Goal: Task Accomplishment & Management: Complete application form

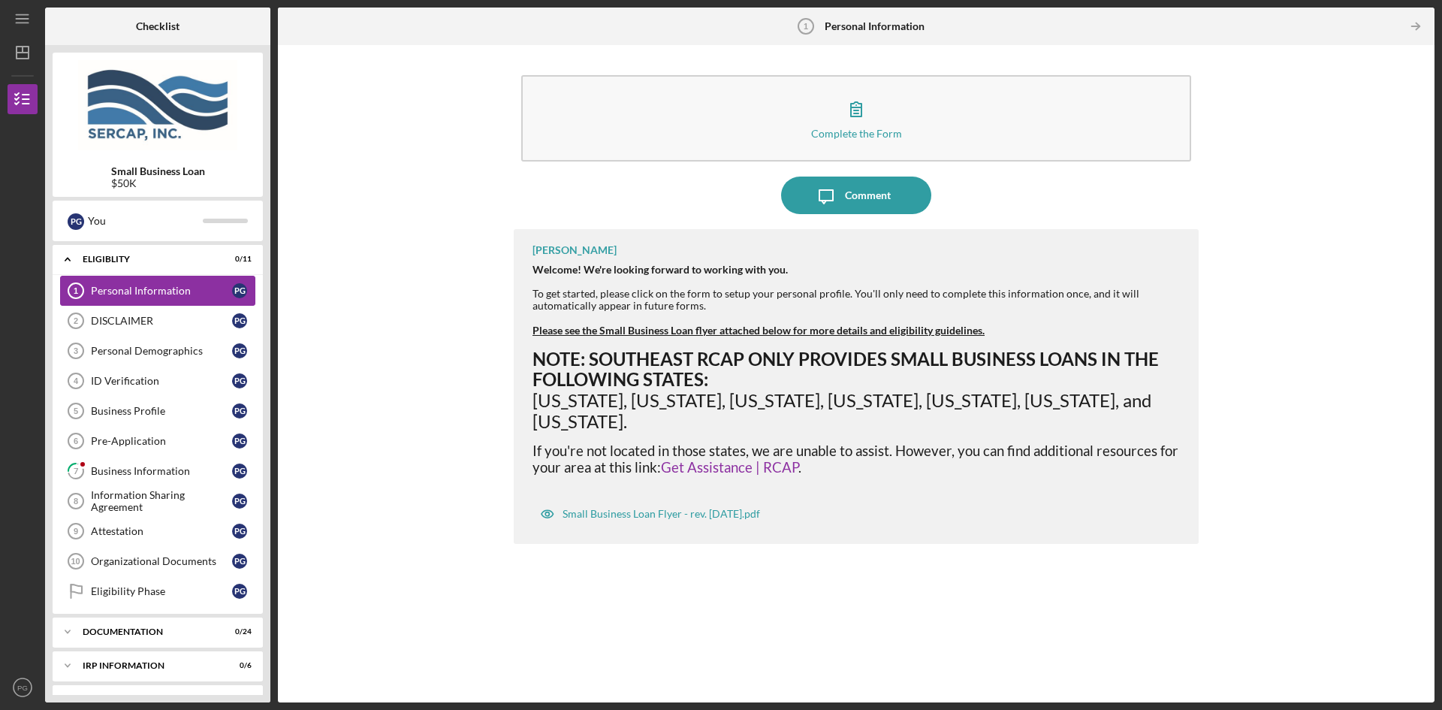
click at [136, 292] on div "Personal Information" at bounding box center [161, 291] width 141 height 12
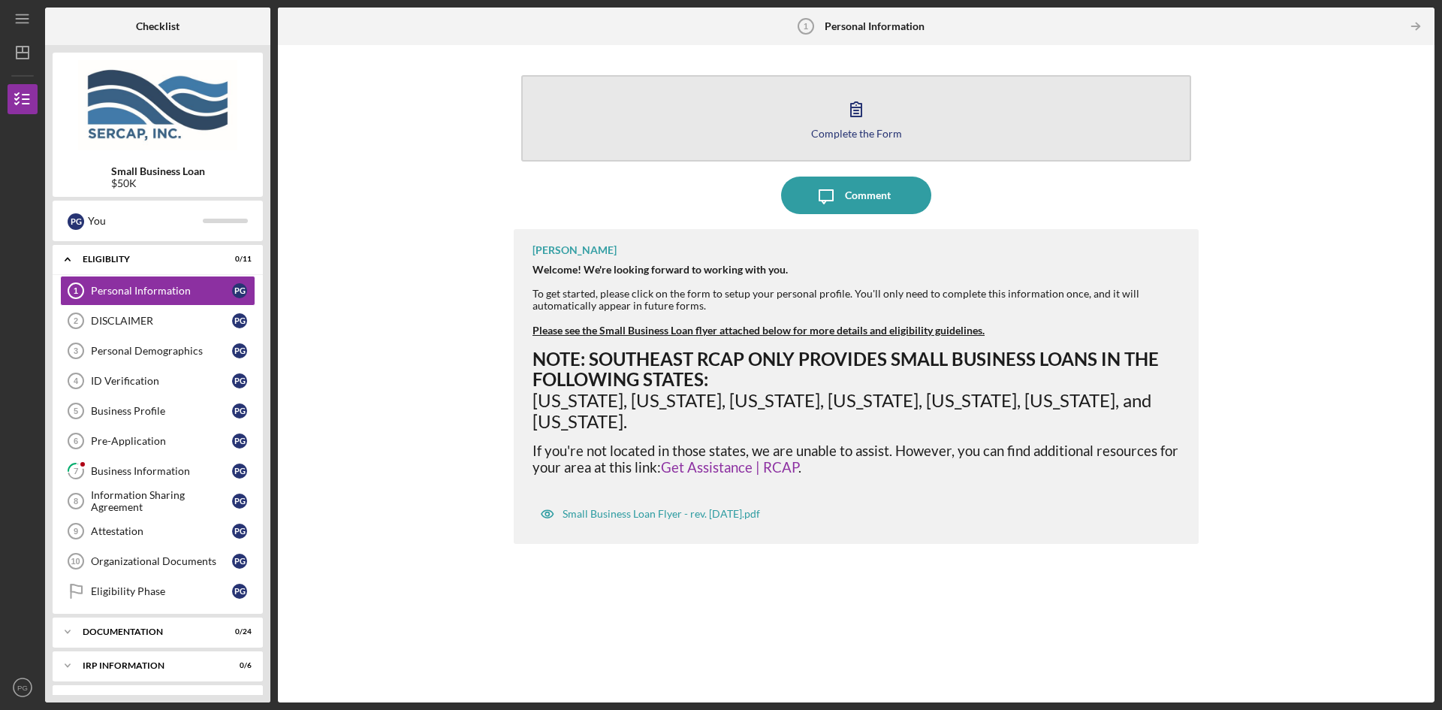
click at [858, 109] on icon "button" at bounding box center [856, 109] width 38 height 38
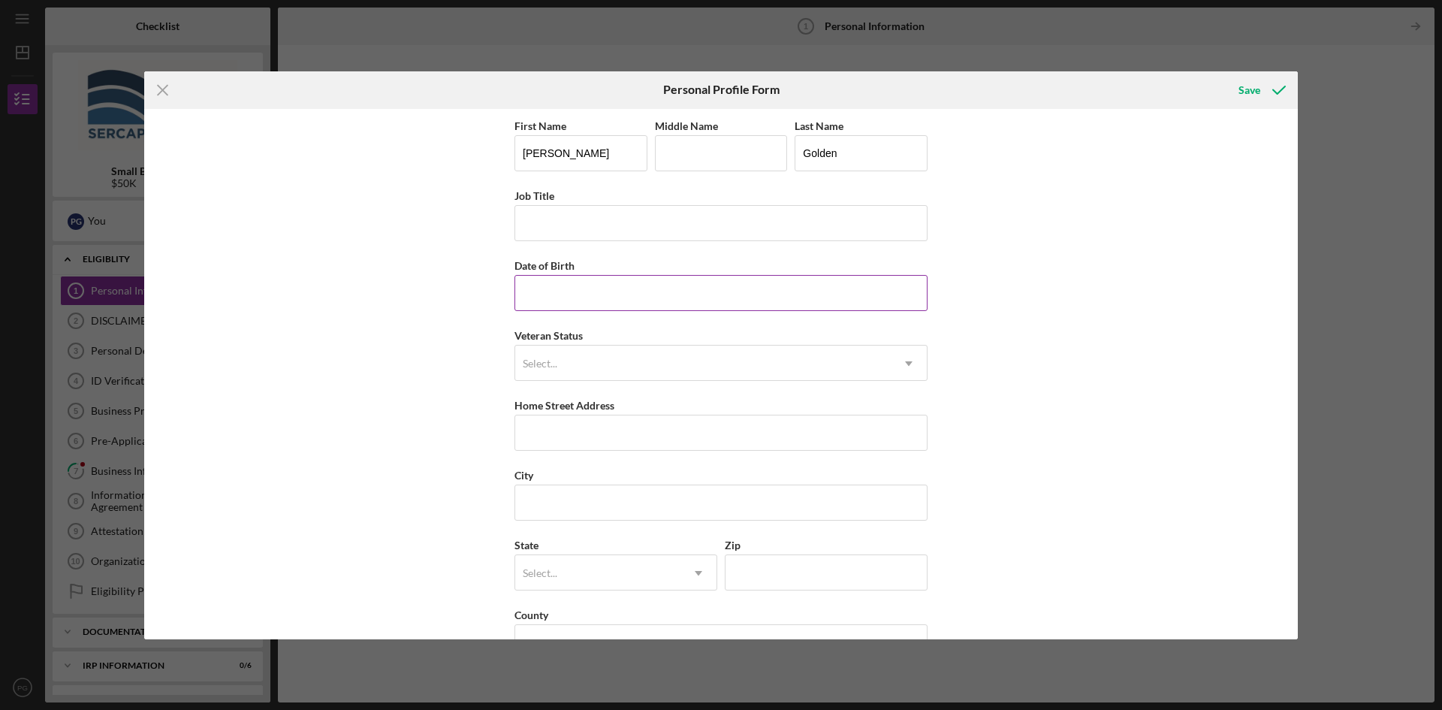
click at [550, 287] on input "Date of Birth" at bounding box center [720, 293] width 413 height 36
type input "[DATE]"
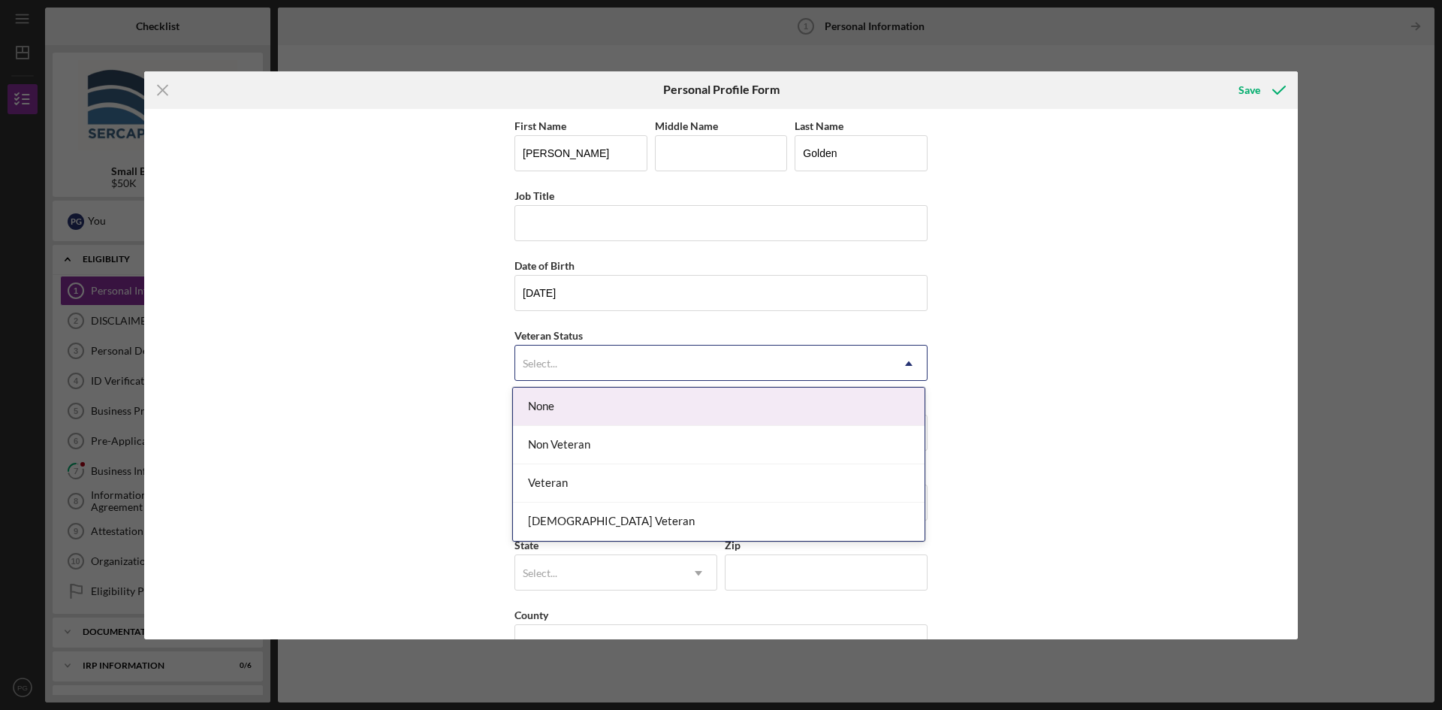
click at [542, 363] on div "Select..." at bounding box center [540, 363] width 35 height 12
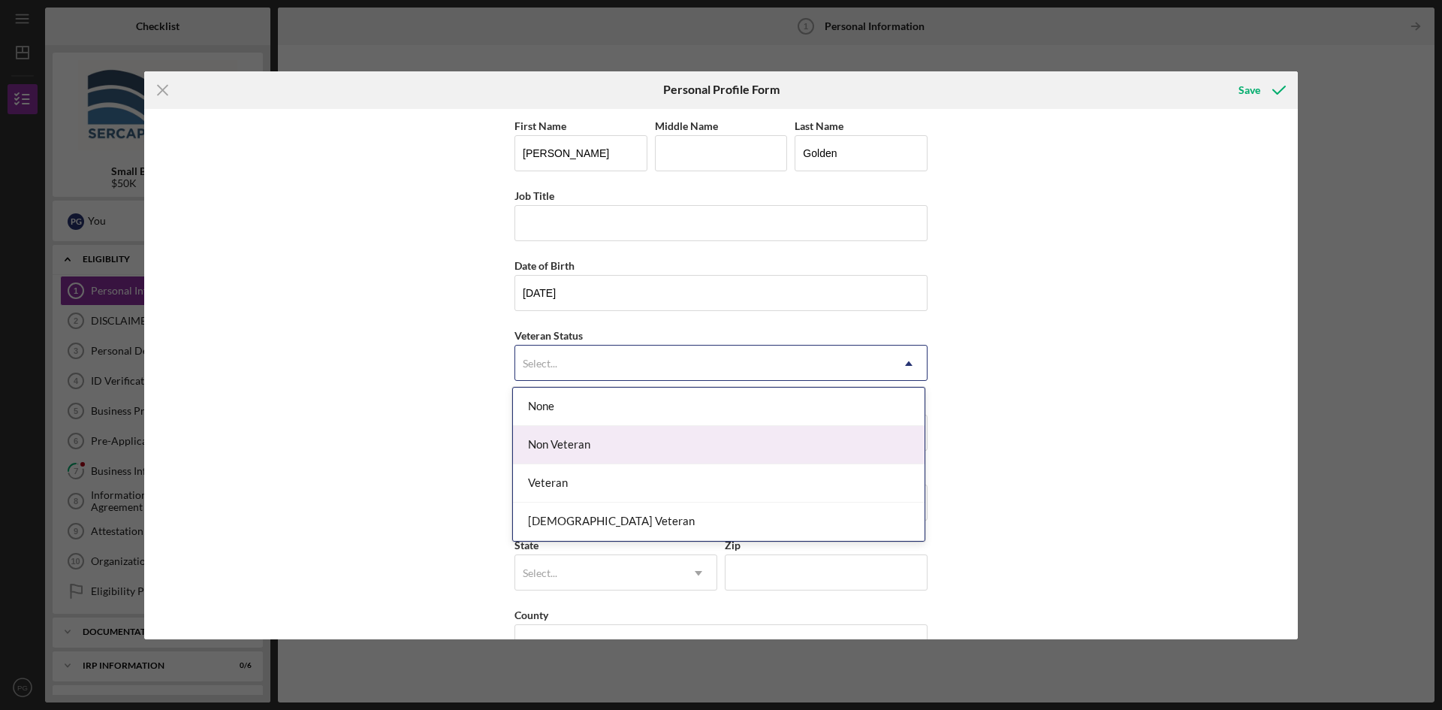
click at [546, 450] on div "Non Veteran" at bounding box center [719, 445] width 412 height 38
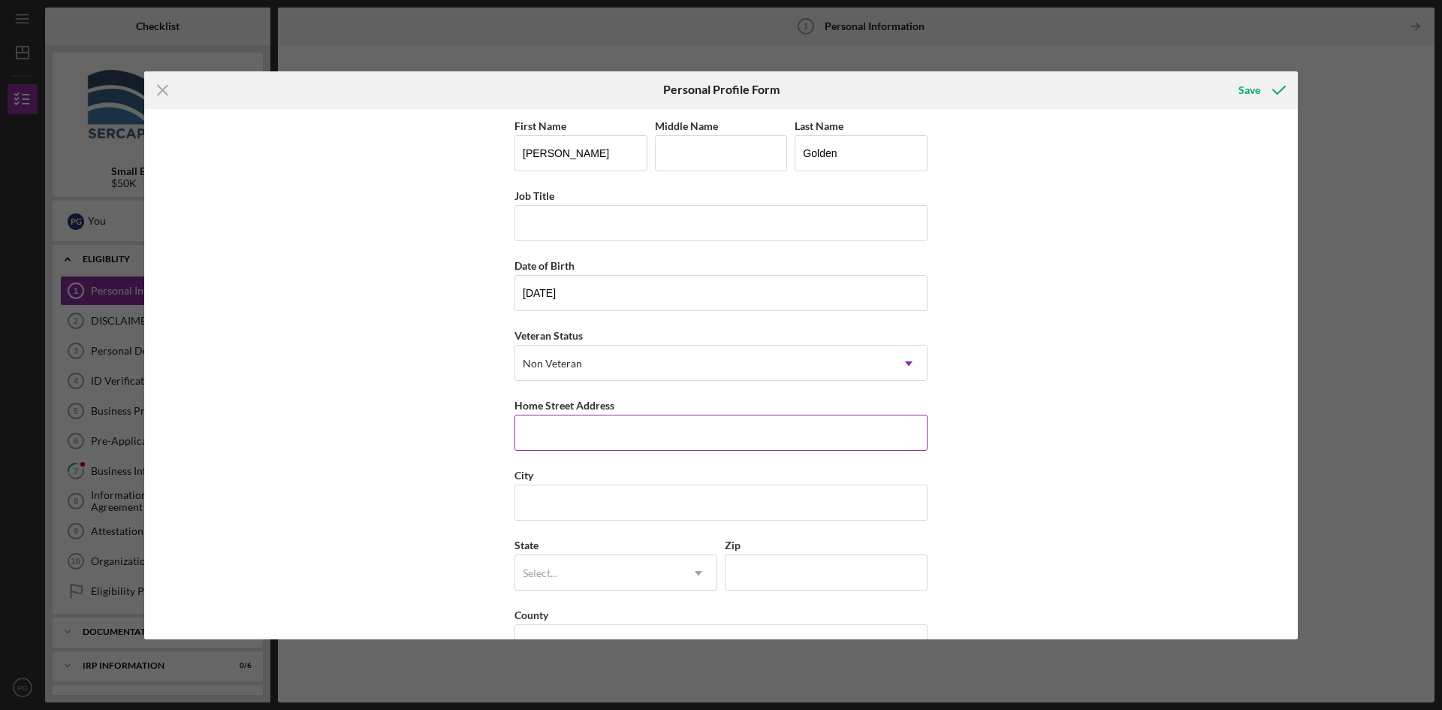
click at [547, 445] on input "Home Street Address" at bounding box center [720, 433] width 413 height 36
type input "[STREET_ADDRESS][PERSON_NAME]"
type input "[GEOGRAPHIC_DATA]"
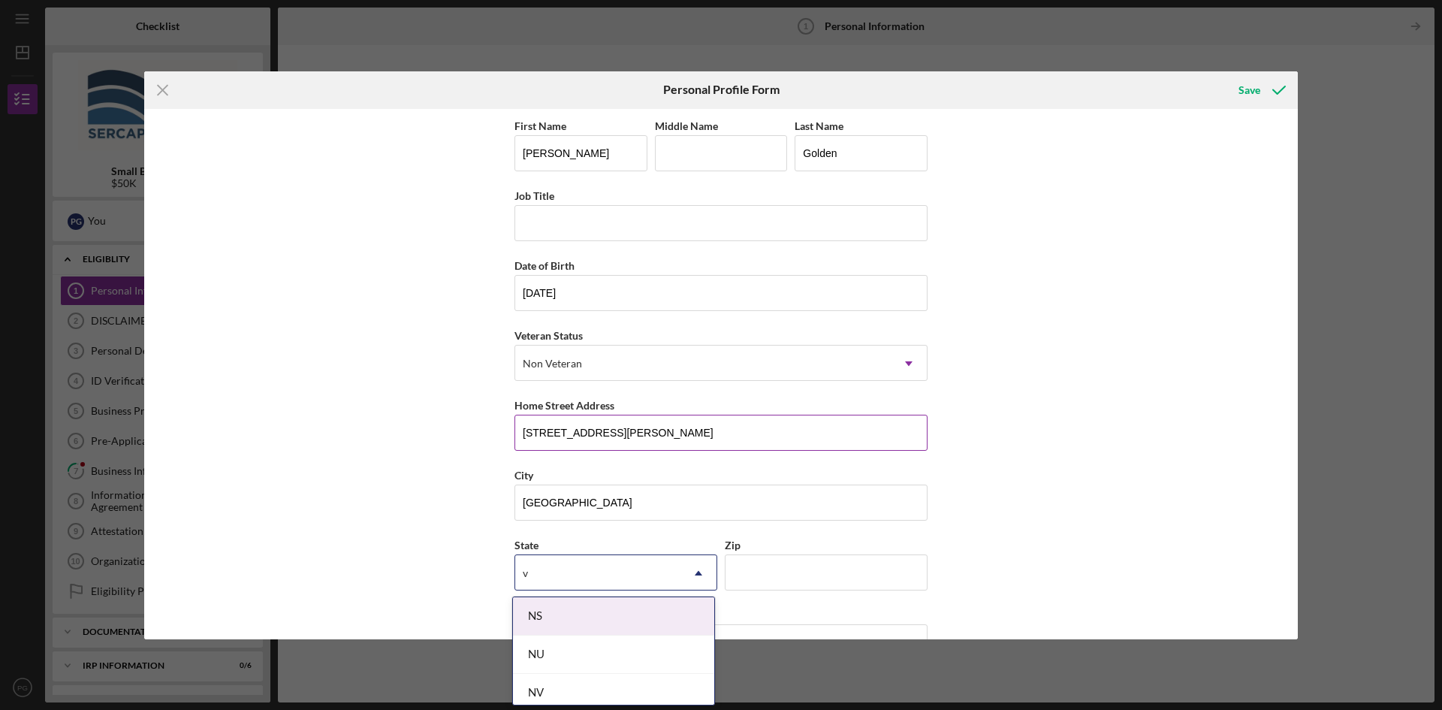
type input "va"
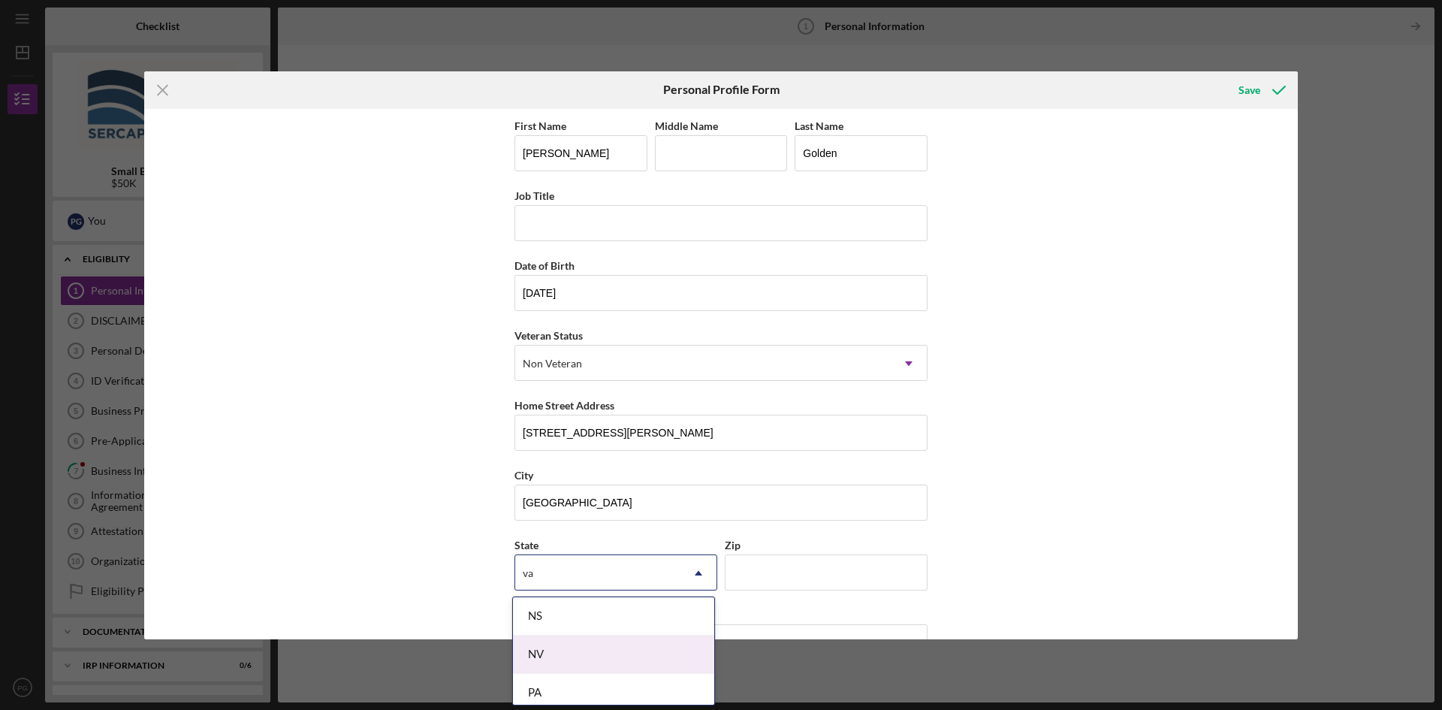
scroll to position [46, 0]
click at [552, 677] on div "VA" at bounding box center [613, 685] width 201 height 38
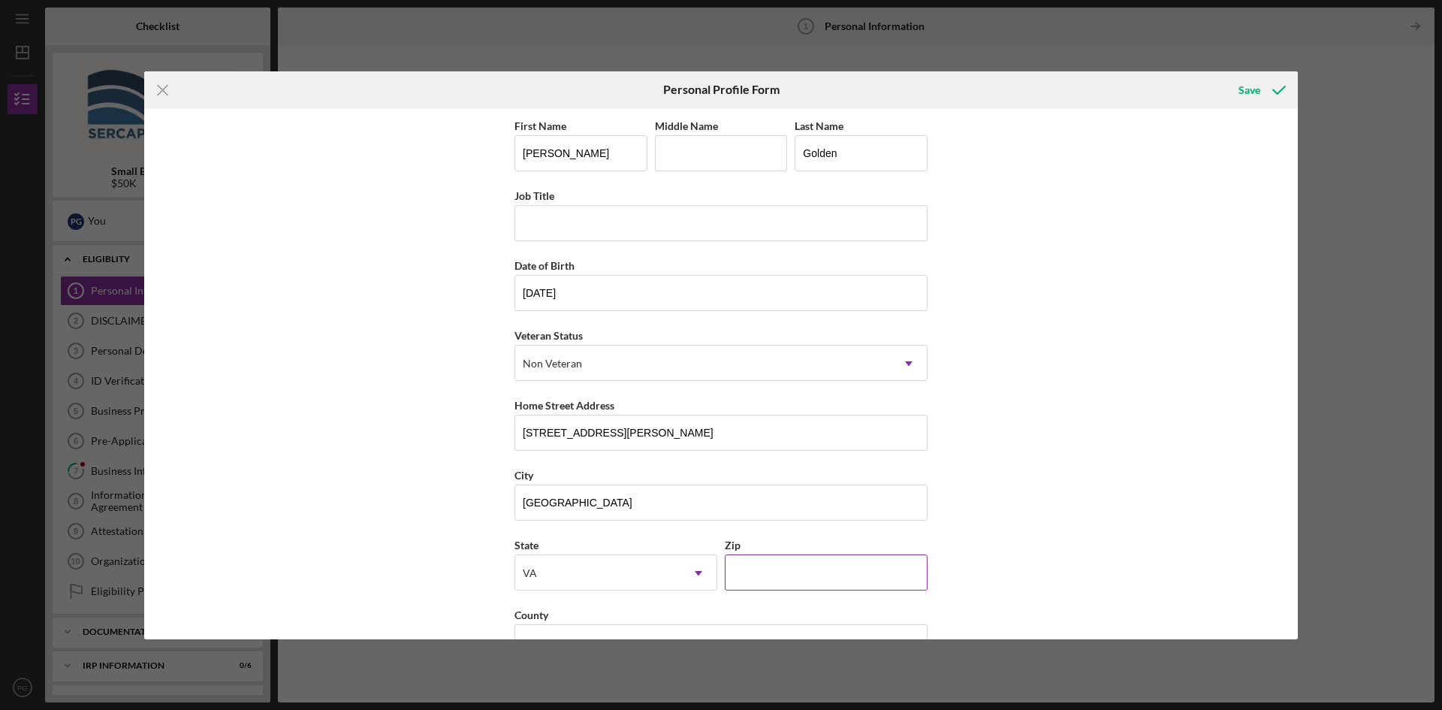
click at [755, 562] on input "Zip" at bounding box center [826, 572] width 203 height 36
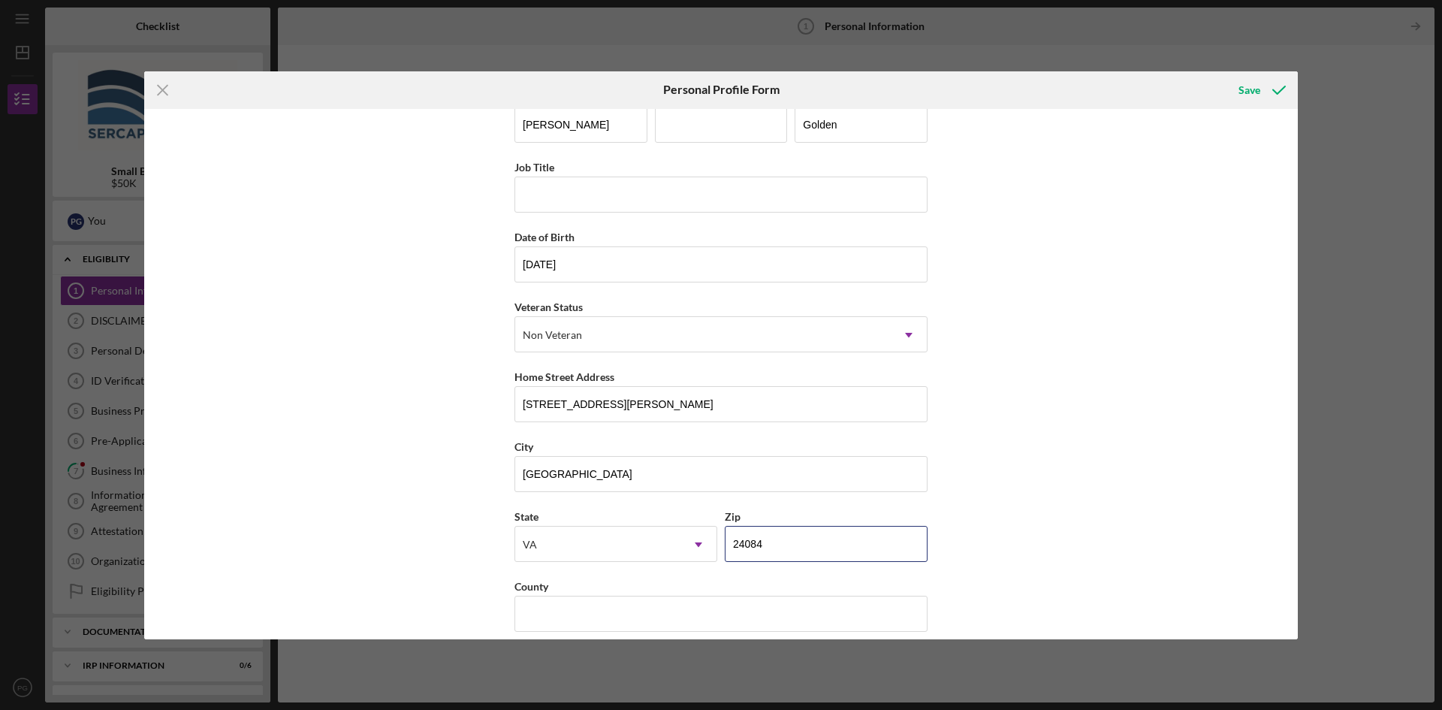
scroll to position [44, 0]
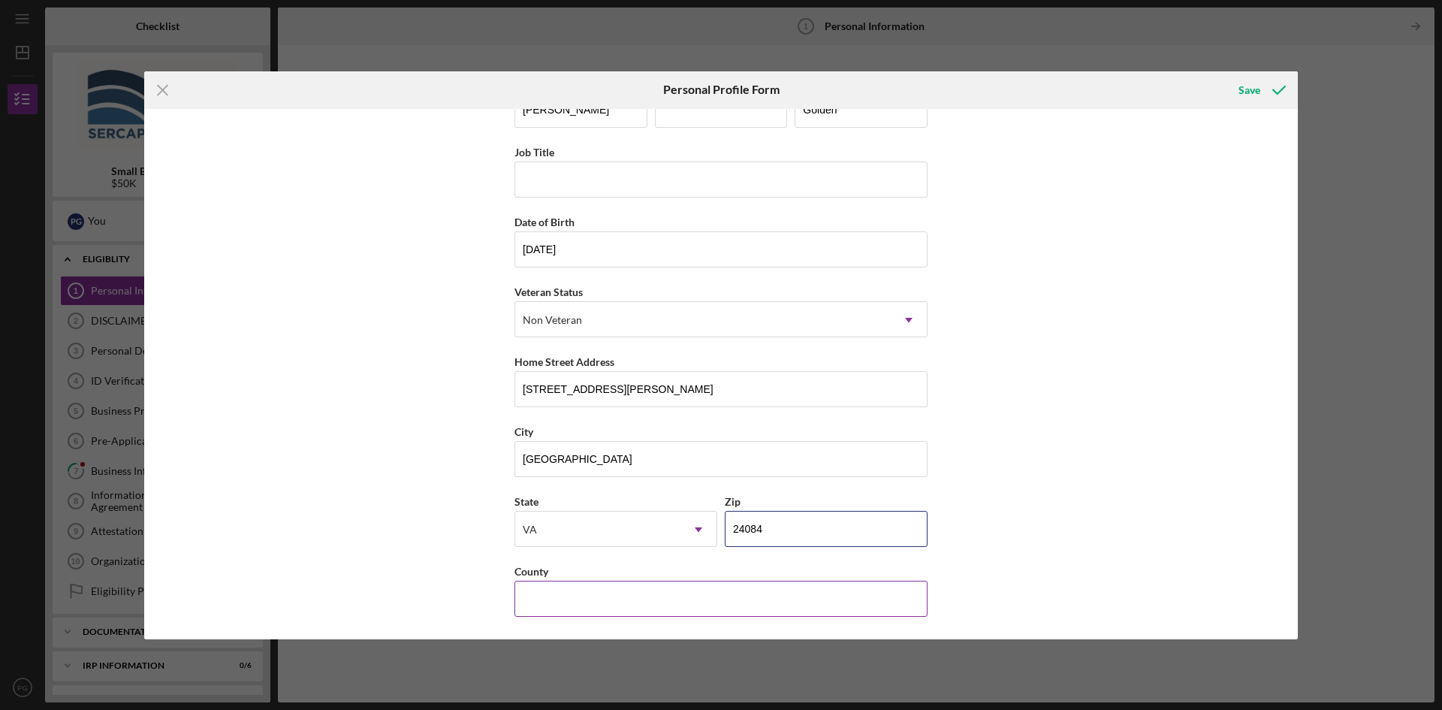
type input "24084"
click at [601, 612] on input "County" at bounding box center [720, 598] width 413 height 36
type input "Pulaski"
click at [1244, 94] on div "Save" at bounding box center [1249, 90] width 22 height 30
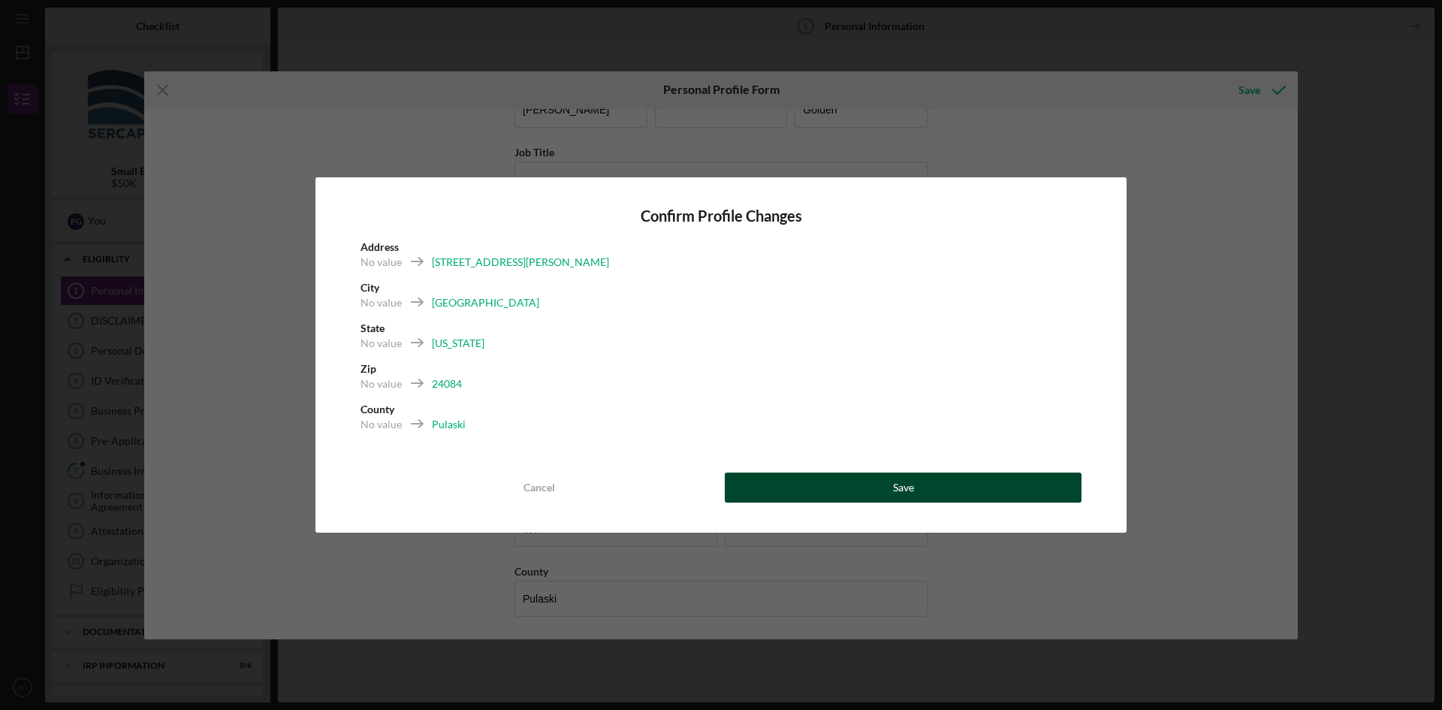
click at [909, 487] on div "Save" at bounding box center [903, 487] width 21 height 30
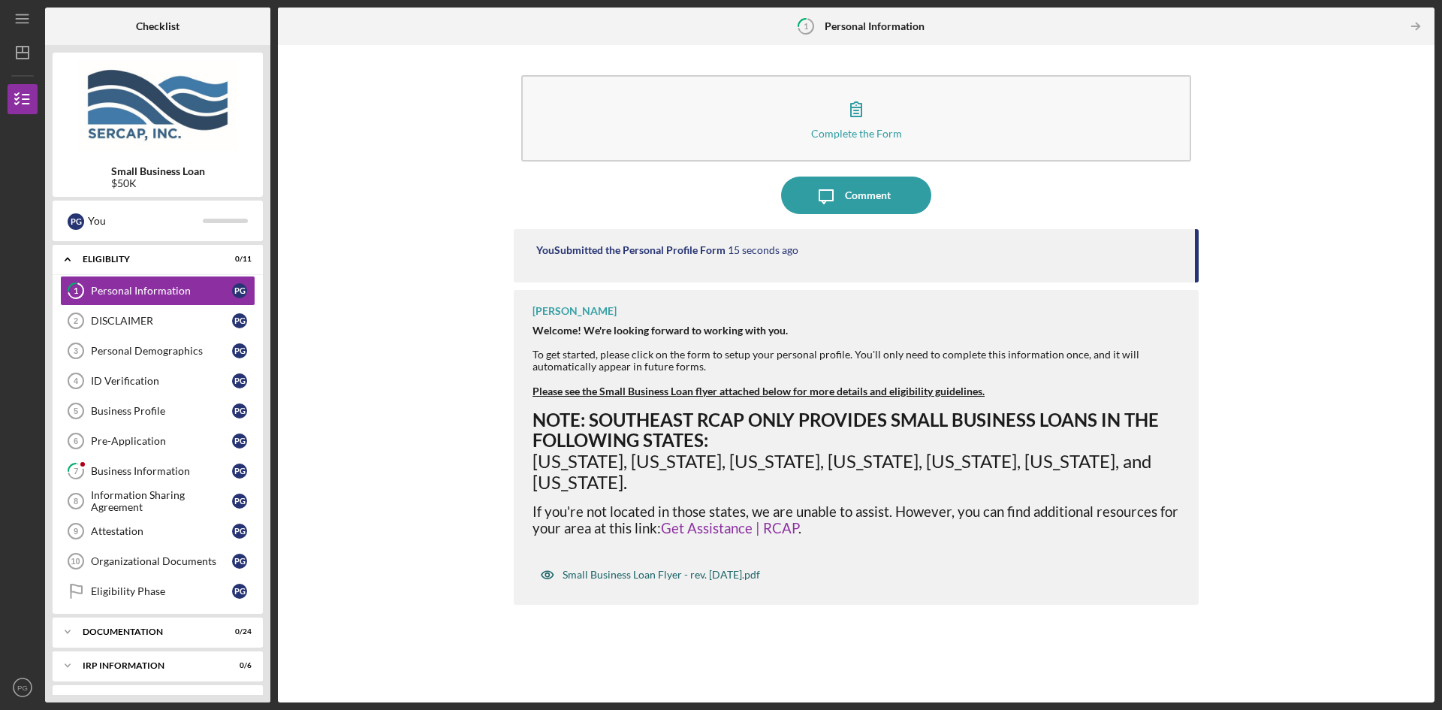
click at [673, 572] on div "Small Business Loan Flyer - rev. [DATE].pdf" at bounding box center [660, 574] width 197 height 12
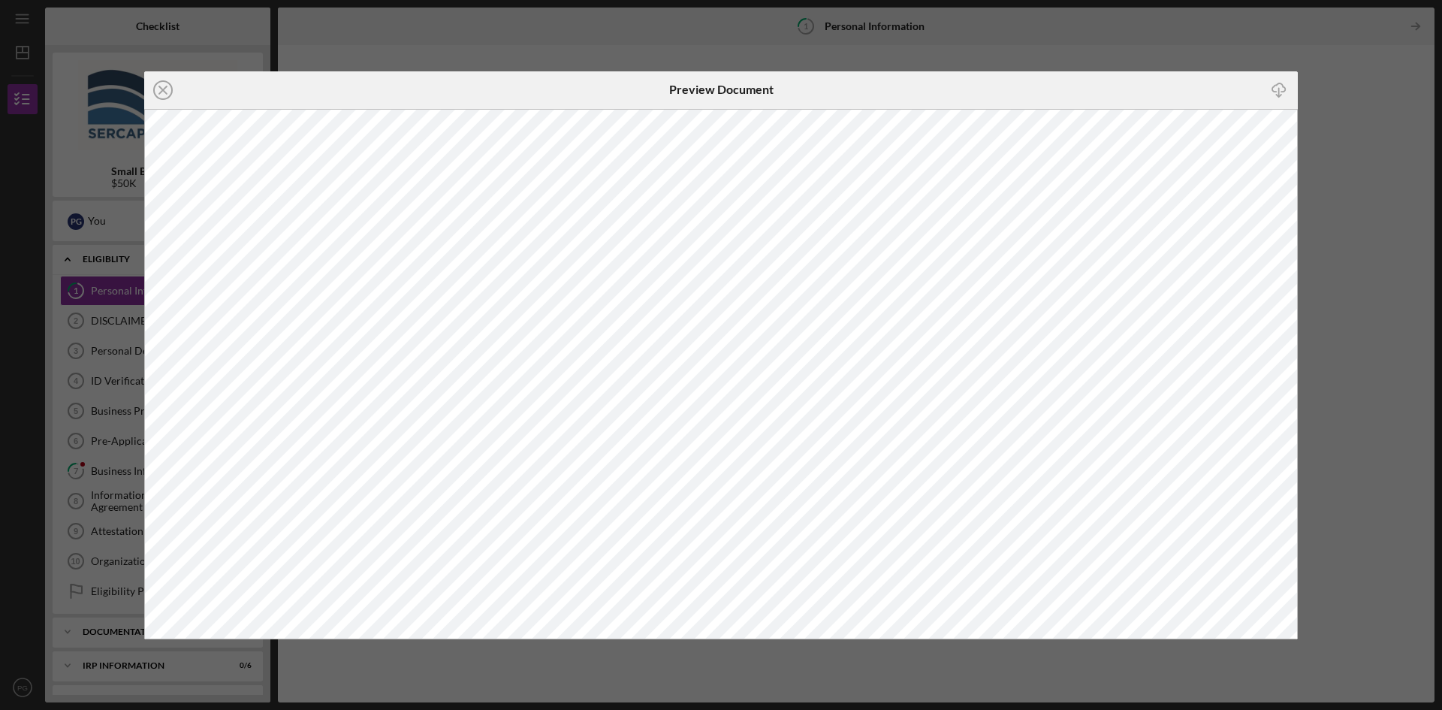
click at [996, 37] on div "Icon/Close Preview Document Icon/Download" at bounding box center [721, 355] width 1442 height 710
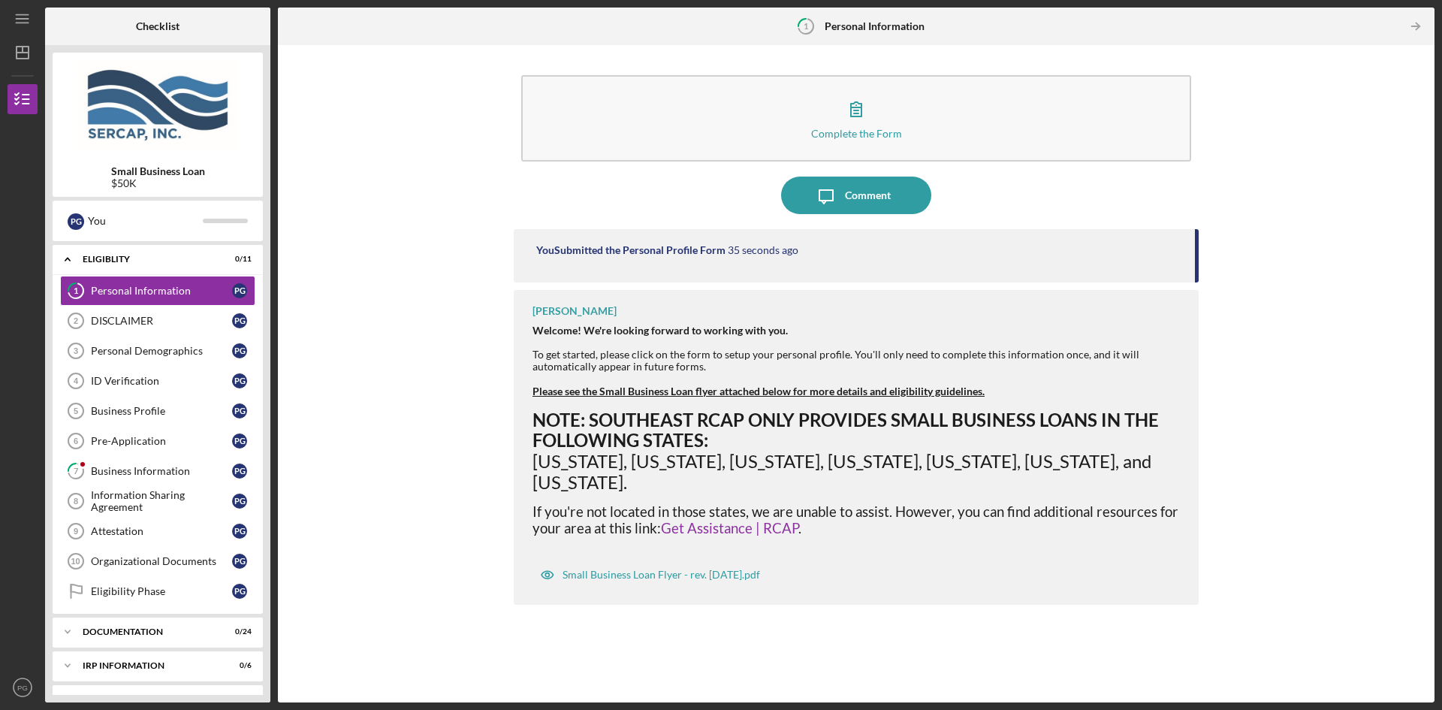
click at [1313, 215] on div "Complete the Form Form Icon/Message Comment You Submitted the Personal Profile …" at bounding box center [855, 374] width 1141 height 642
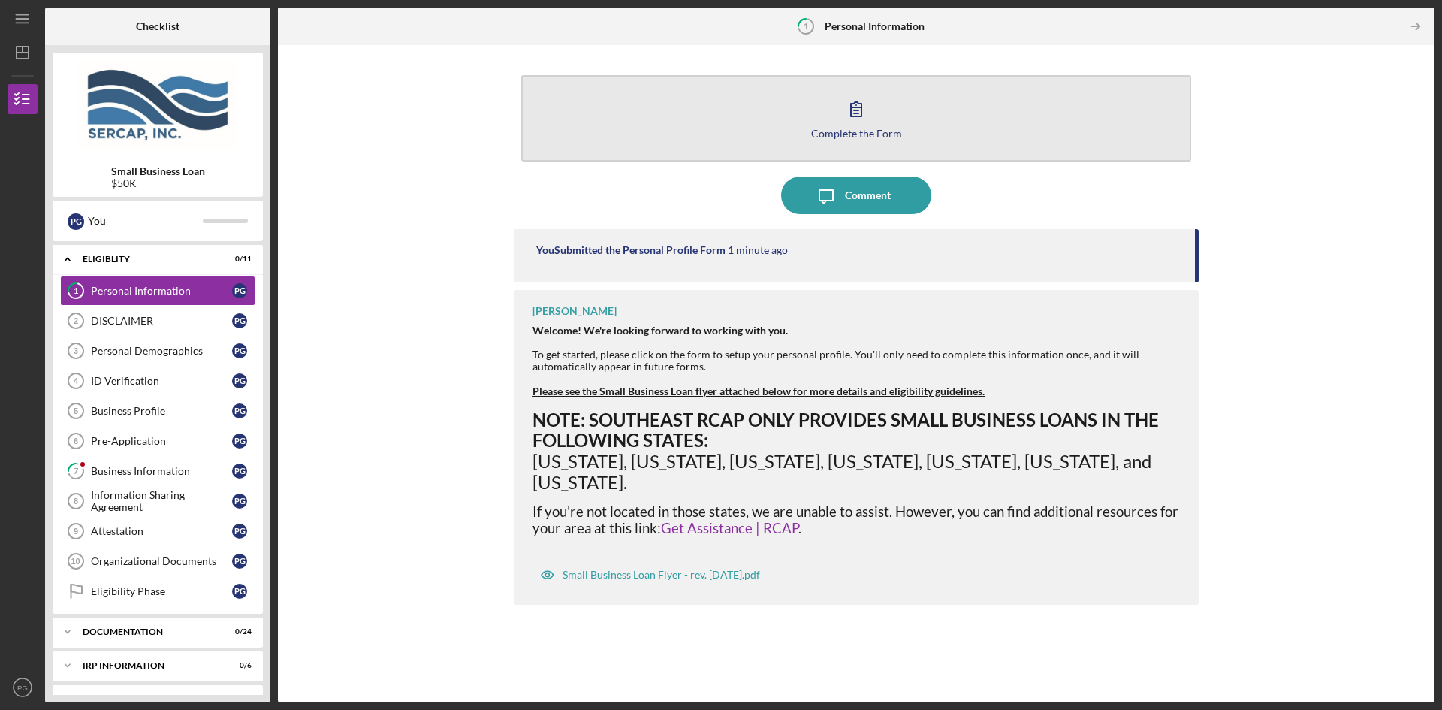
click at [856, 116] on icon "button" at bounding box center [856, 109] width 11 height 14
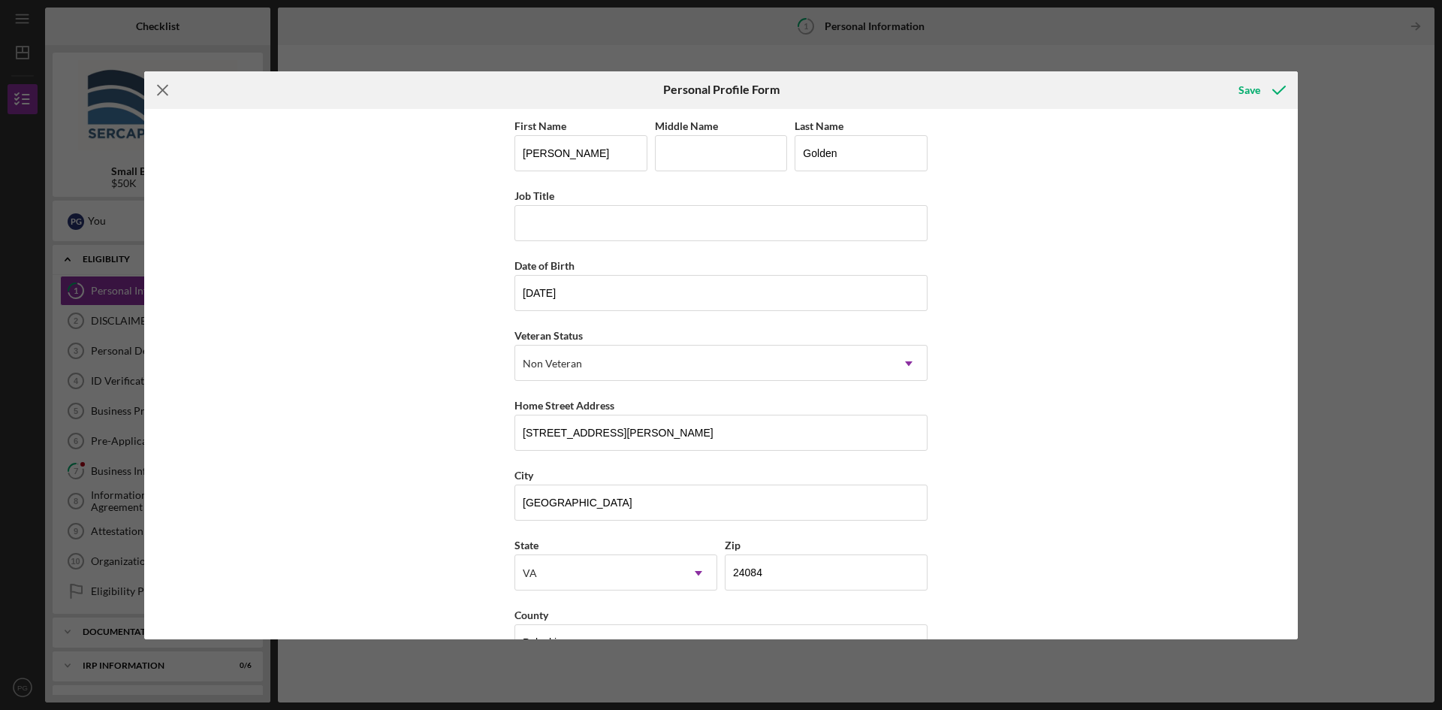
click at [158, 92] on icon "Icon/Menu Close" at bounding box center [163, 90] width 38 height 38
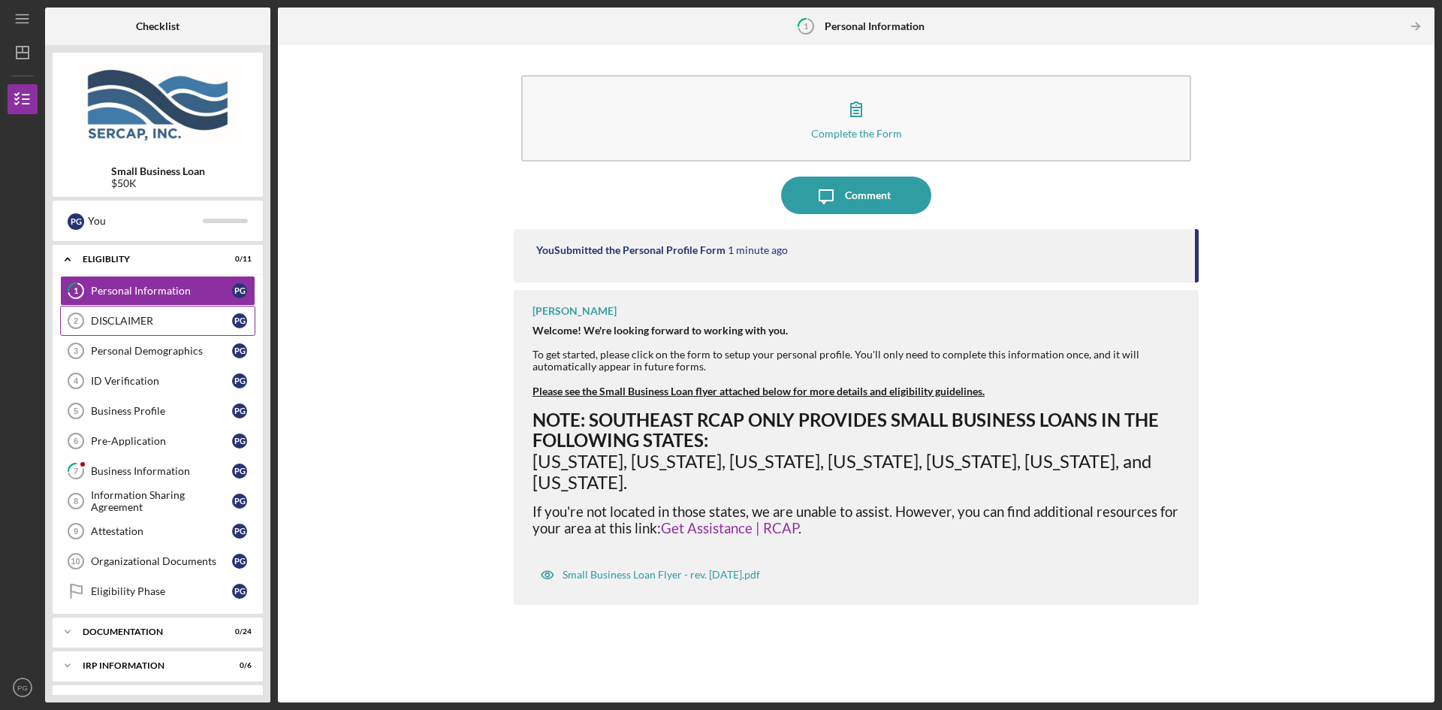
click at [124, 320] on div "DISCLAIMER" at bounding box center [161, 321] width 141 height 12
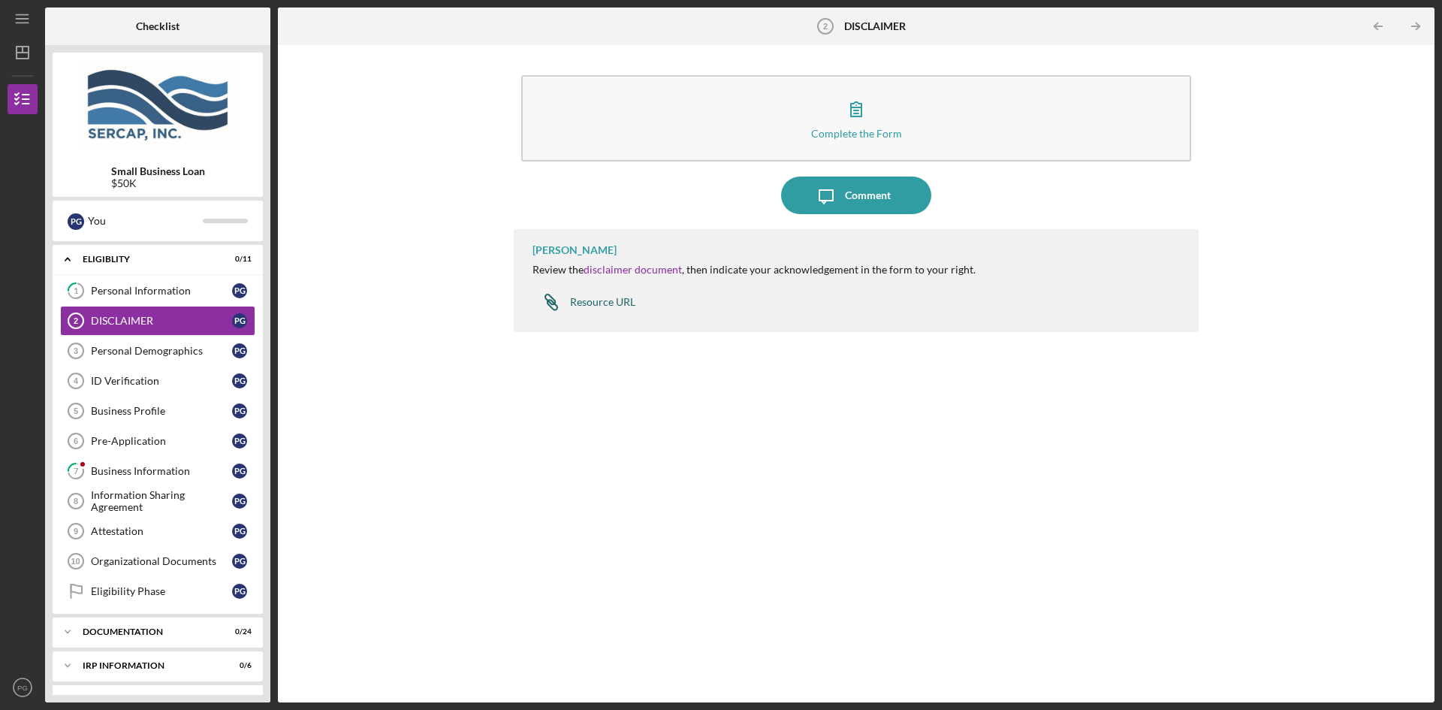
click at [600, 305] on div "Resource URL" at bounding box center [602, 302] width 65 height 12
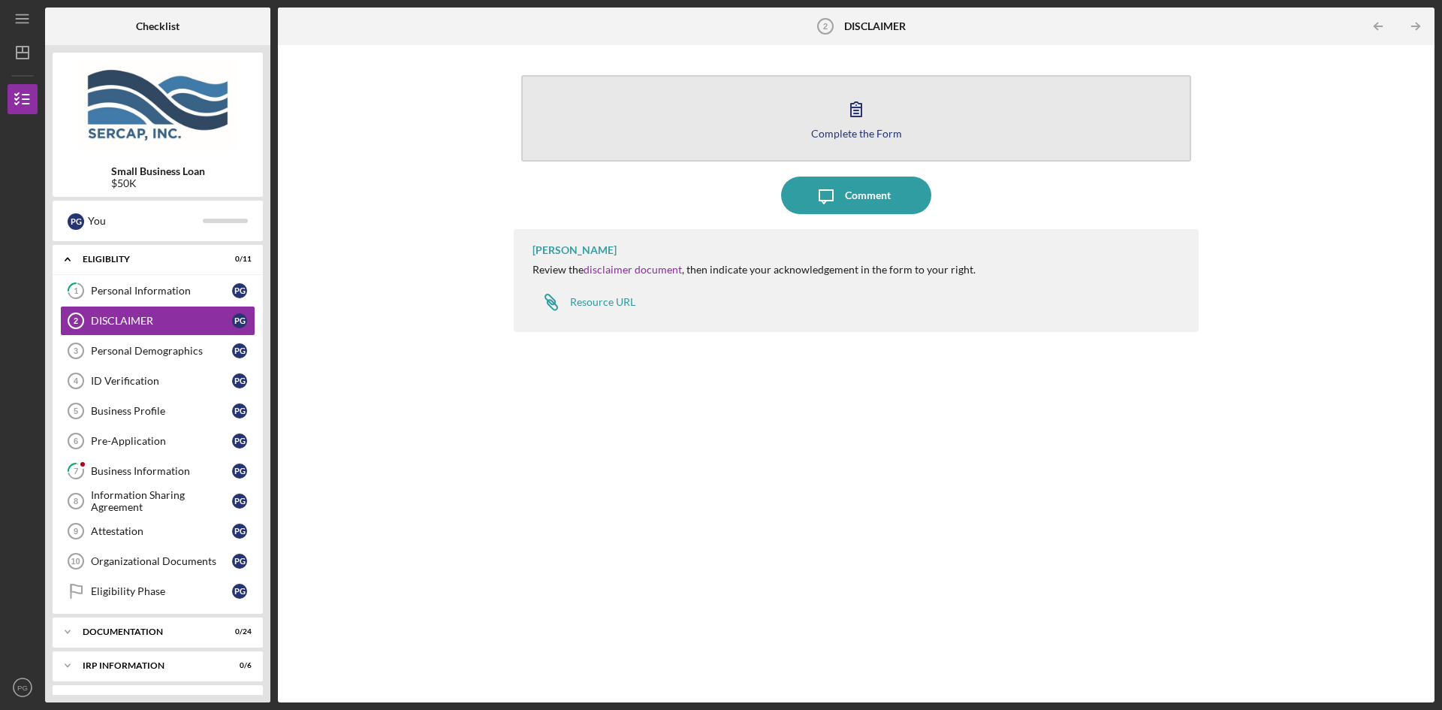
click at [854, 115] on icon "button" at bounding box center [856, 109] width 38 height 38
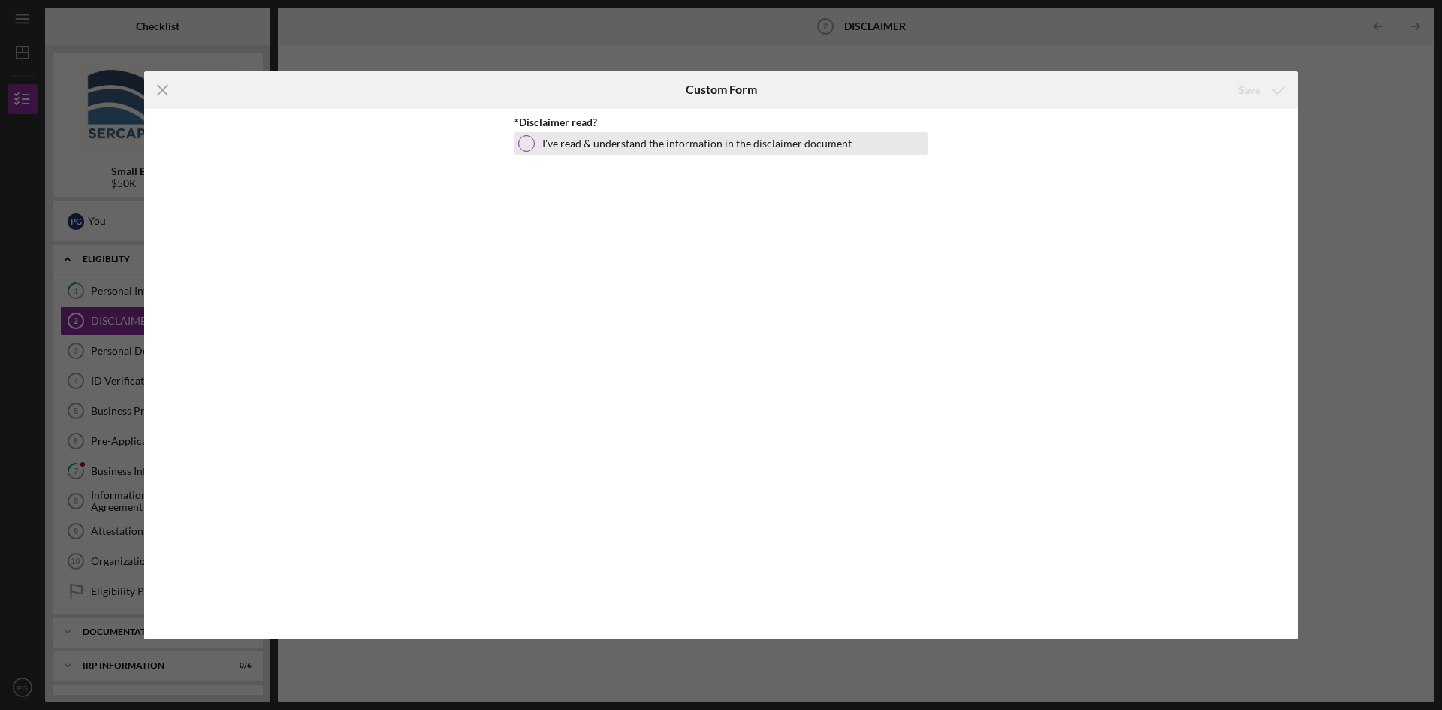
click at [526, 145] on div at bounding box center [526, 143] width 17 height 17
click at [1245, 92] on div "Save" at bounding box center [1249, 90] width 22 height 30
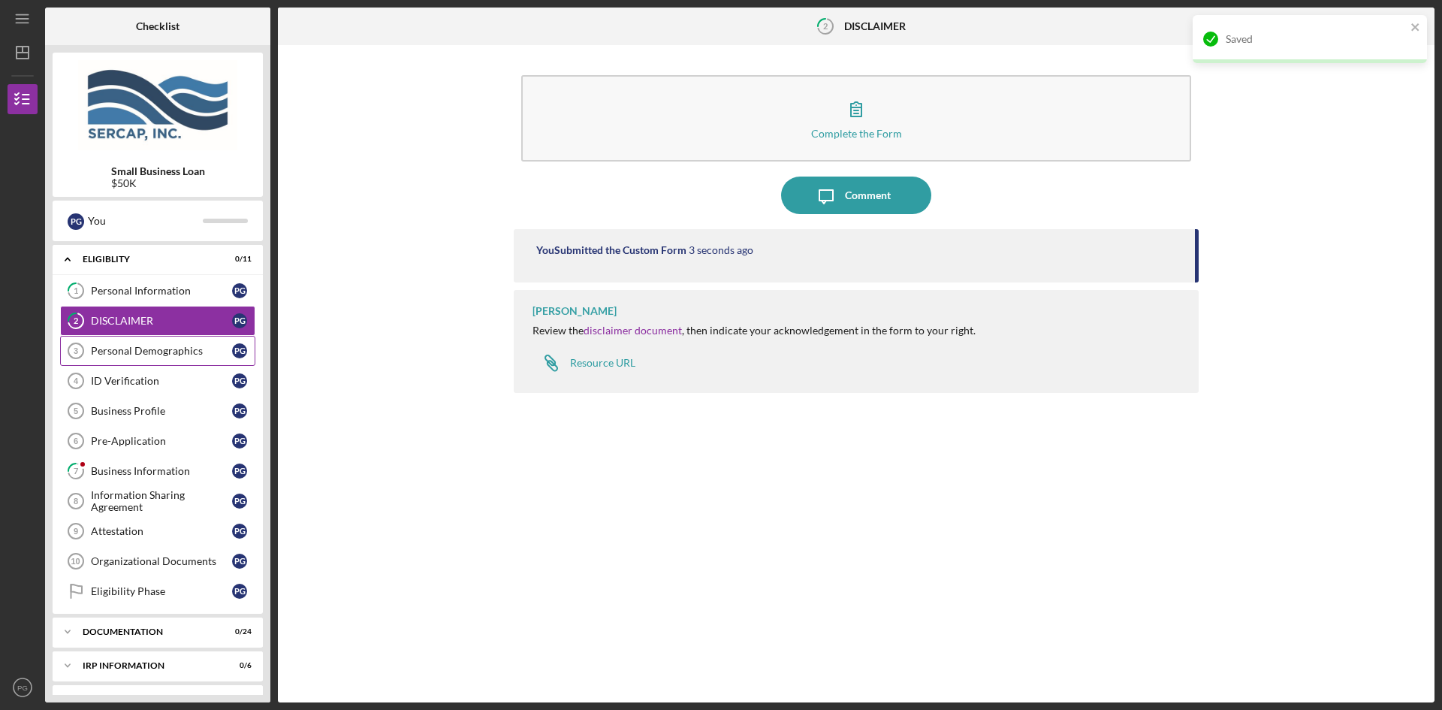
click at [124, 349] on div "Personal Demographics" at bounding box center [161, 351] width 141 height 12
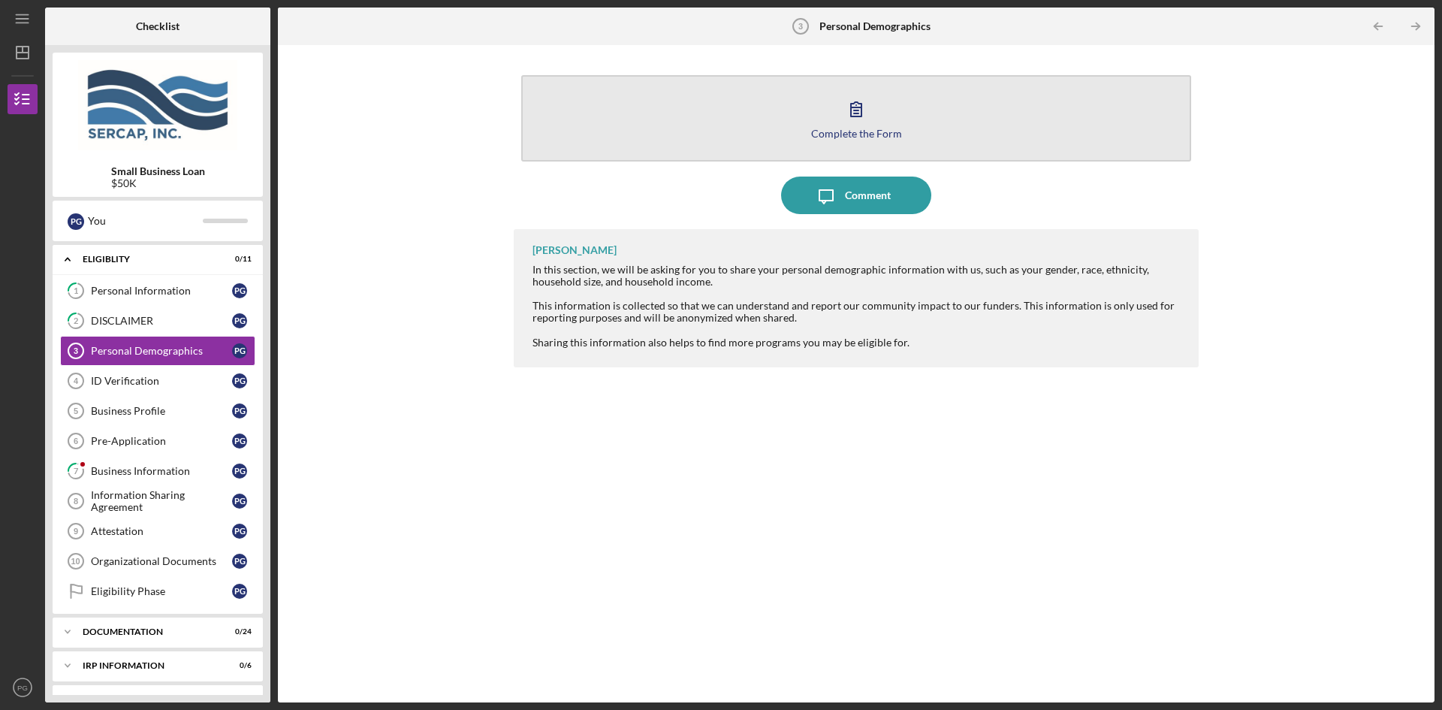
click at [849, 115] on icon "button" at bounding box center [856, 109] width 38 height 38
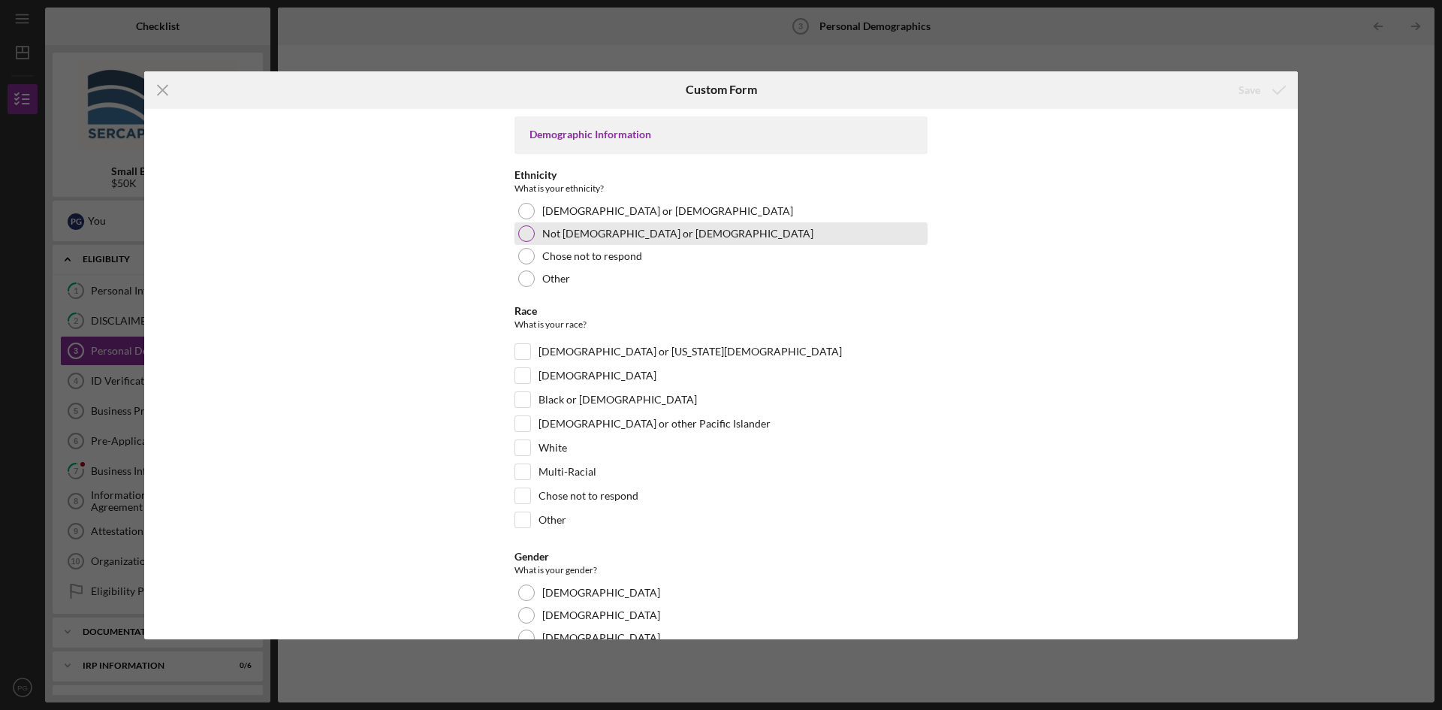
click at [523, 238] on div at bounding box center [526, 233] width 17 height 17
click at [517, 448] on input "White" at bounding box center [522, 447] width 15 height 15
checkbox input "true"
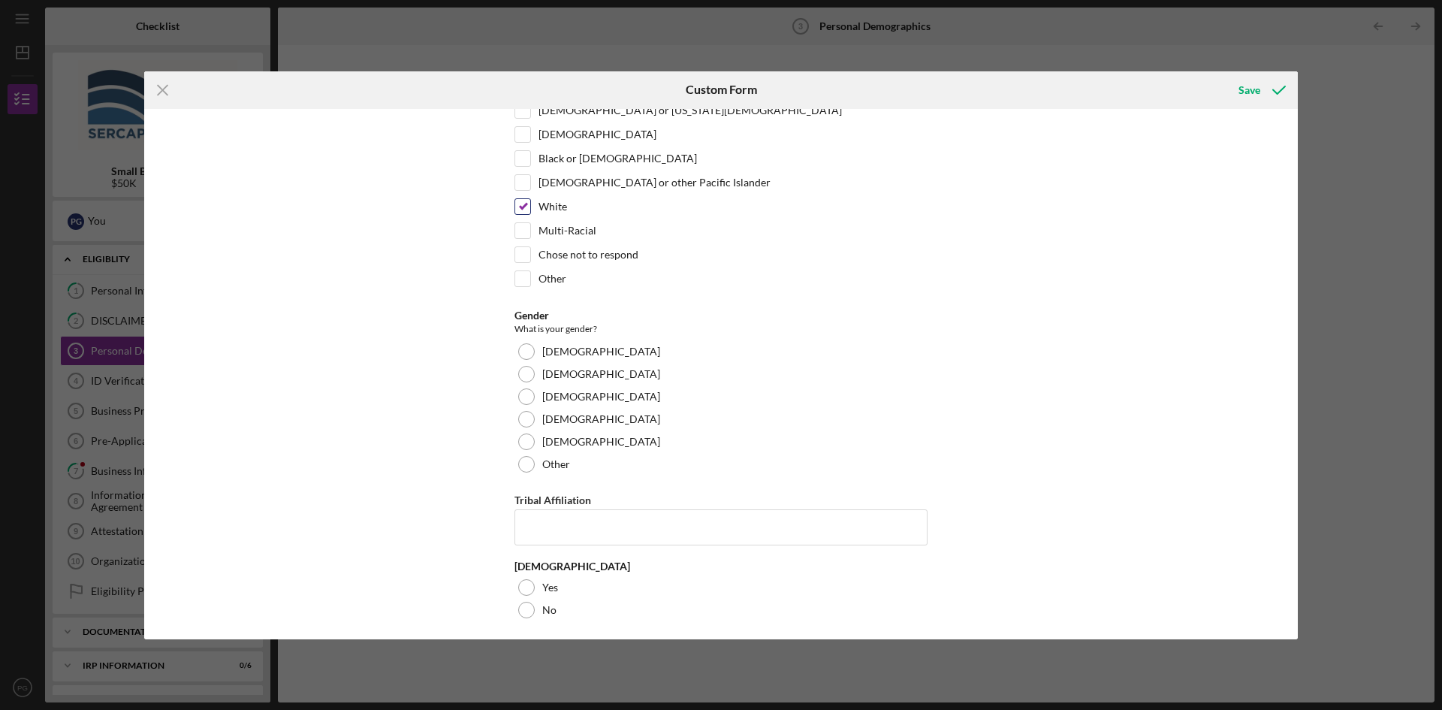
scroll to position [246, 0]
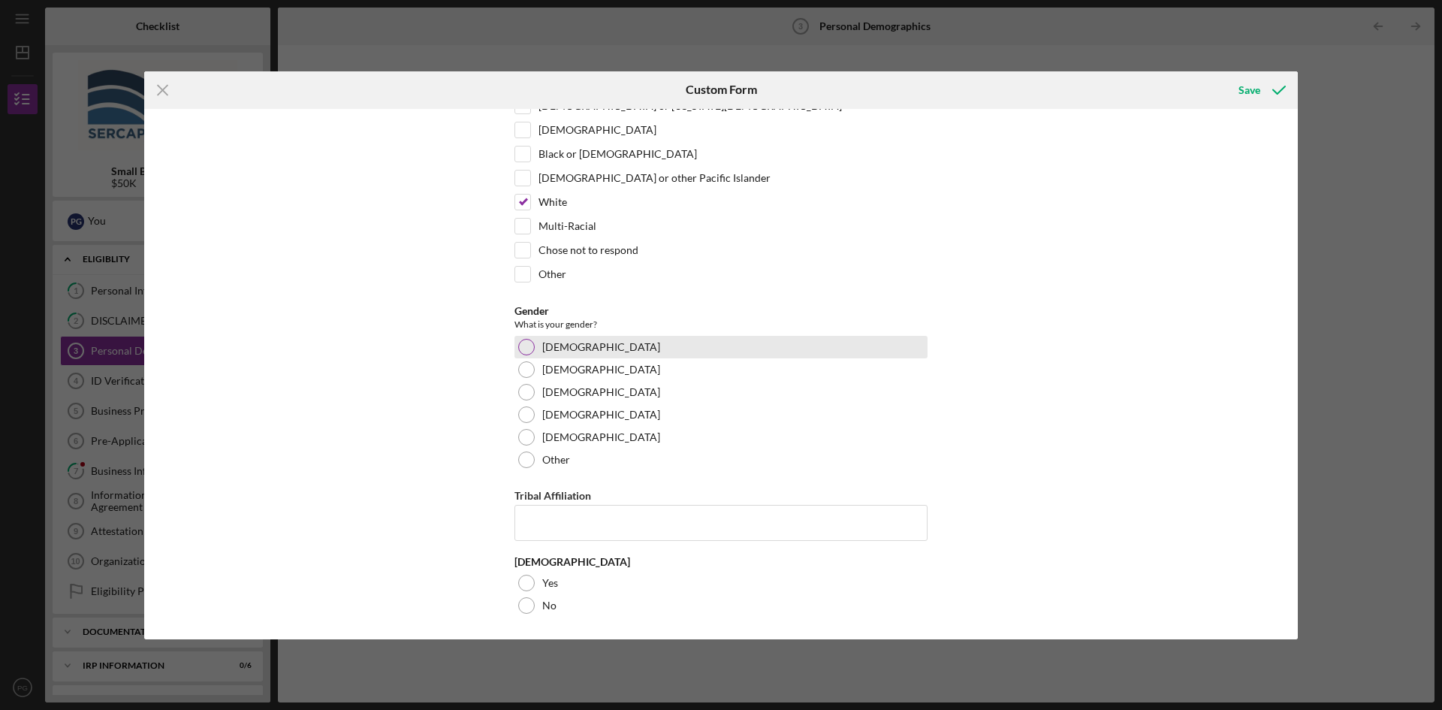
click at [526, 341] on div at bounding box center [526, 347] width 17 height 17
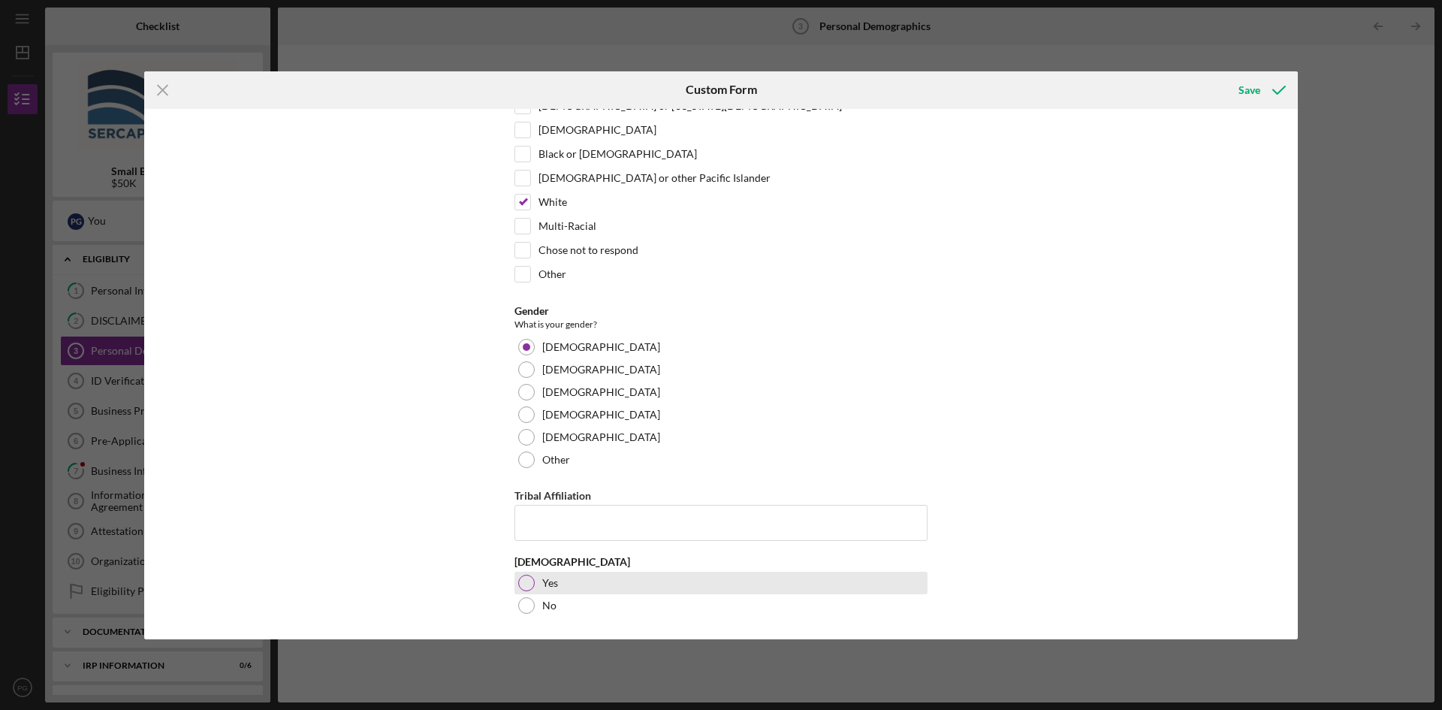
click at [524, 581] on div at bounding box center [526, 582] width 17 height 17
click at [1249, 89] on div "Save" at bounding box center [1249, 90] width 22 height 30
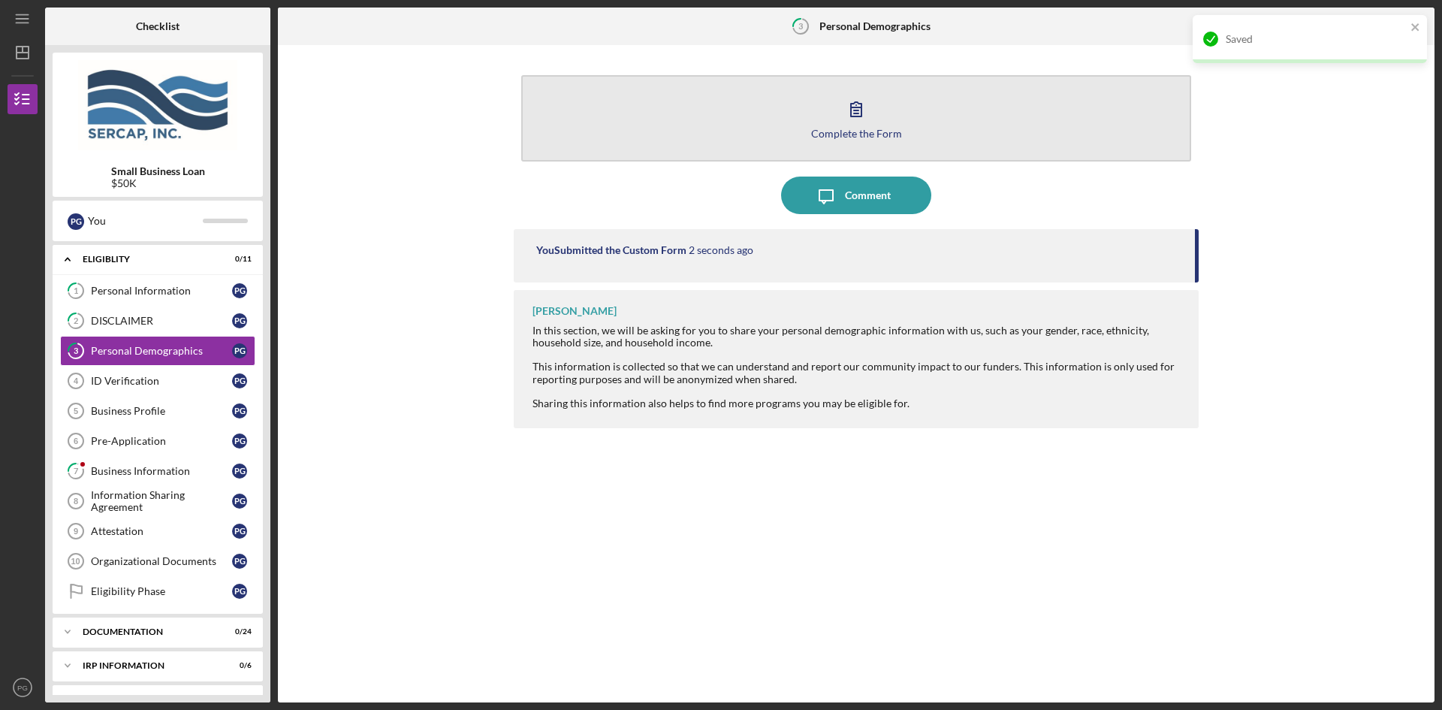
click at [834, 122] on button "Complete the Form Form" at bounding box center [856, 118] width 670 height 86
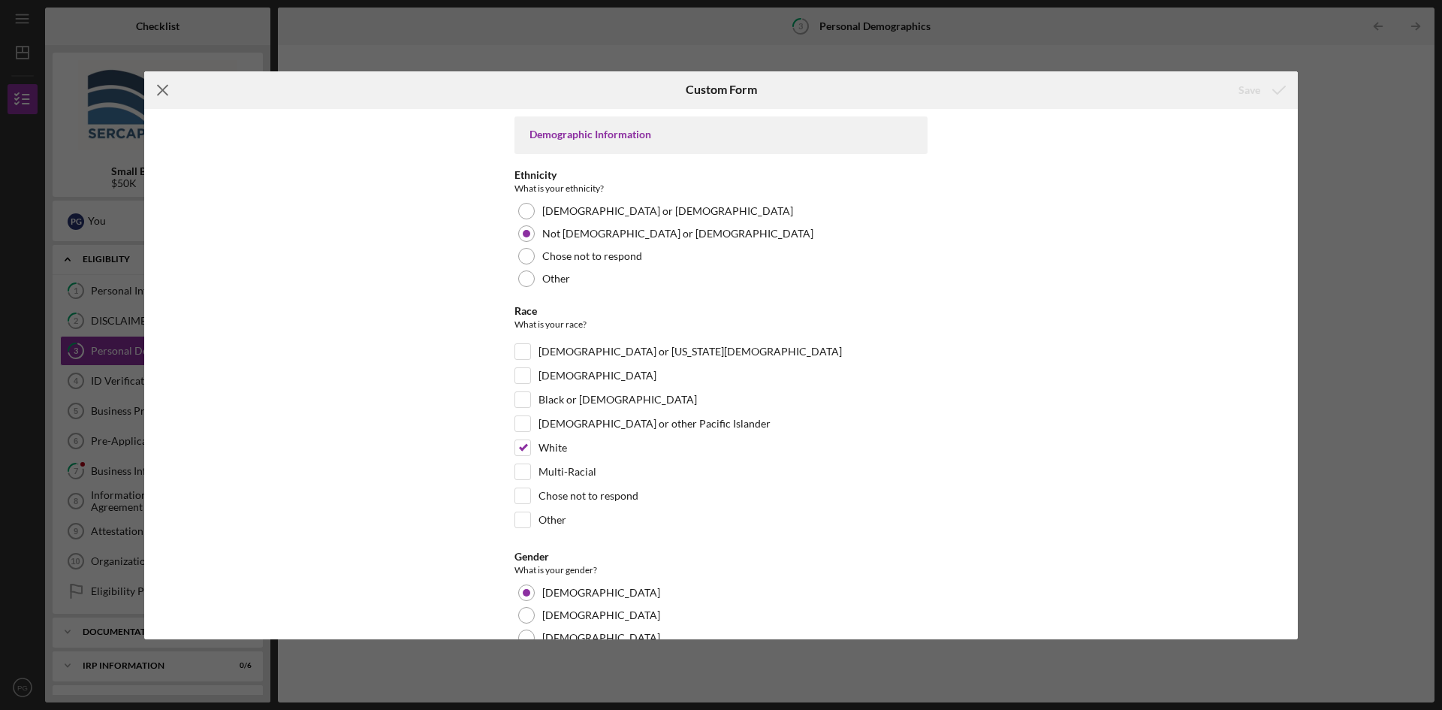
click at [161, 88] on line at bounding box center [163, 90] width 10 height 10
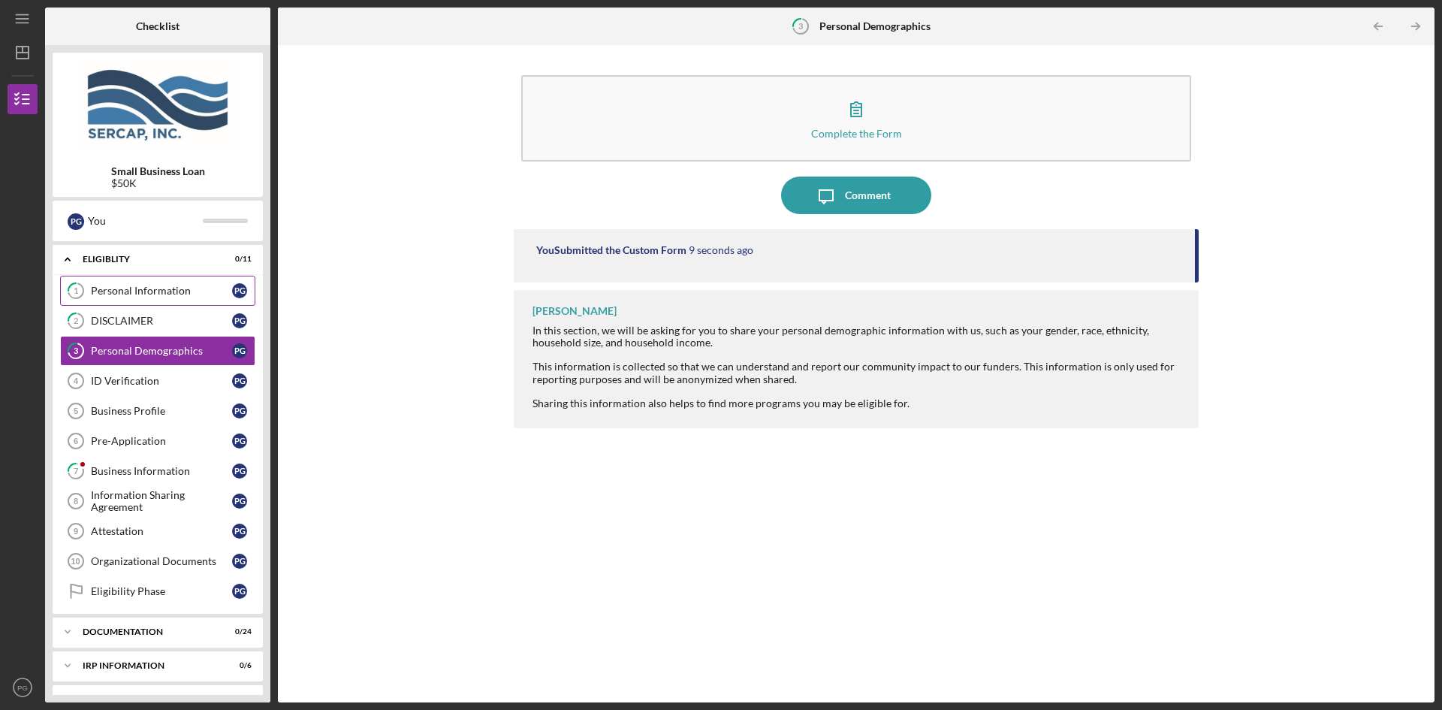
click at [113, 296] on div "Personal Information" at bounding box center [161, 291] width 141 height 12
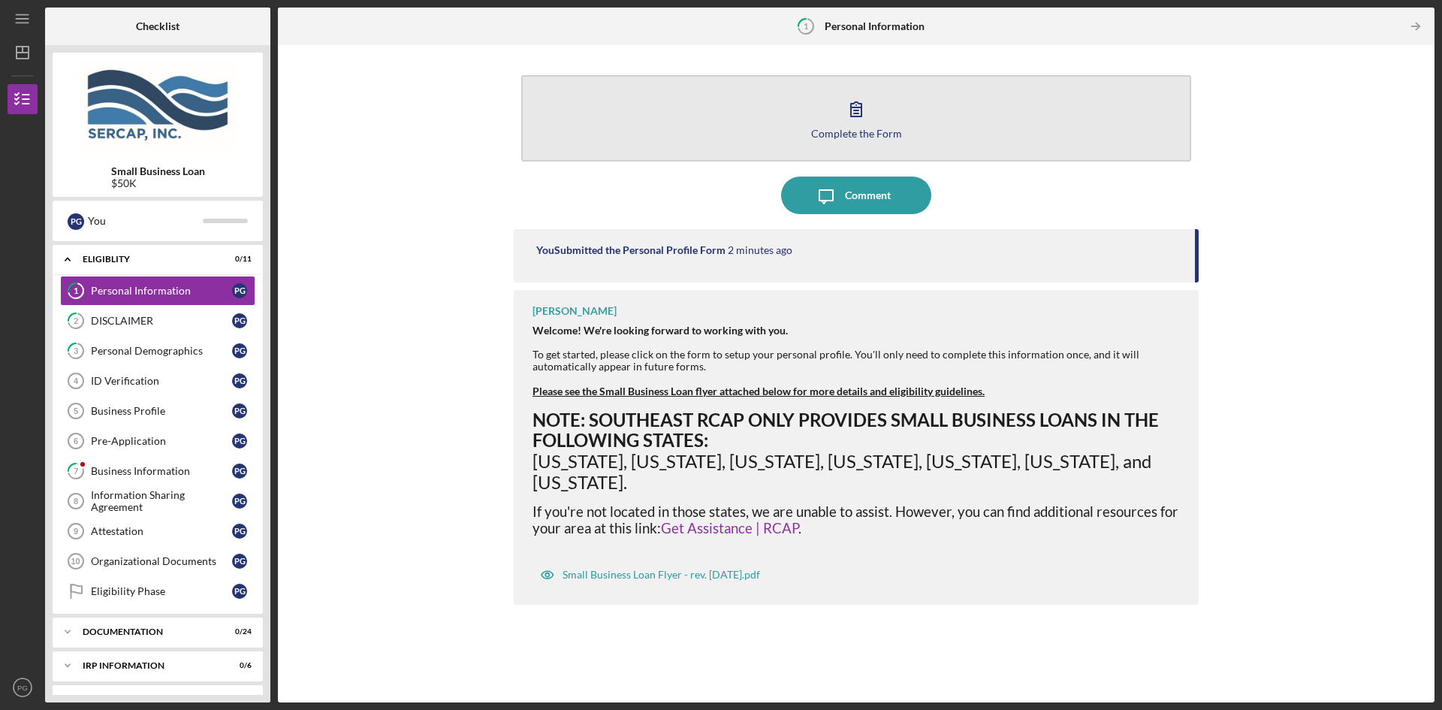
click at [843, 110] on icon "button" at bounding box center [856, 109] width 38 height 38
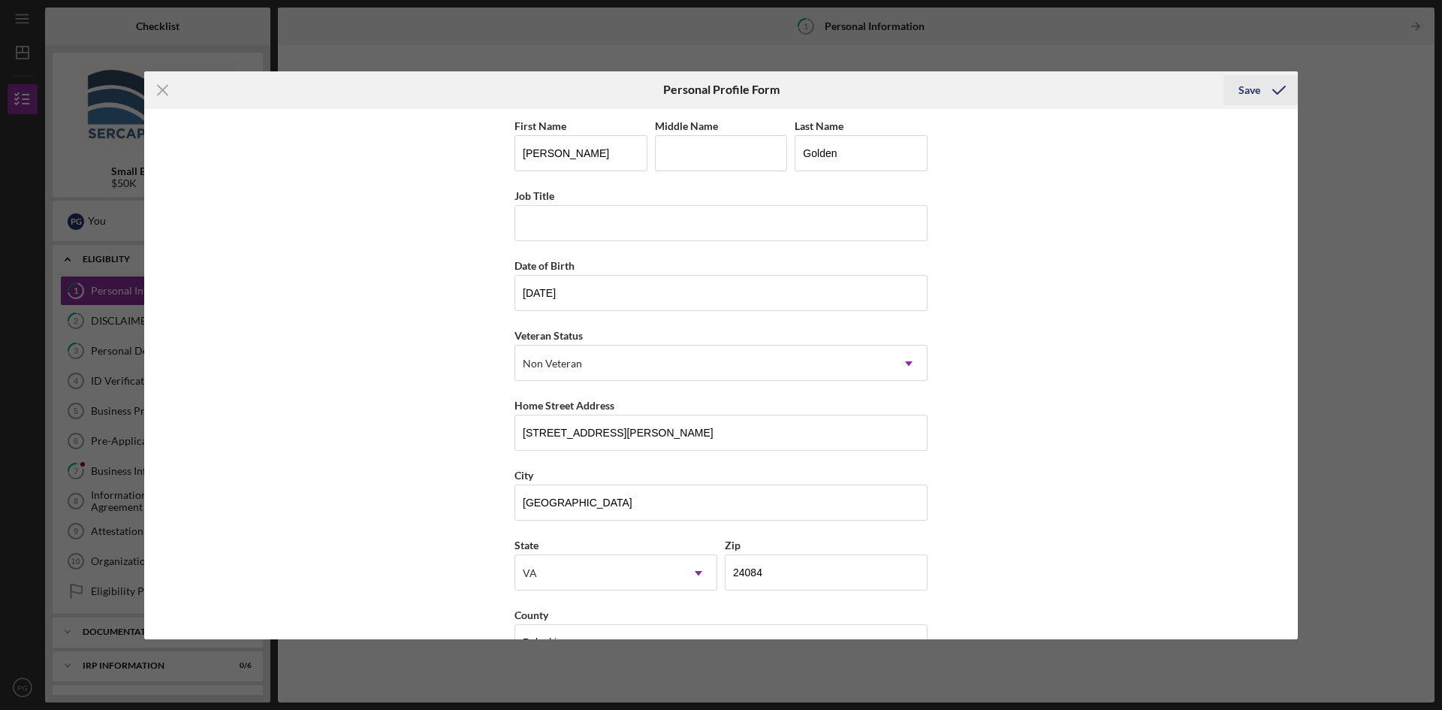
click at [1260, 95] on icon "submit" at bounding box center [1279, 90] width 38 height 38
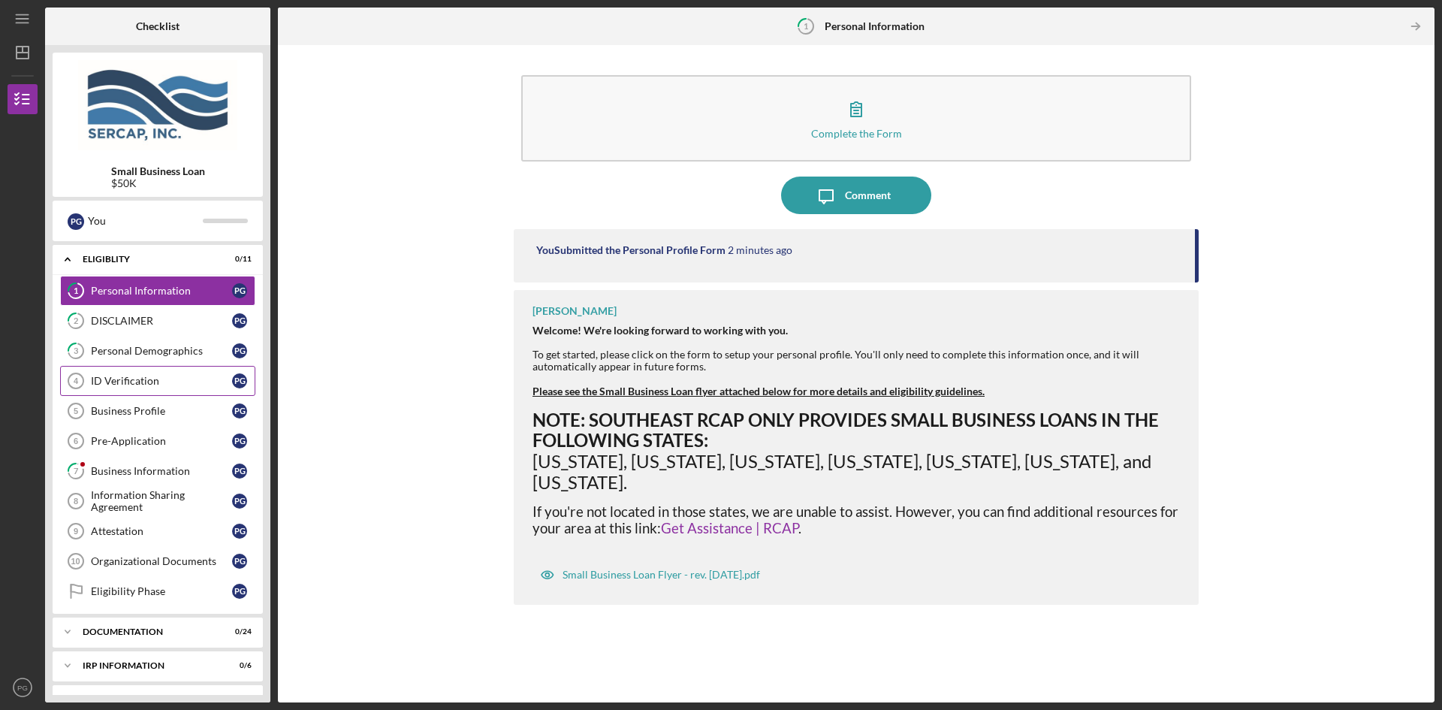
click at [124, 379] on div "ID Verification" at bounding box center [161, 381] width 141 height 12
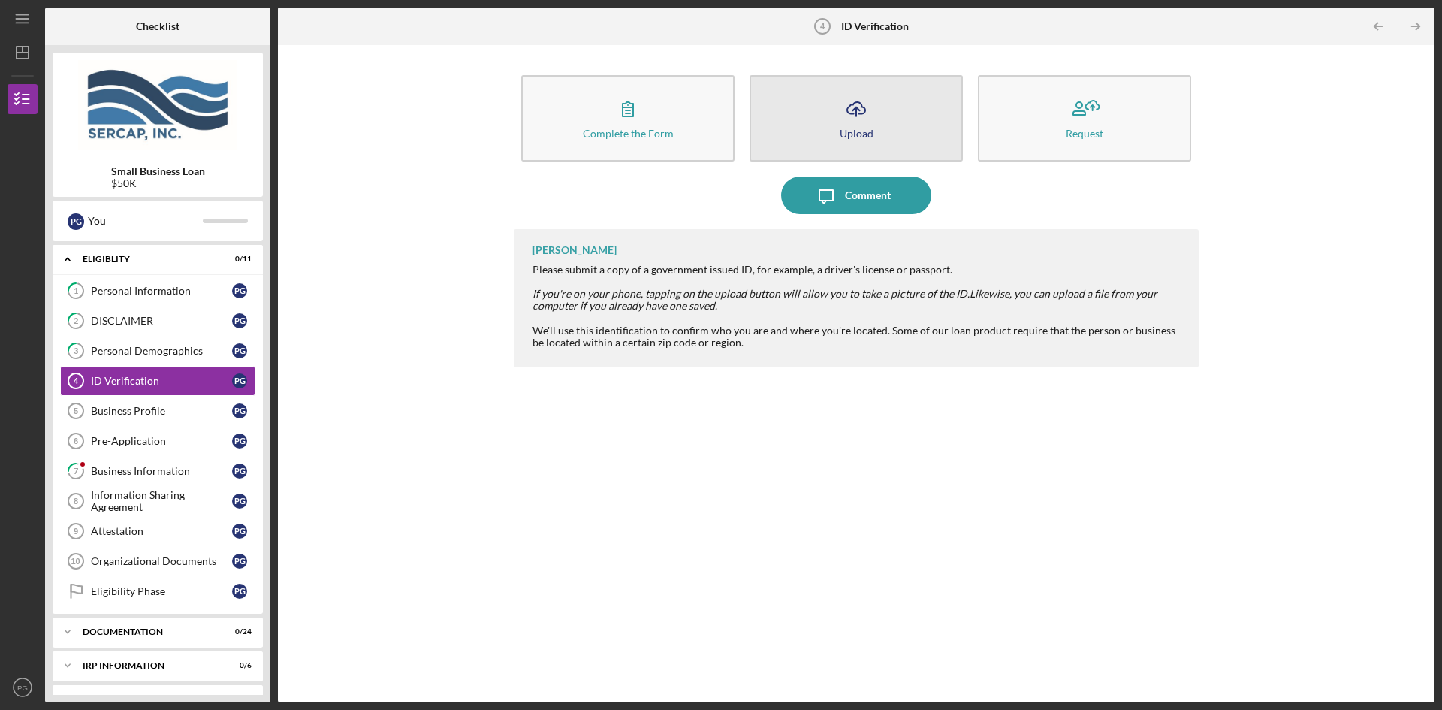
click at [849, 107] on icon "button" at bounding box center [856, 107] width 18 height 11
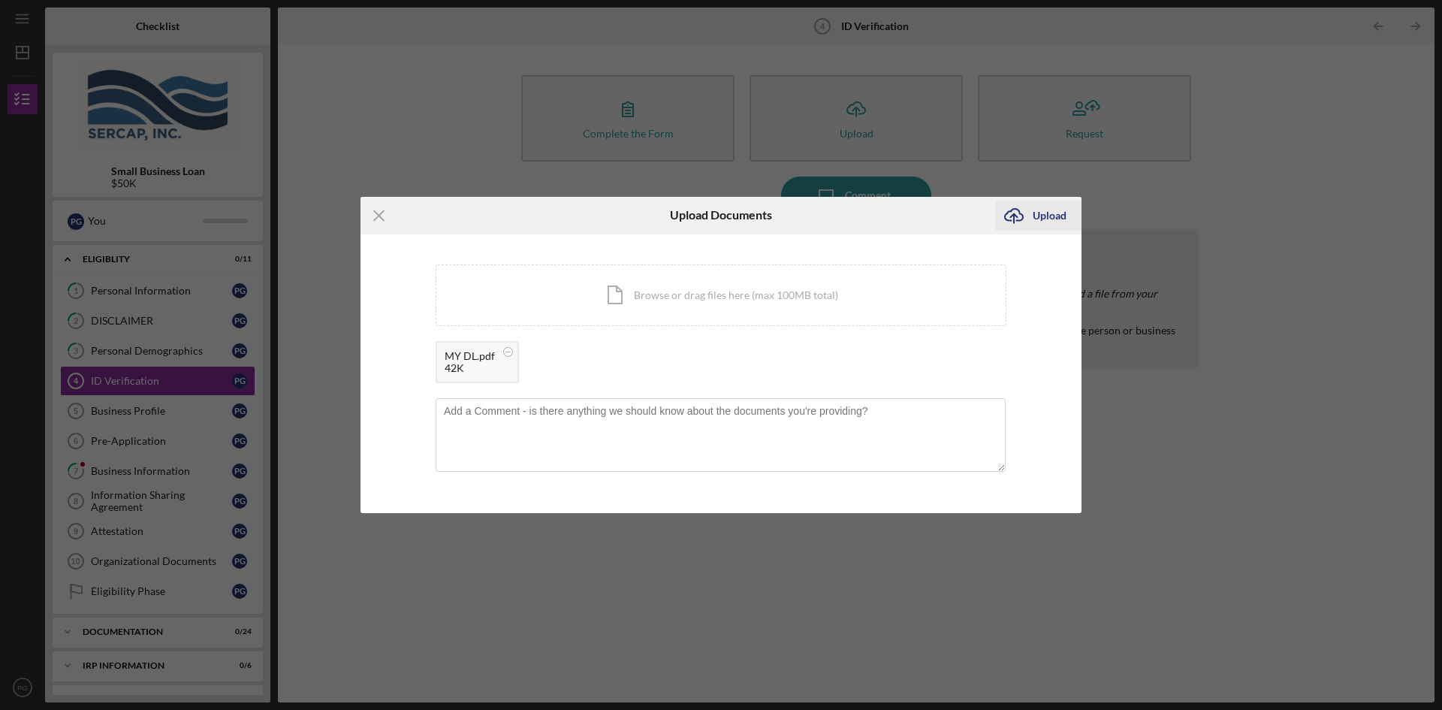
click at [1047, 206] on div "Upload" at bounding box center [1050, 215] width 34 height 30
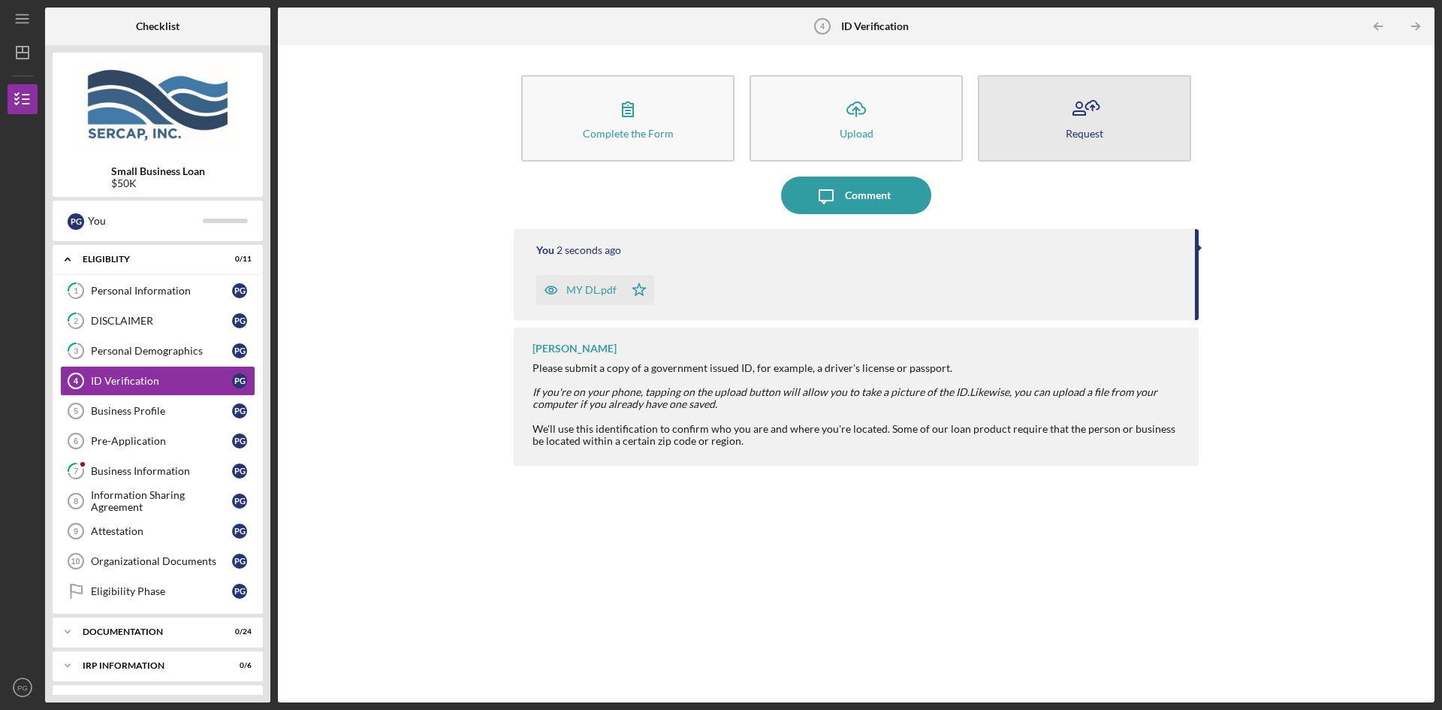
click at [1095, 119] on icon "button" at bounding box center [1085, 109] width 38 height 38
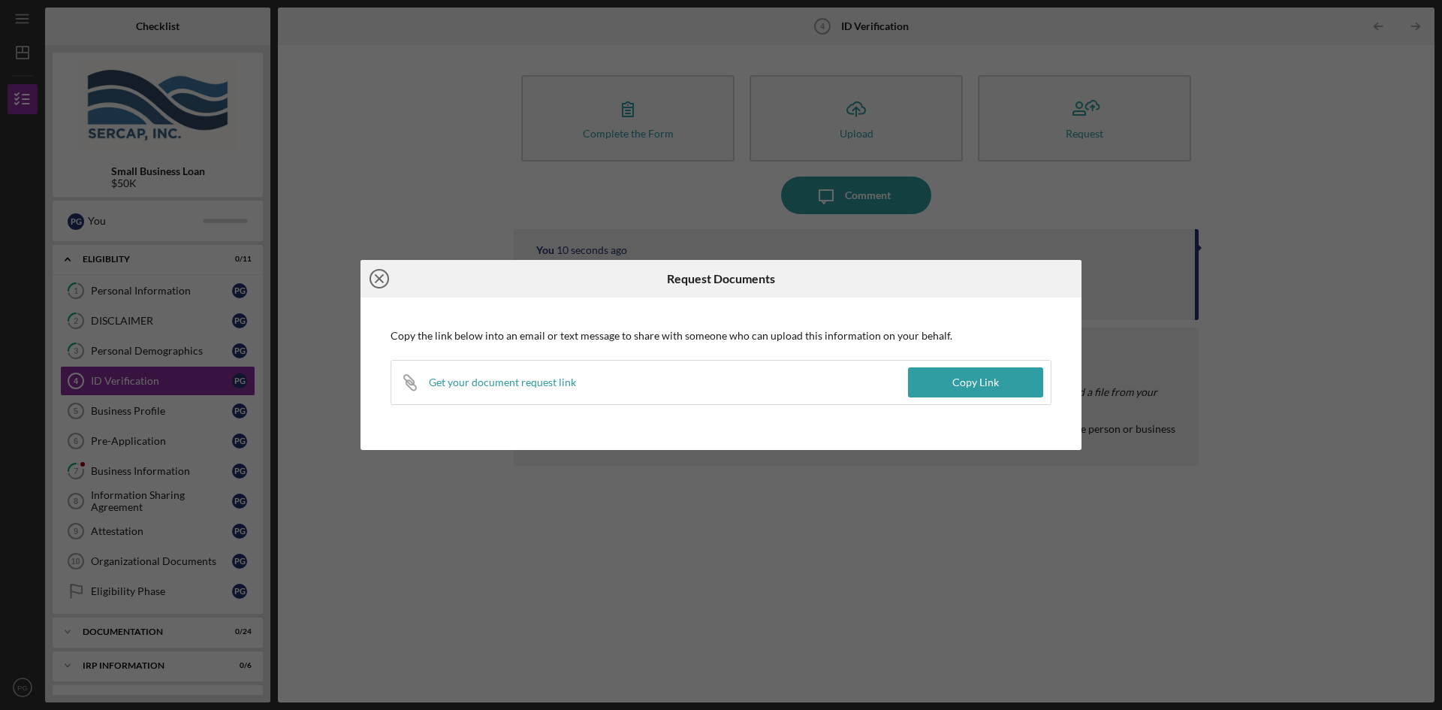
click at [381, 272] on icon "Icon/Close" at bounding box center [379, 279] width 38 height 38
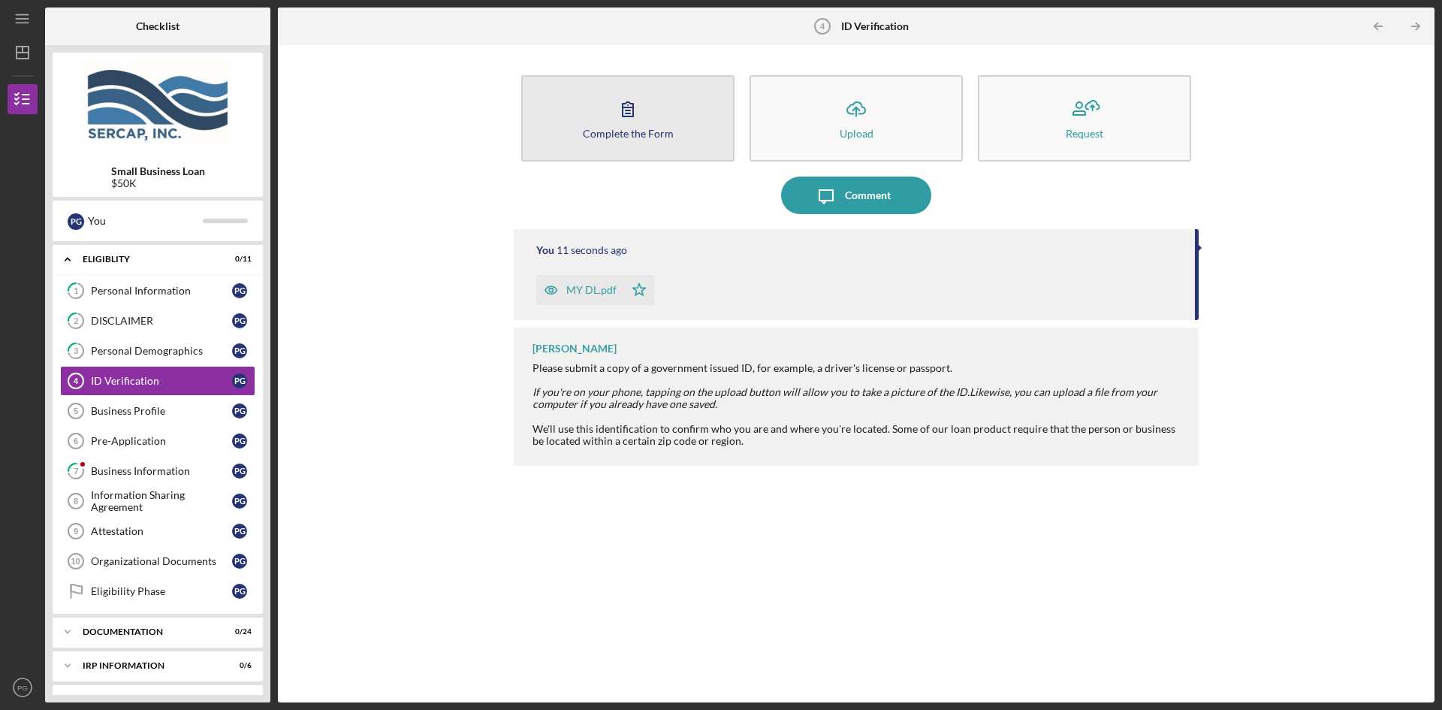
click at [628, 110] on icon "button" at bounding box center [628, 109] width 11 height 14
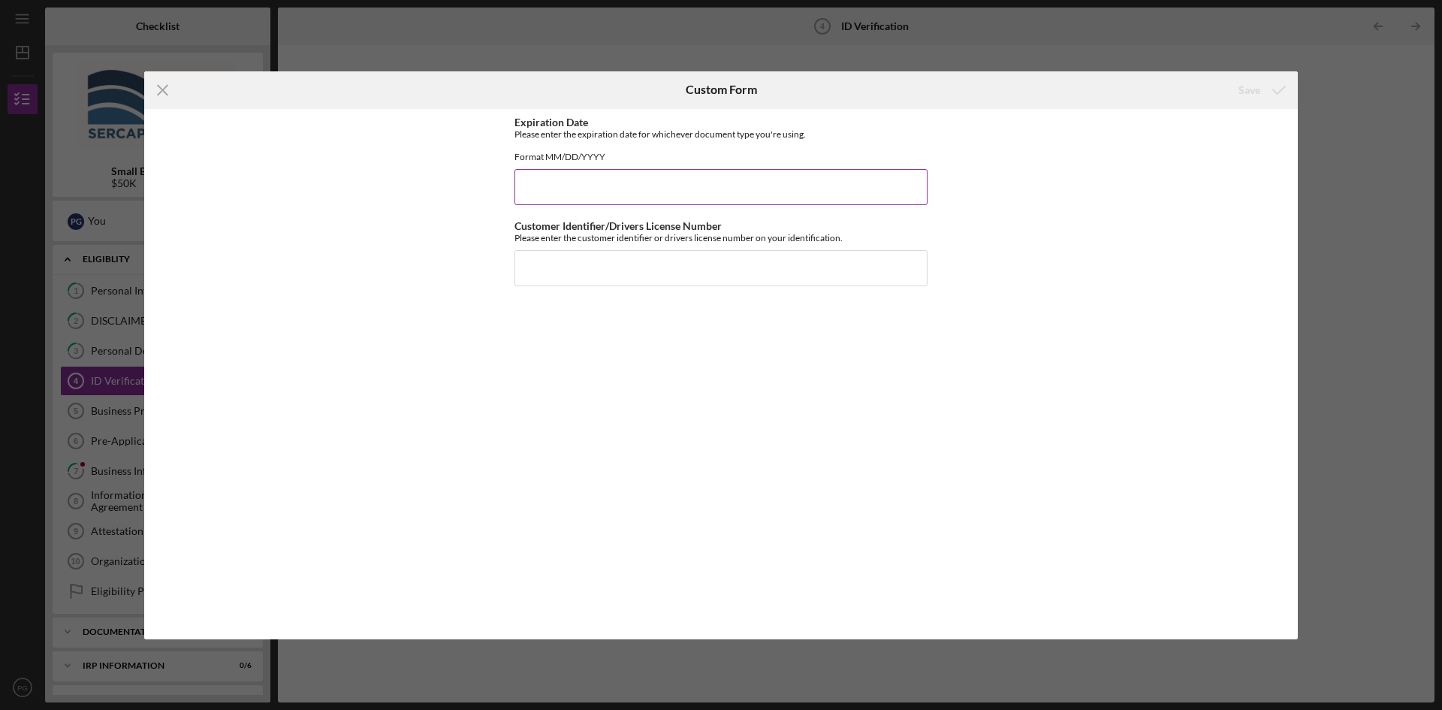
click at [574, 200] on input "Expiration Date" at bounding box center [720, 187] width 413 height 36
click at [573, 201] on input "Expiration Date" at bounding box center [720, 187] width 413 height 36
type input "[DATE]"
click at [574, 279] on input "Customer Identifier/Drivers License Number" at bounding box center [720, 268] width 413 height 36
type input "T65102260"
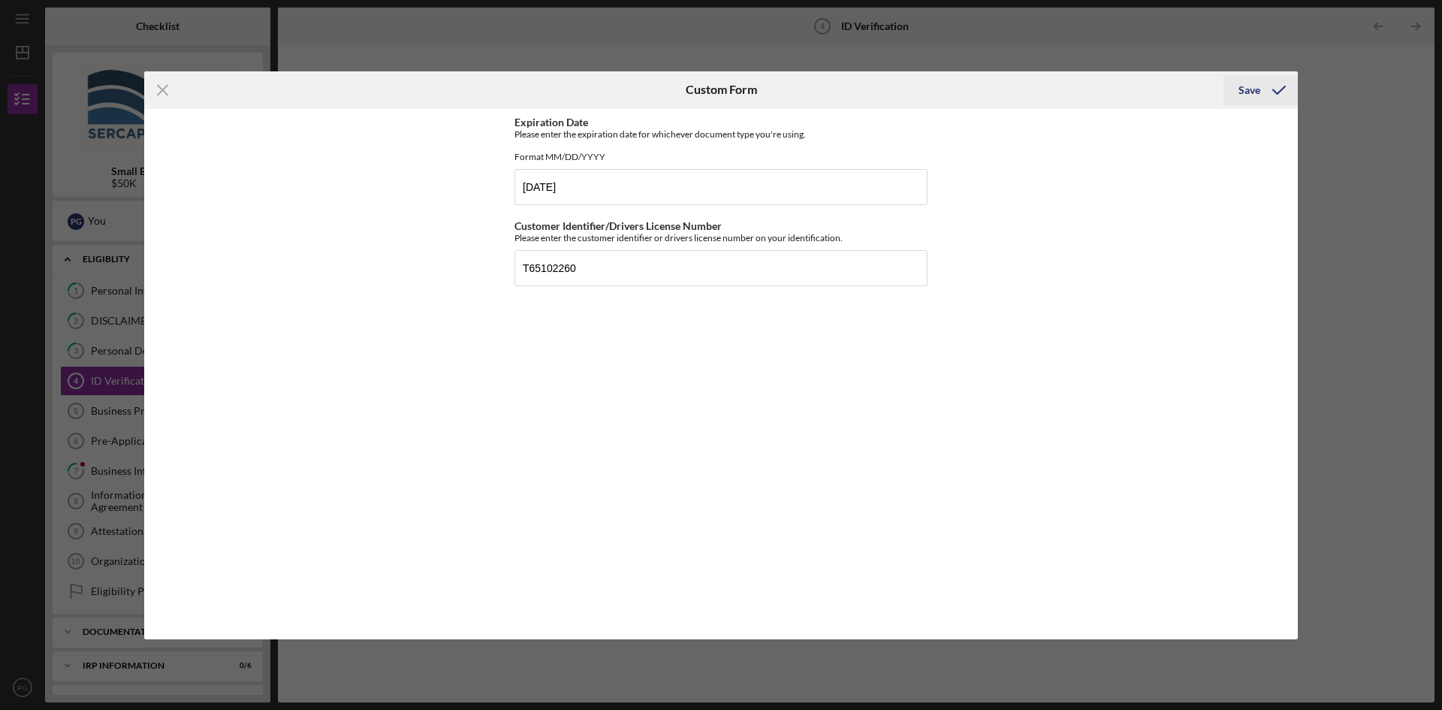
click at [1239, 87] on div "Save" at bounding box center [1249, 90] width 22 height 30
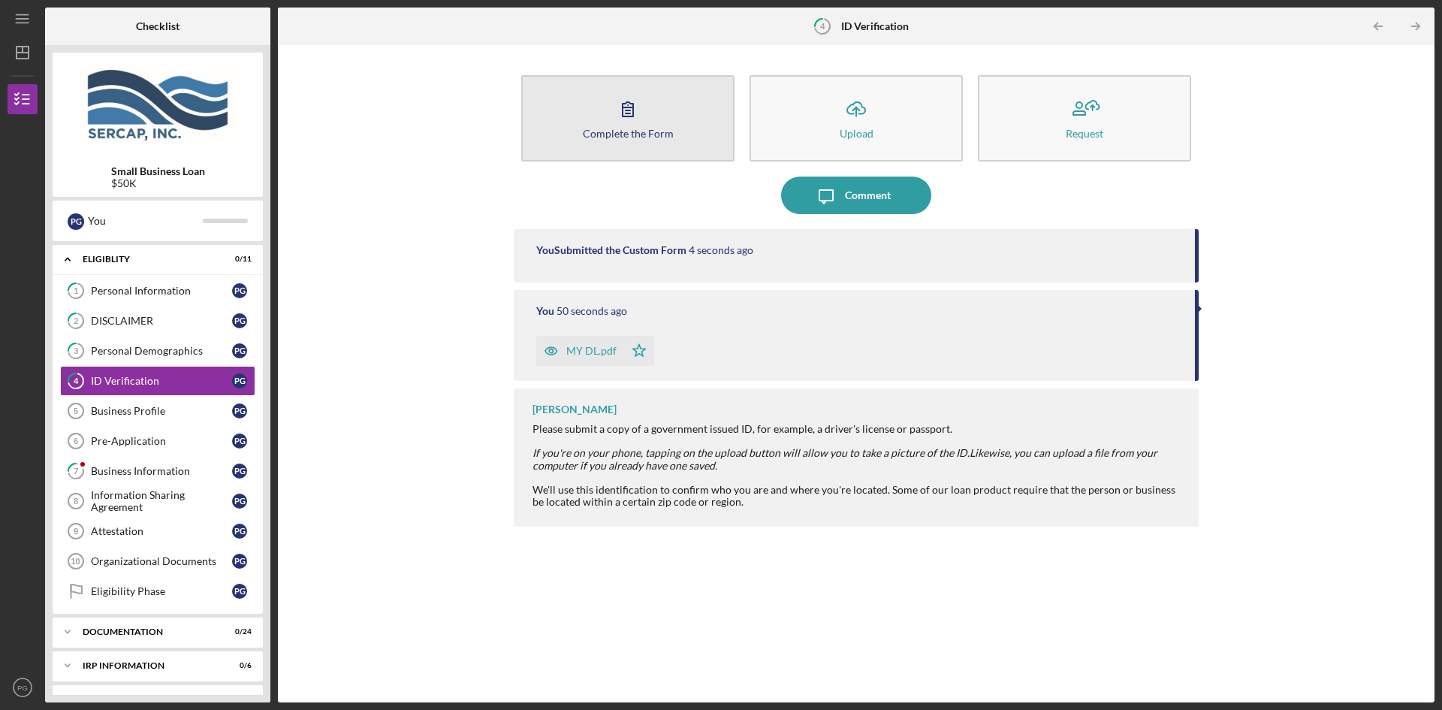
click at [627, 116] on icon "button" at bounding box center [628, 109] width 38 height 38
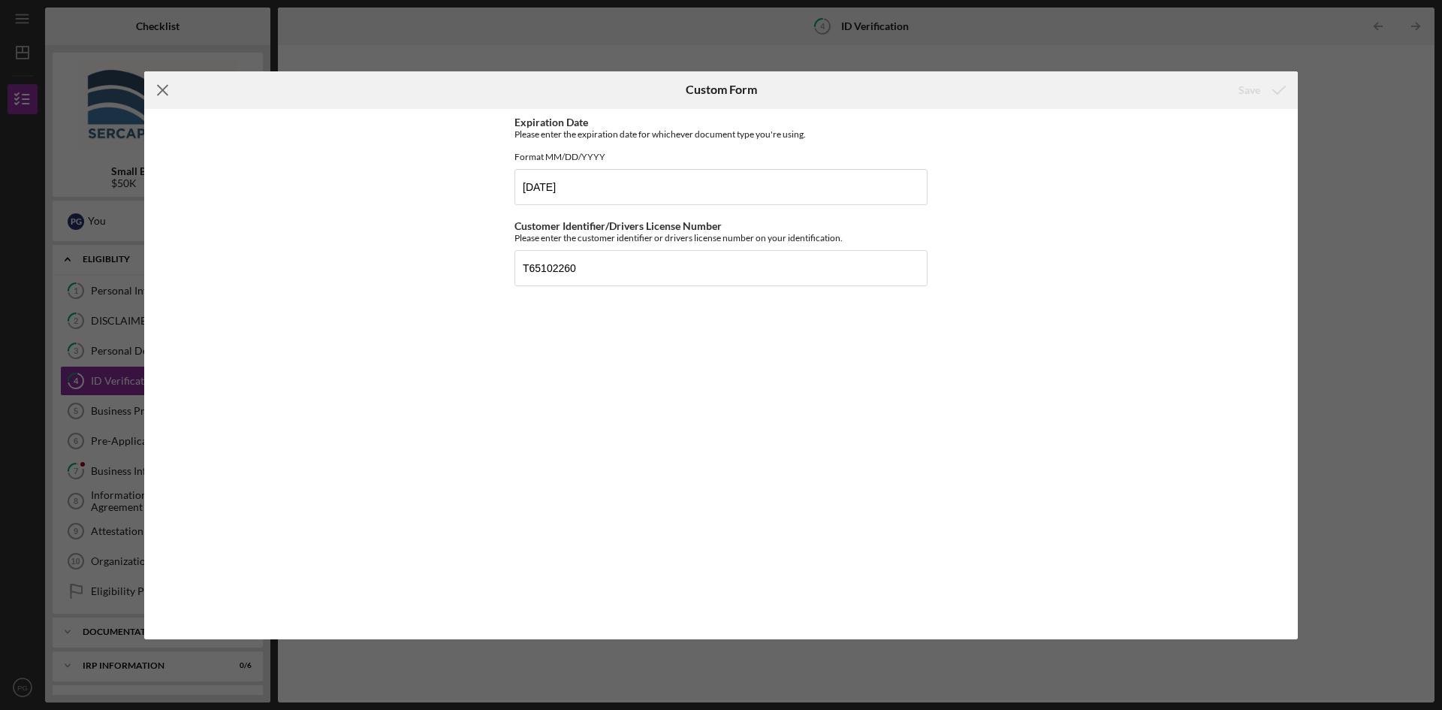
click at [163, 85] on icon "Icon/Menu Close" at bounding box center [163, 90] width 38 height 38
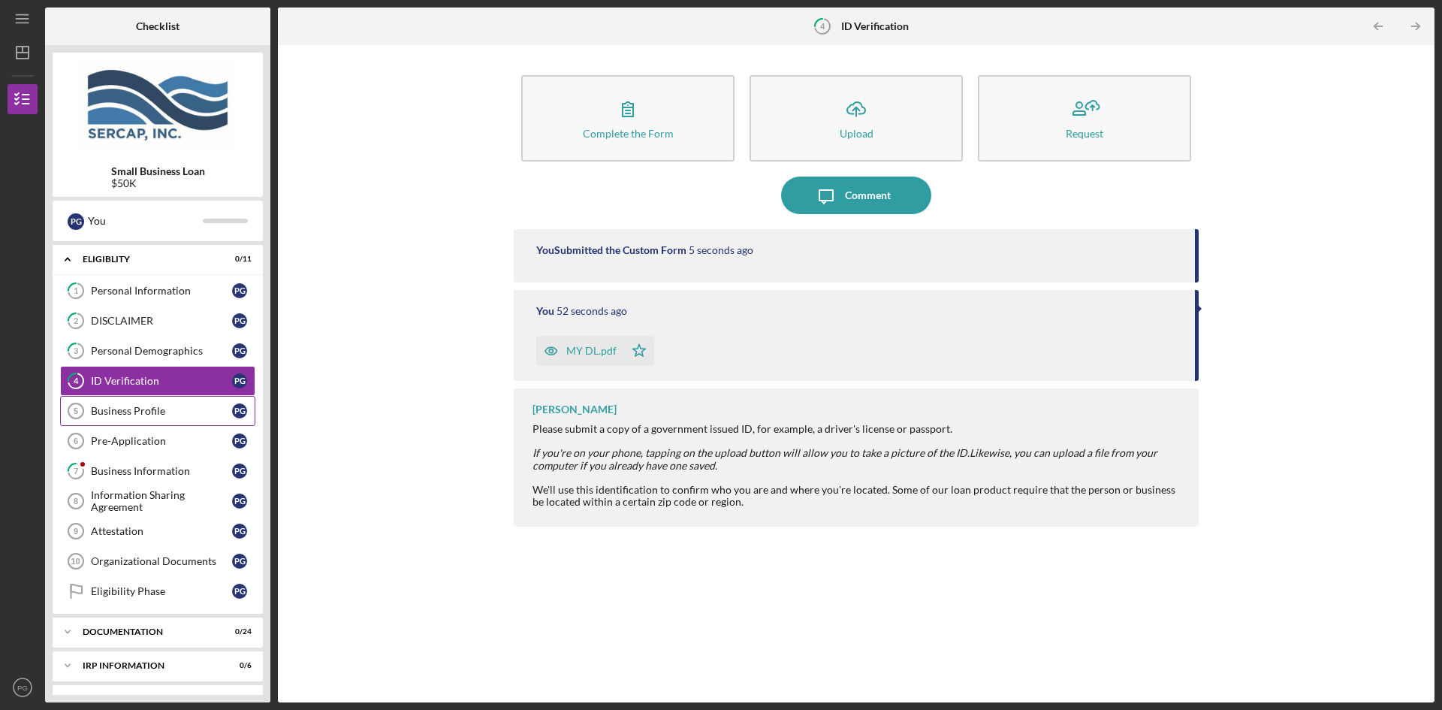
click at [112, 412] on div "Business Profile" at bounding box center [161, 411] width 141 height 12
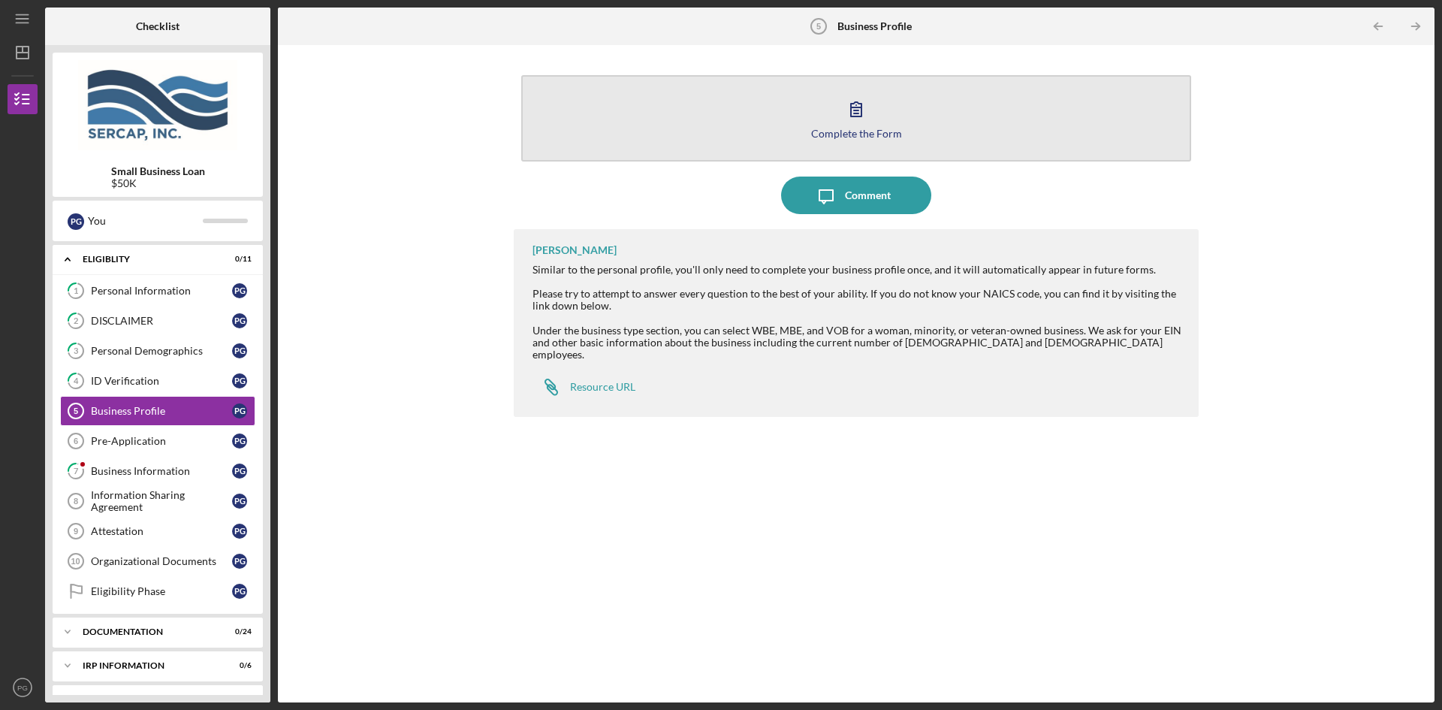
click at [855, 123] on icon "button" at bounding box center [856, 109] width 38 height 38
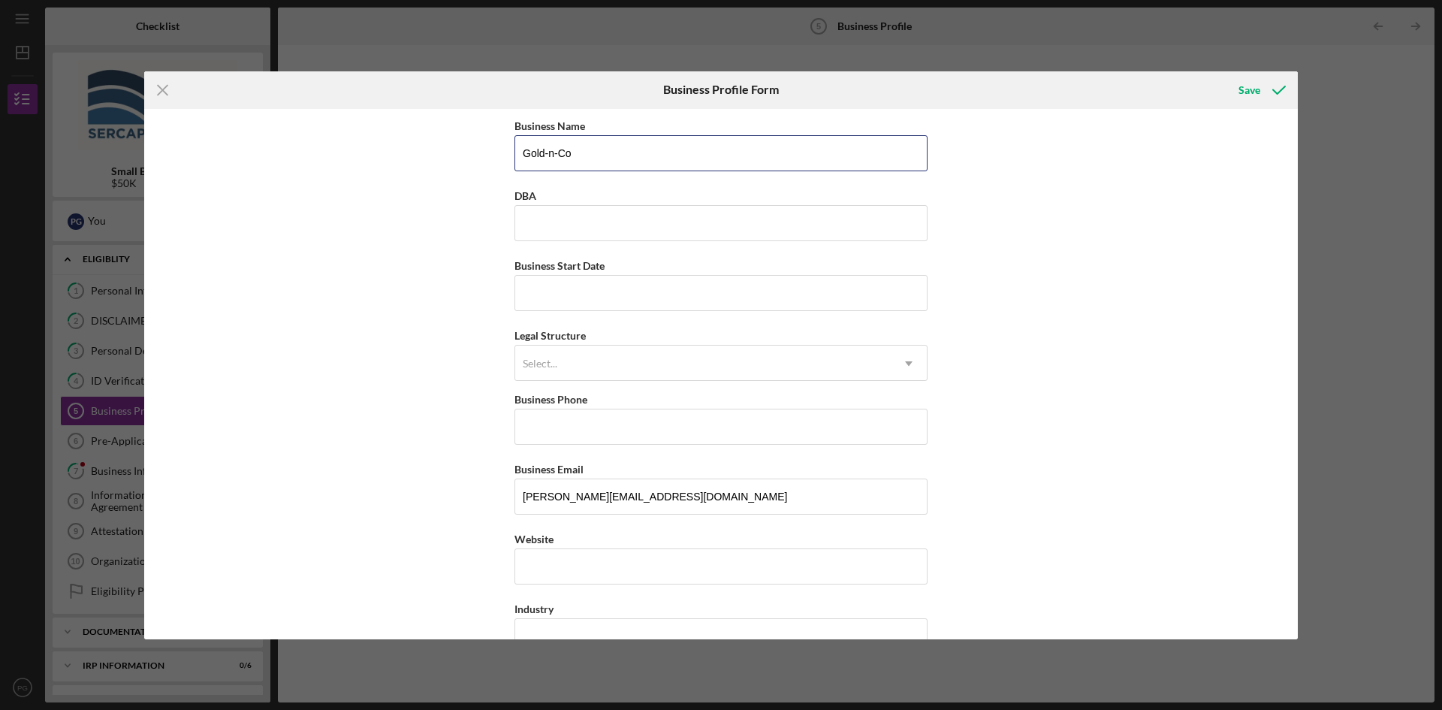
drag, startPoint x: 578, startPoint y: 151, endPoint x: 504, endPoint y: 151, distance: 74.3
click at [504, 151] on div "Business Name Gold-n-Co DBA Business Start Date Legal Structure Select... Icon/…" at bounding box center [720, 374] width 1153 height 530
type input "[PERSON_NAME] Equities"
type input "Gold-N-Co, Boutique Collective"
type input "[DATE]"
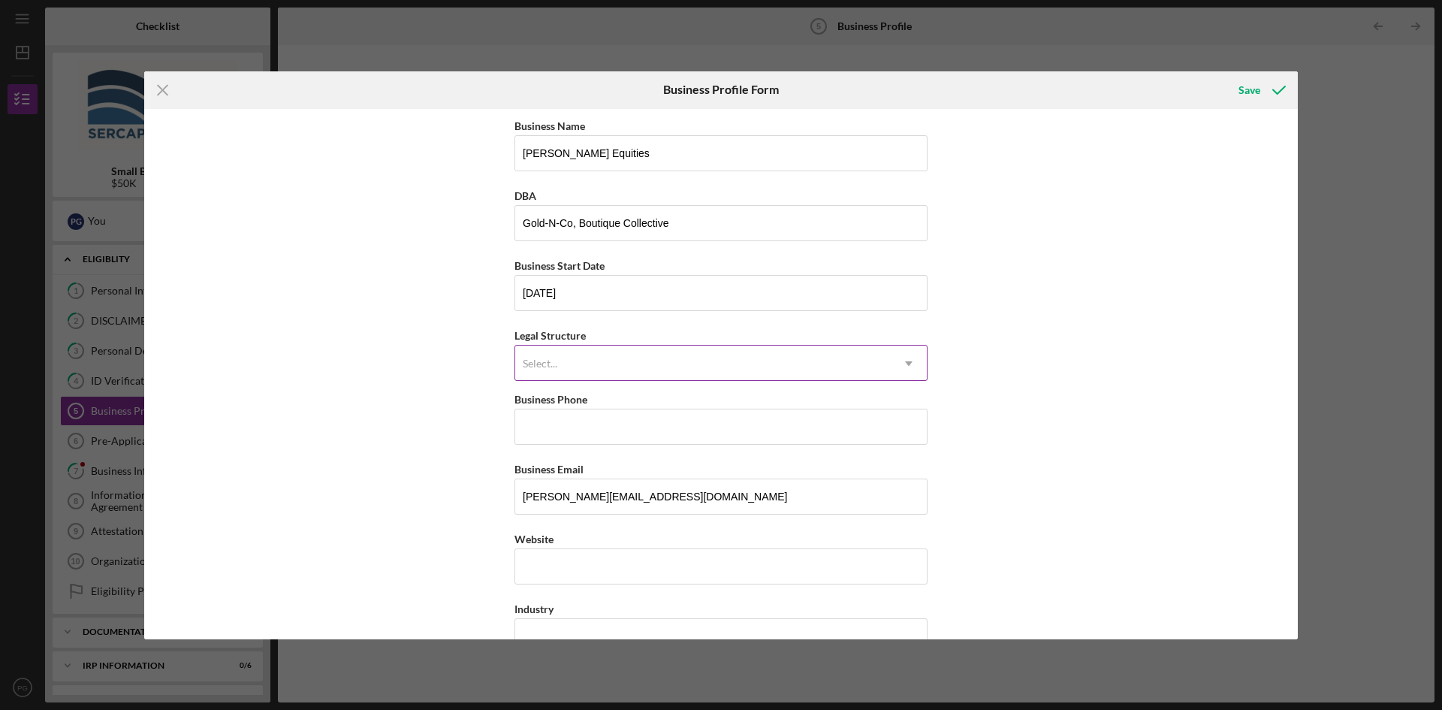
click at [543, 353] on div "Select..." at bounding box center [702, 363] width 375 height 35
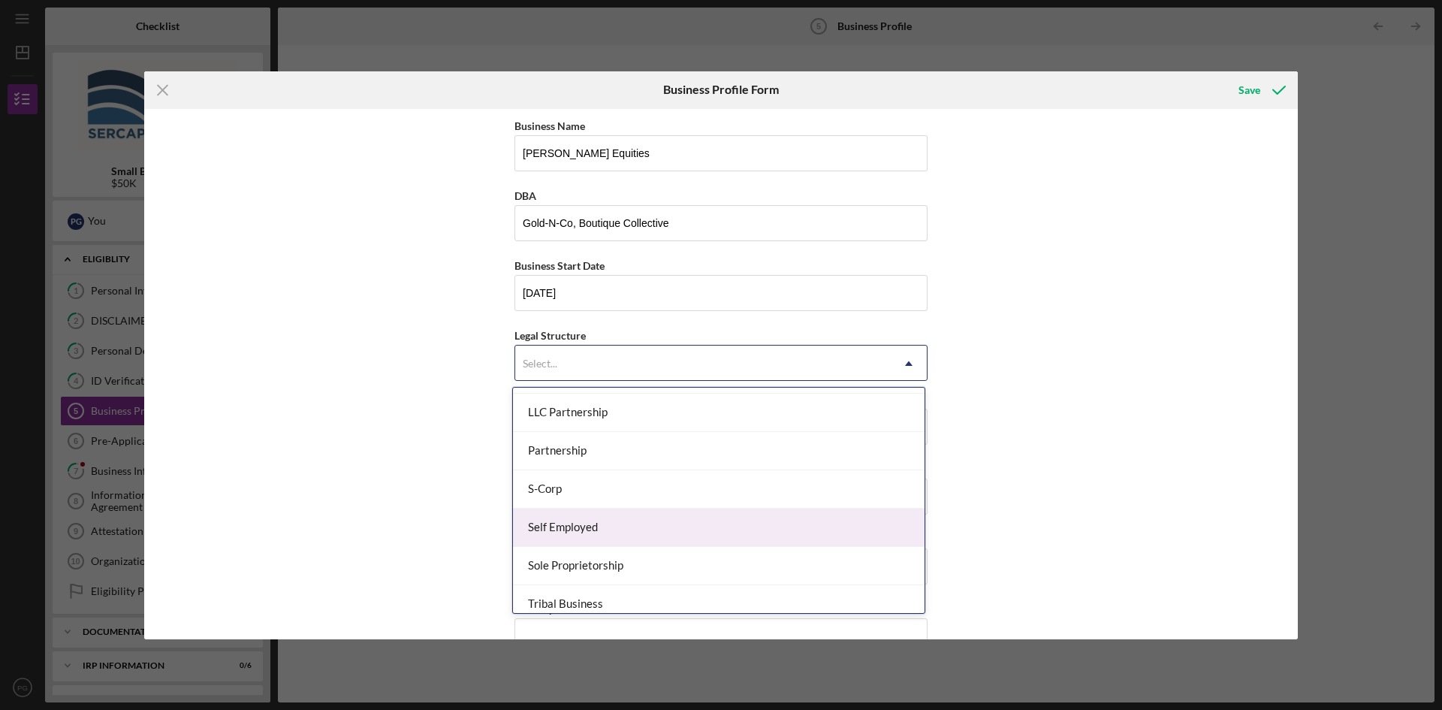
scroll to position [349, 0]
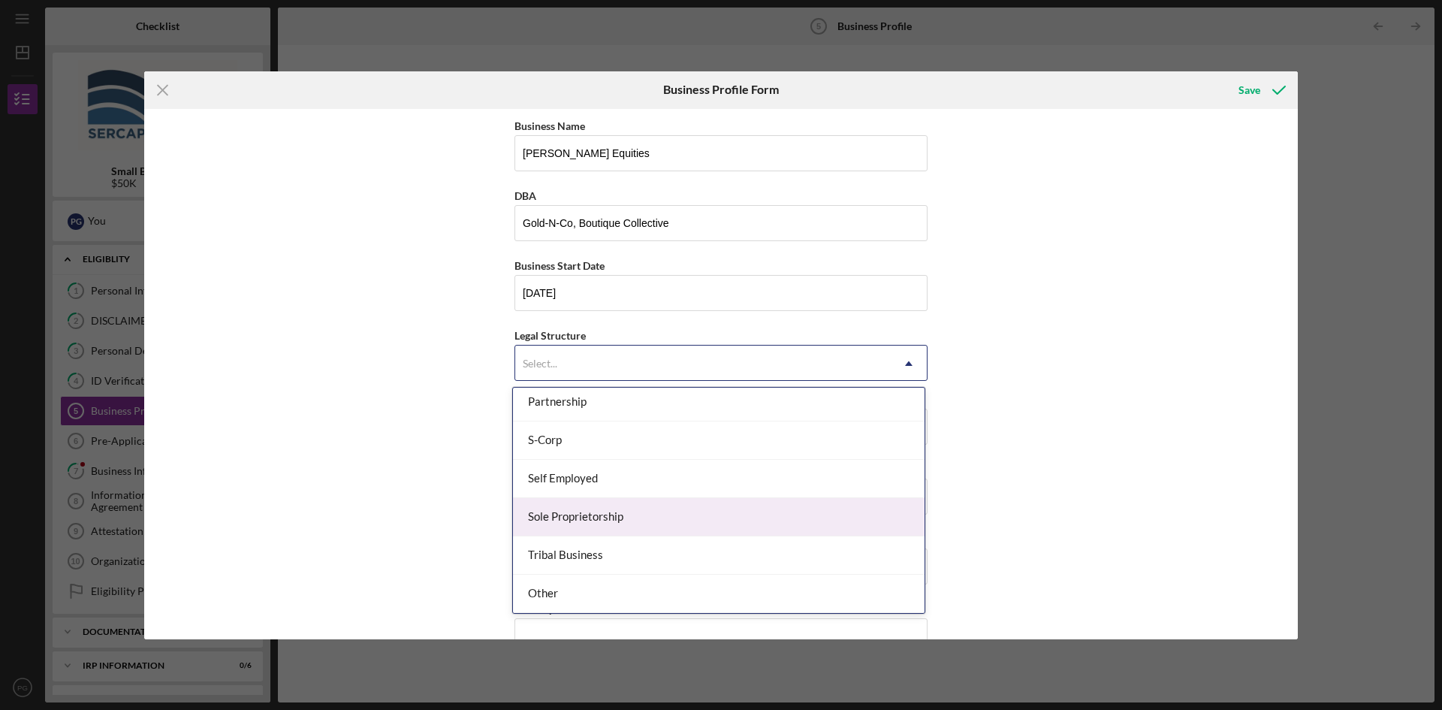
click at [582, 511] on div "Sole Proprietorship" at bounding box center [719, 517] width 412 height 38
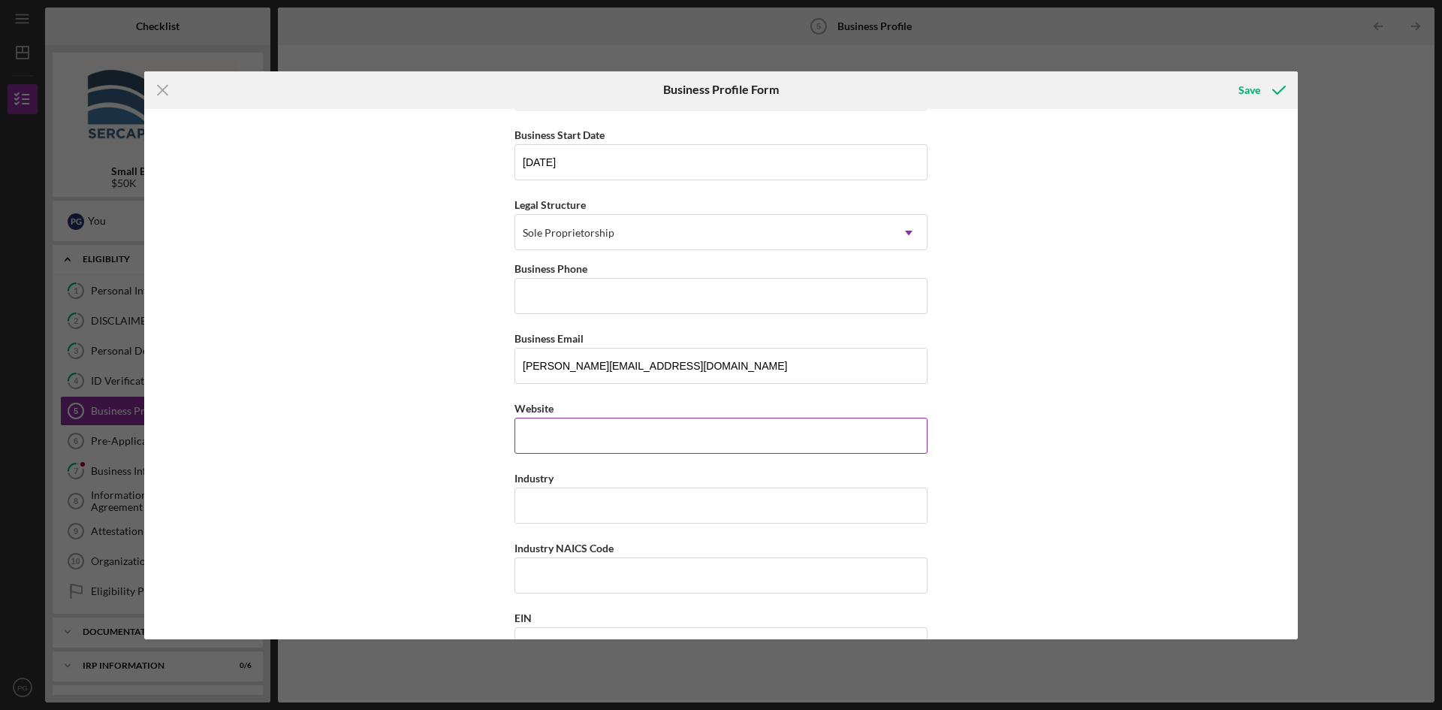
scroll to position [150, 0]
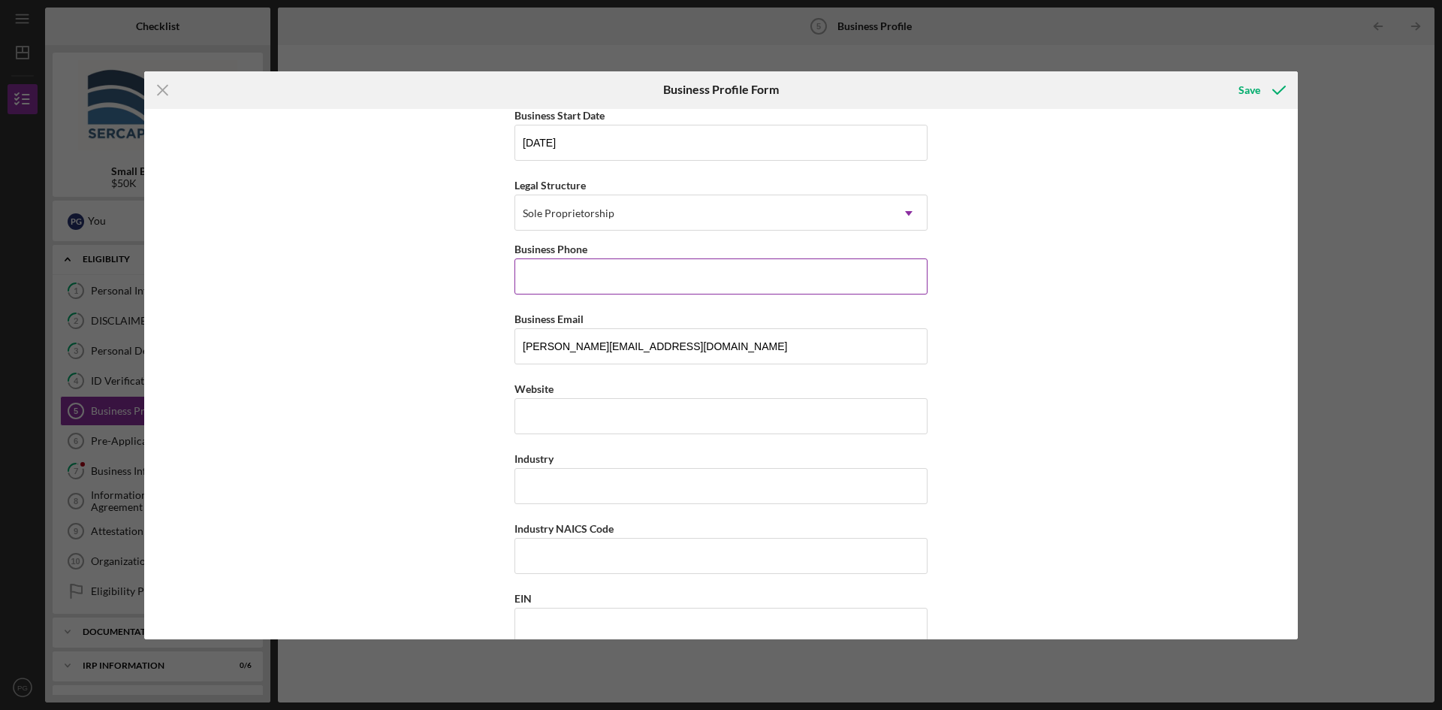
click at [565, 274] on input "Business Phone" at bounding box center [720, 276] width 413 height 36
type input "[PHONE_NUMBER]"
click at [536, 420] on div "https:// Website" at bounding box center [720, 406] width 413 height 55
type input "[DOMAIN_NAME]"
type input "Clothing, Craft, Artisan"
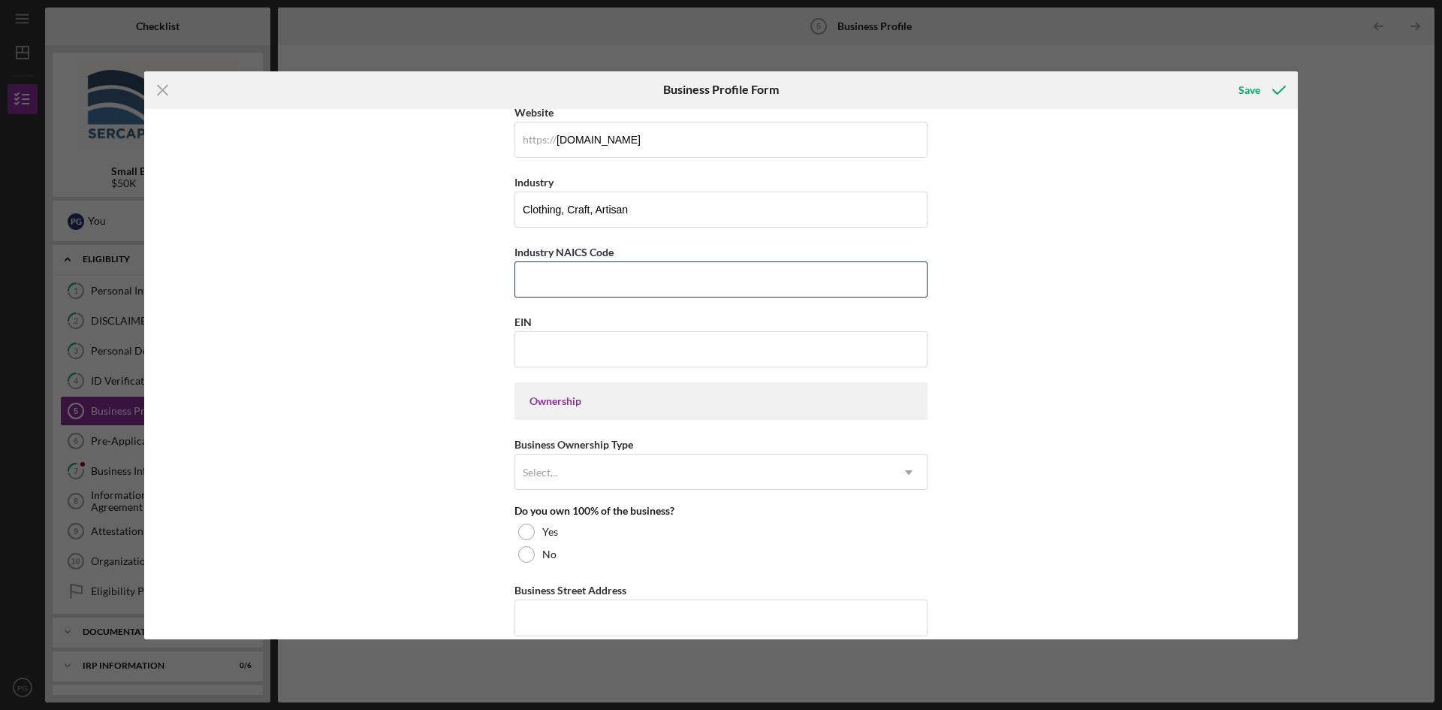
scroll to position [451, 0]
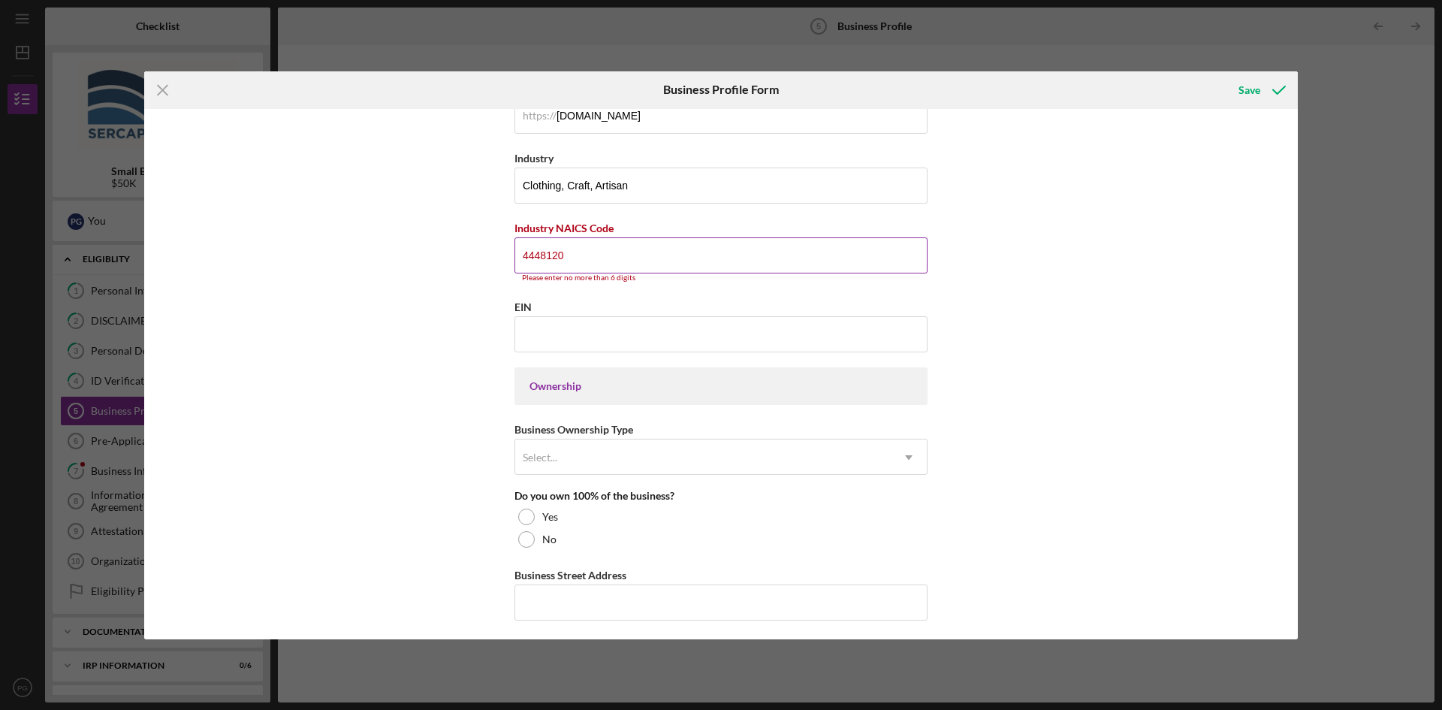
click at [539, 258] on input "4448120" at bounding box center [720, 255] width 413 height 36
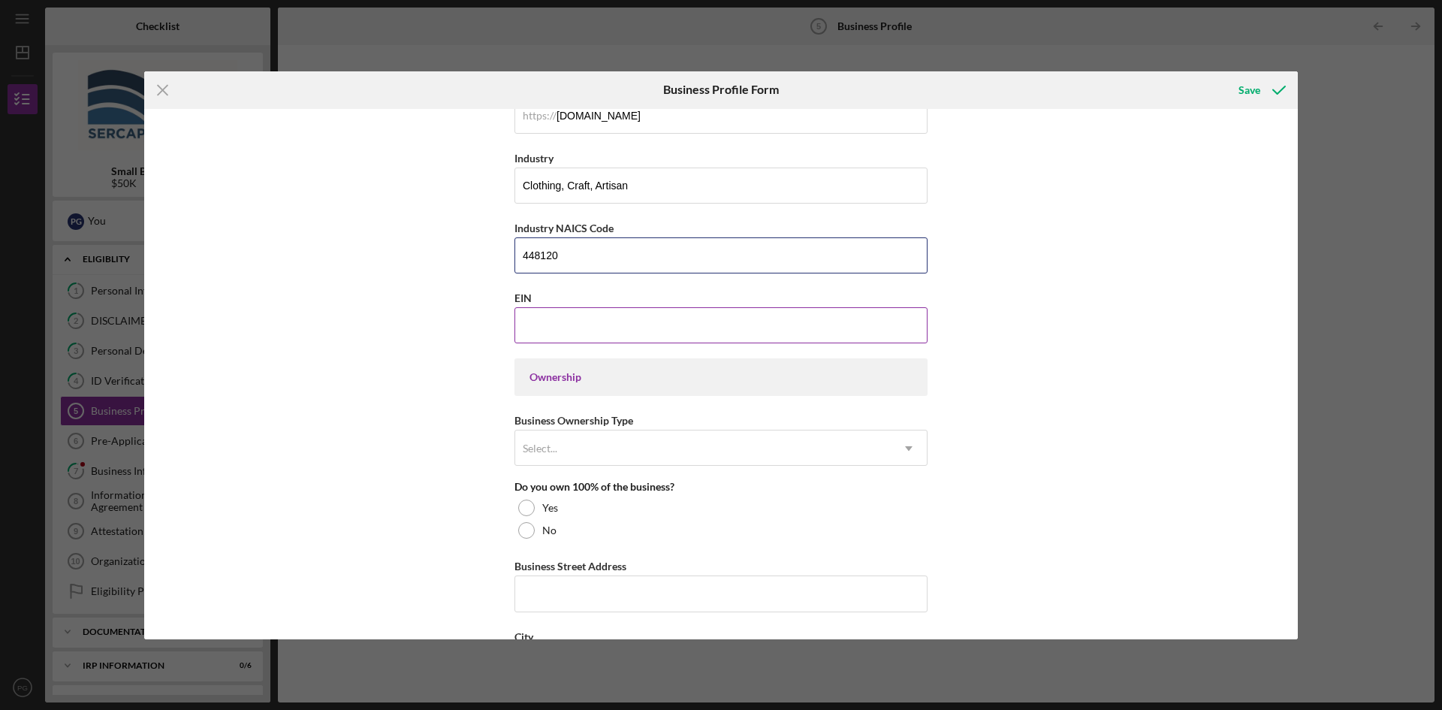
type input "448120"
click at [551, 338] on input "EIN" at bounding box center [720, 325] width 413 height 36
type input "[US_EMPLOYER_IDENTIFICATION_NUMBER]"
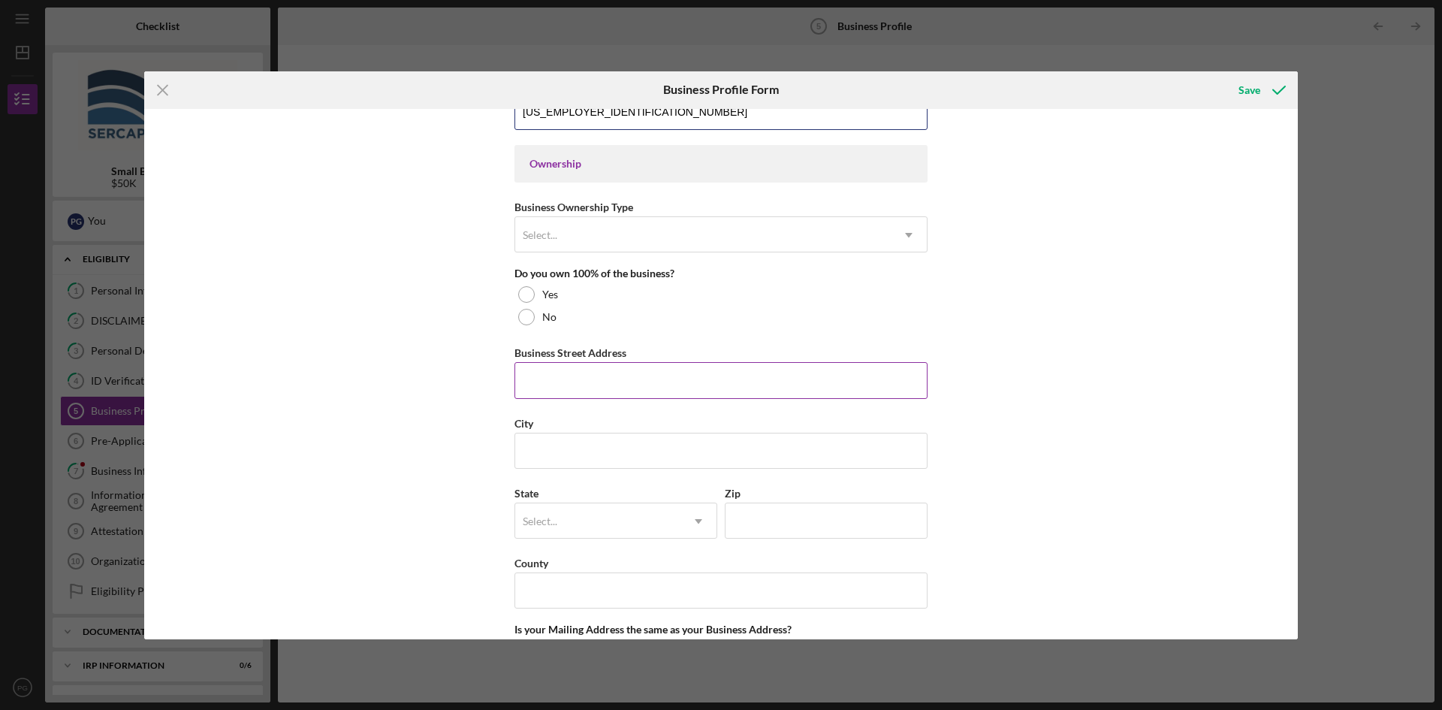
scroll to position [676, 0]
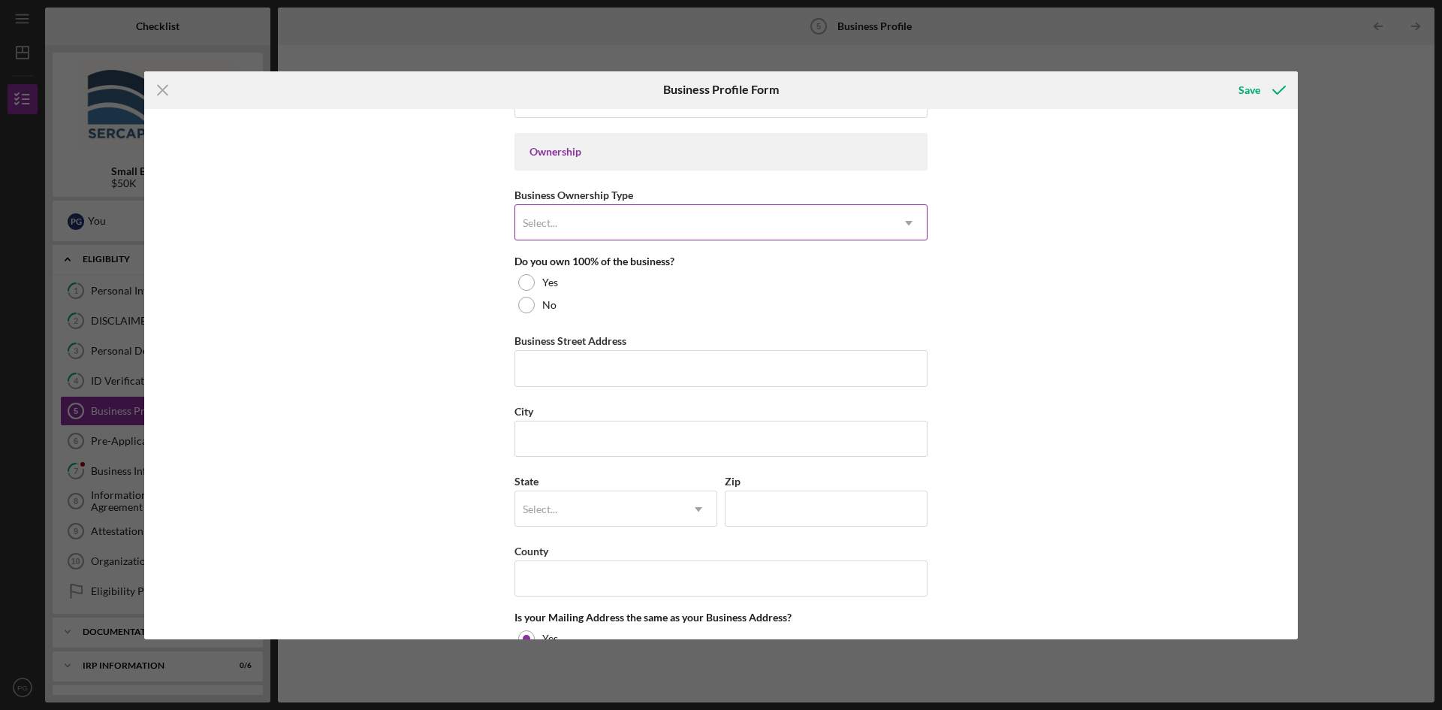
click at [584, 225] on div "Select..." at bounding box center [702, 223] width 375 height 35
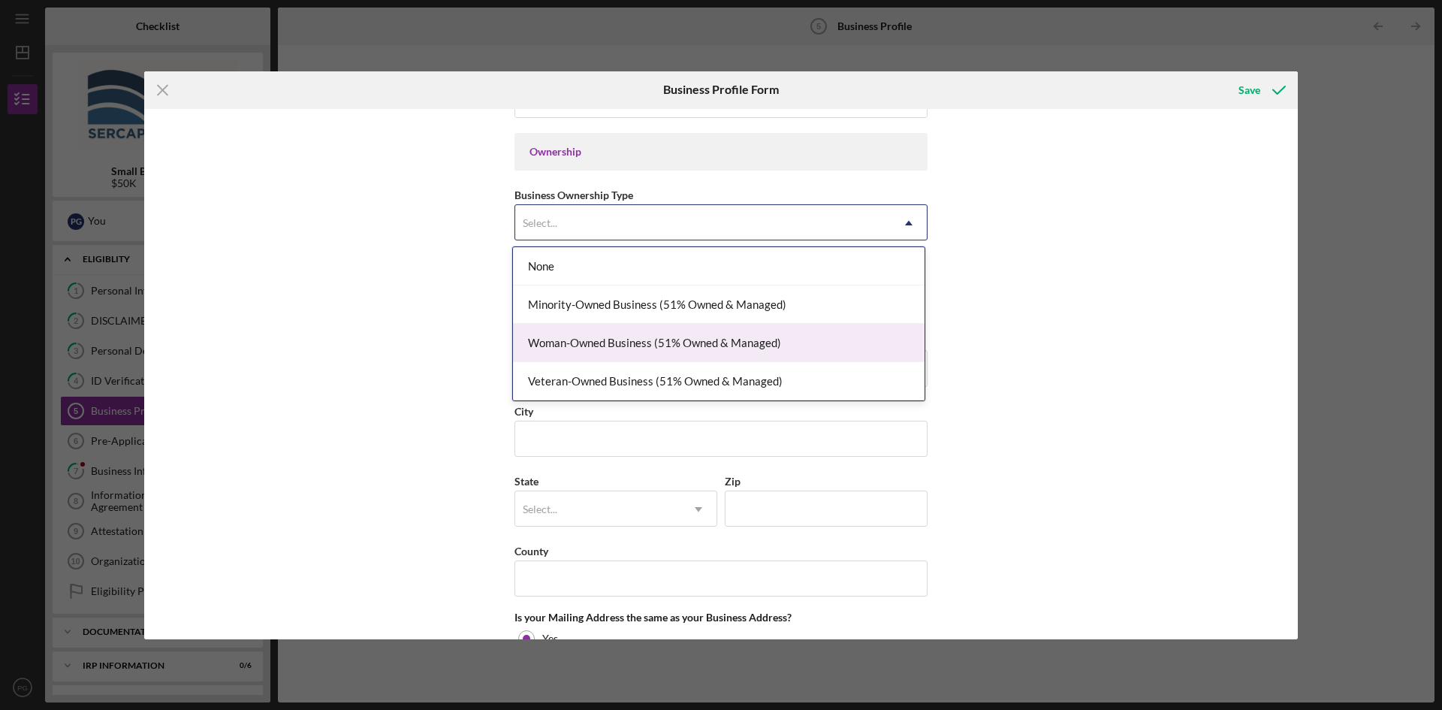
click at [559, 338] on div "Woman-Owned Business (51% Owned & Managed)" at bounding box center [719, 343] width 412 height 38
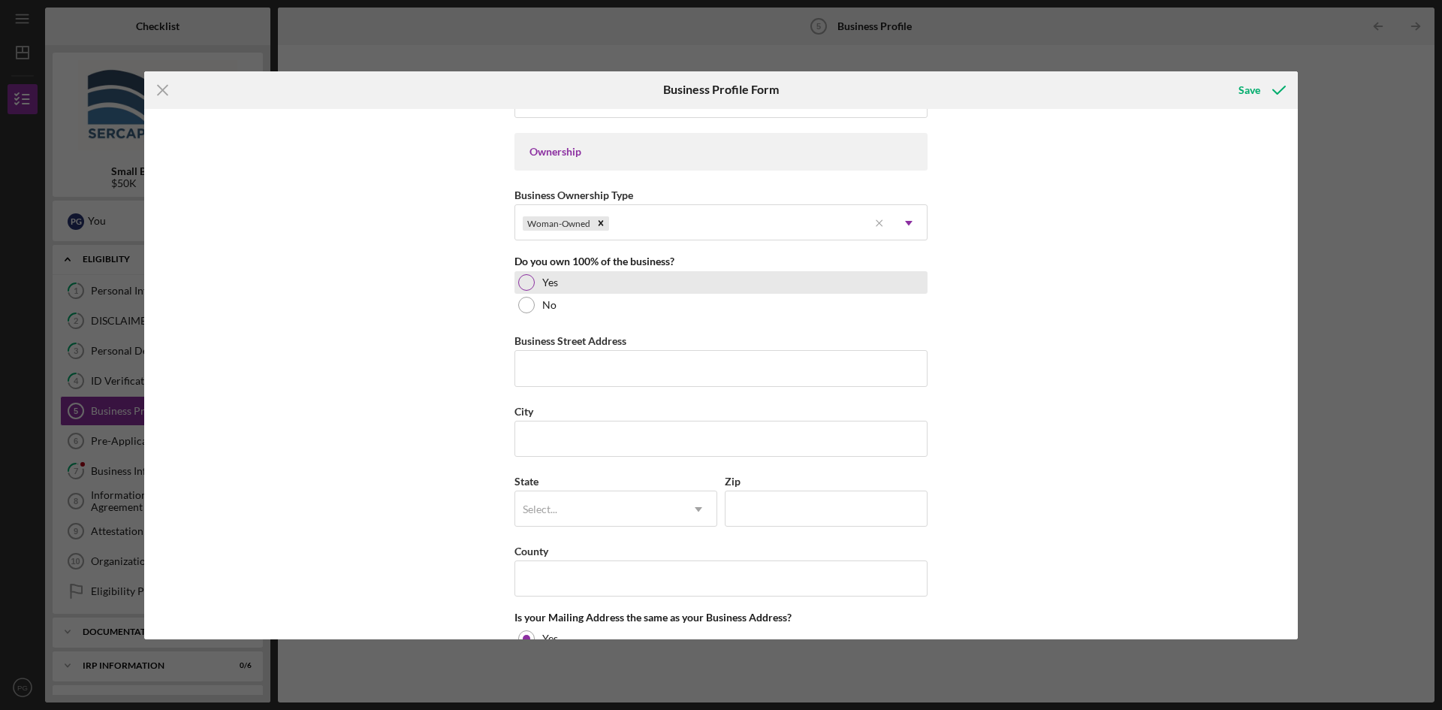
click at [523, 279] on div at bounding box center [526, 282] width 17 height 17
click at [544, 358] on input "Business Street Address" at bounding box center [720, 368] width 413 height 36
type input "[STREET_ADDRESS]"
click at [583, 444] on input "City" at bounding box center [720, 439] width 413 height 36
type input "Fairlawn"
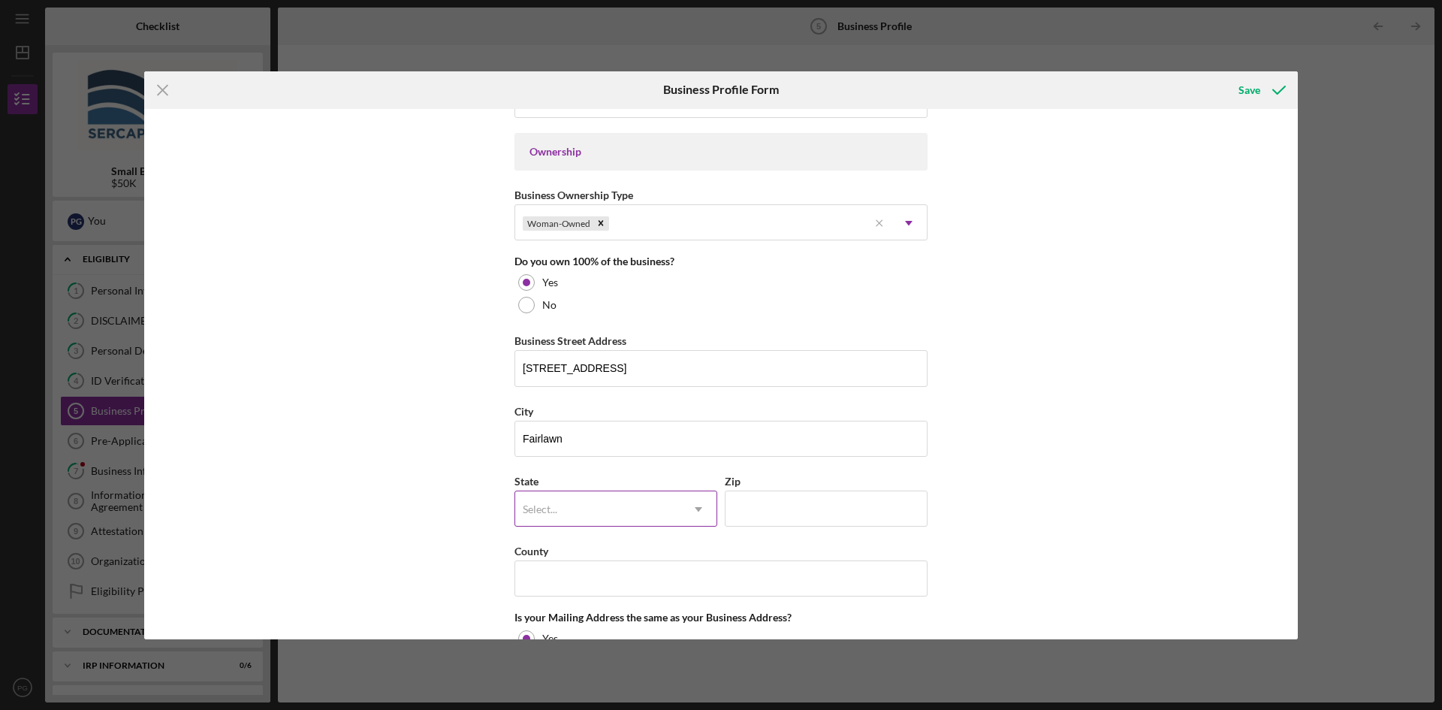
click at [580, 508] on div "Select..." at bounding box center [597, 509] width 165 height 35
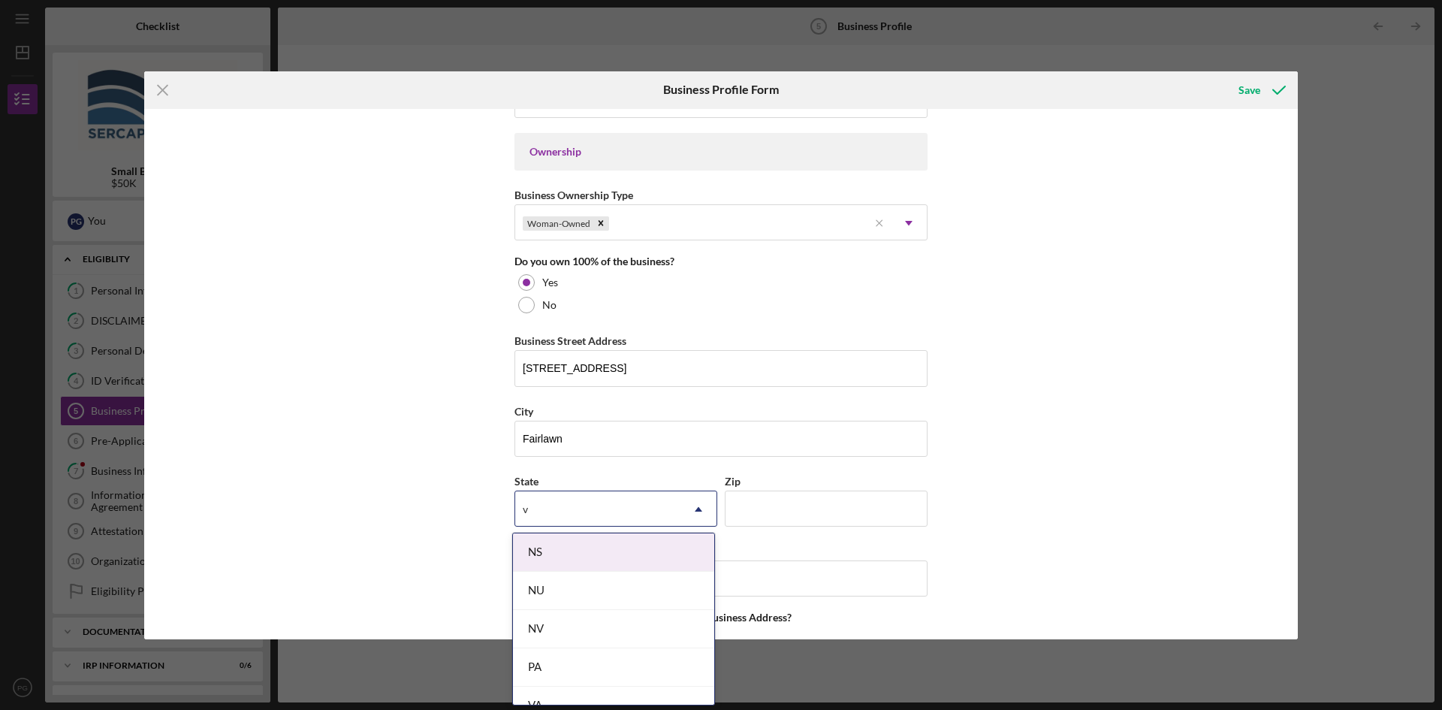
type input "va"
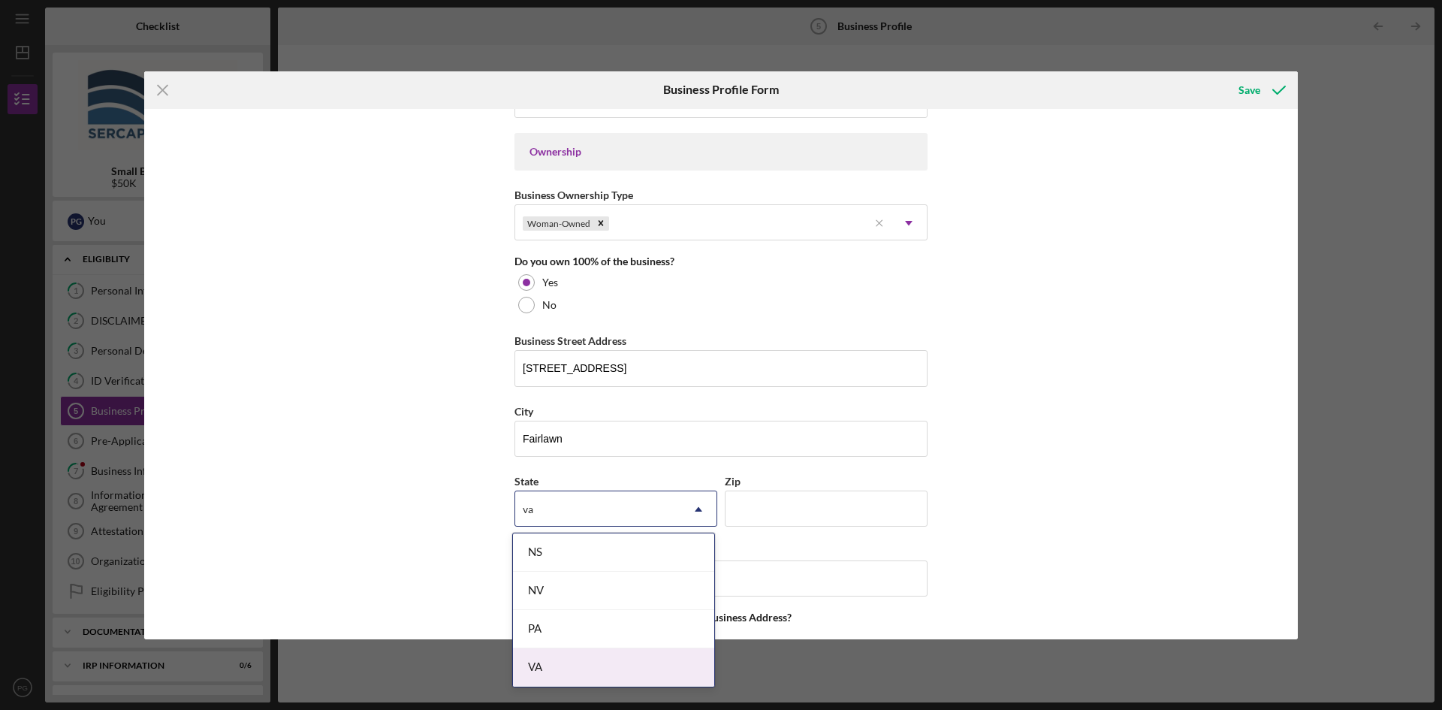
click at [545, 660] on div "VA" at bounding box center [613, 667] width 201 height 38
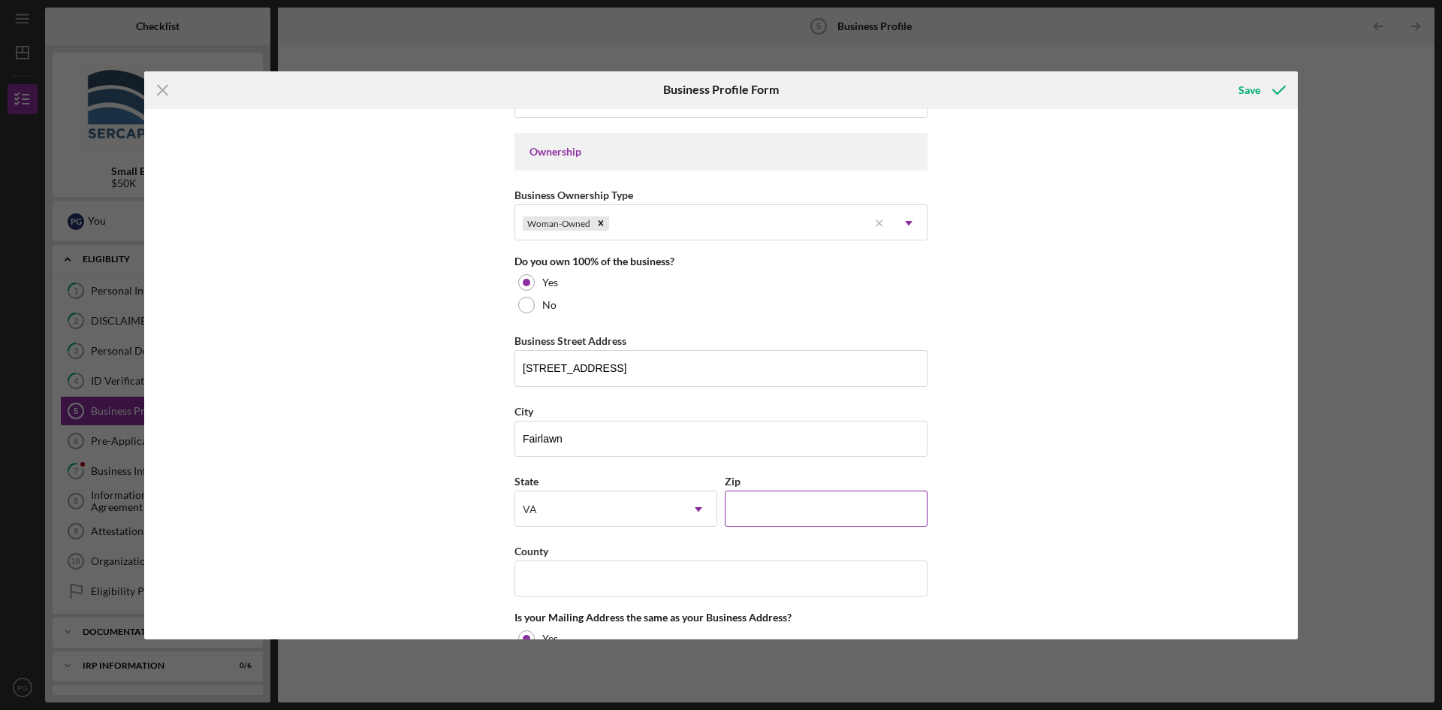
click at [758, 512] on input "Zip" at bounding box center [826, 508] width 203 height 36
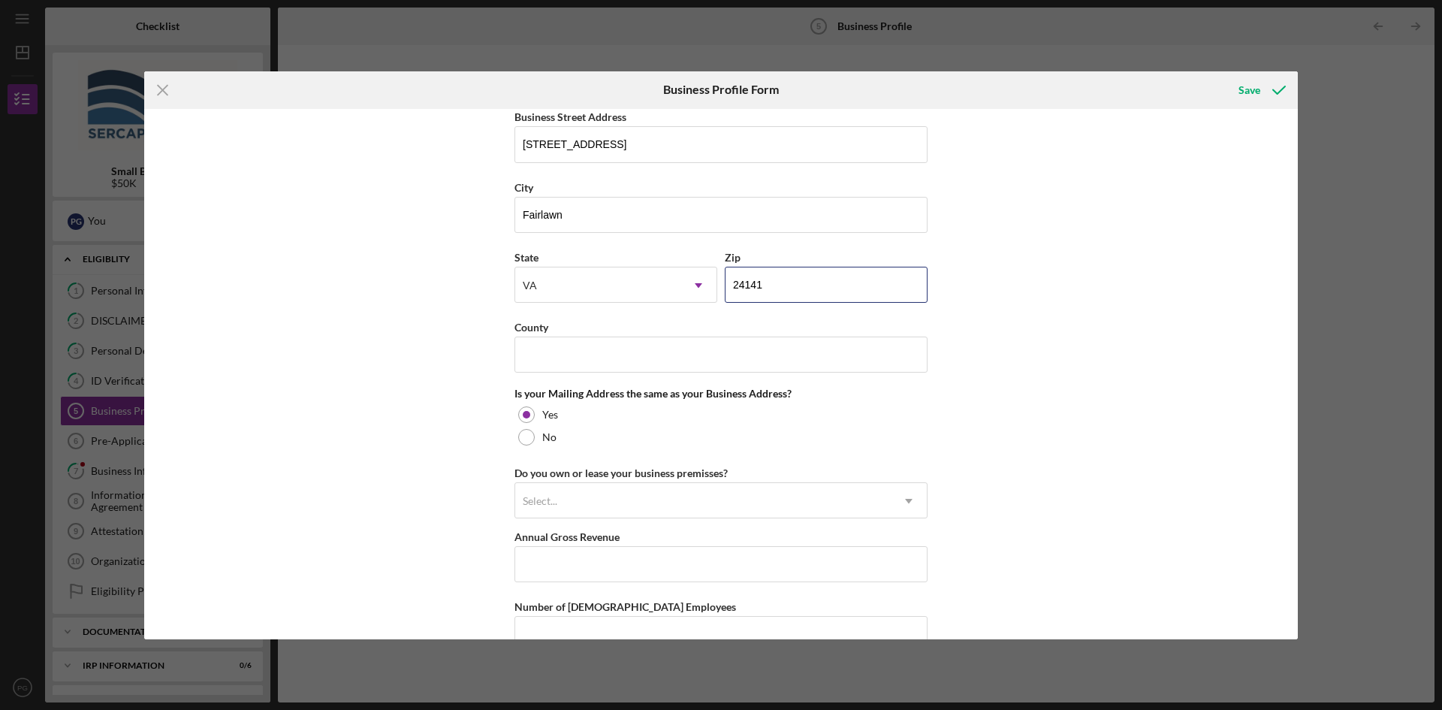
scroll to position [901, 0]
type input "24141"
click at [543, 360] on input "County" at bounding box center [720, 353] width 413 height 36
type input "Pulaski"
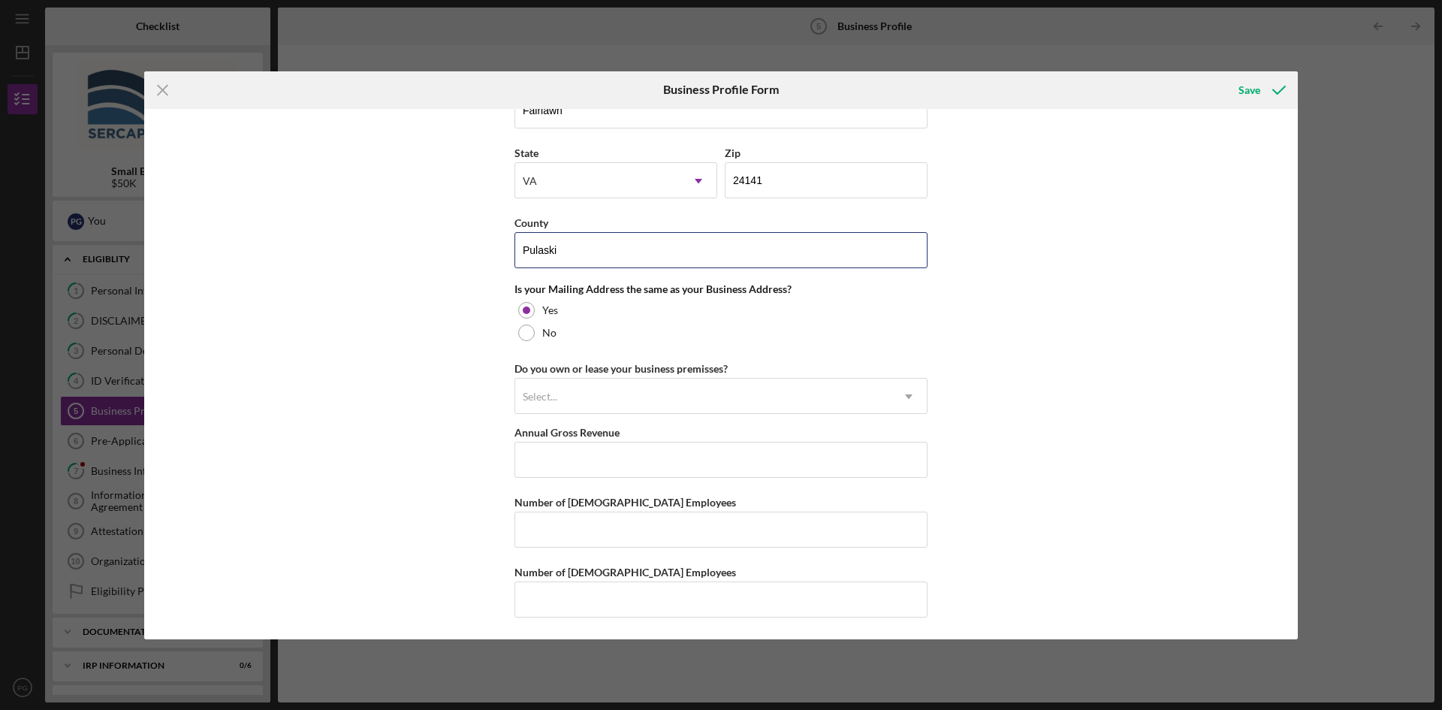
scroll to position [1005, 0]
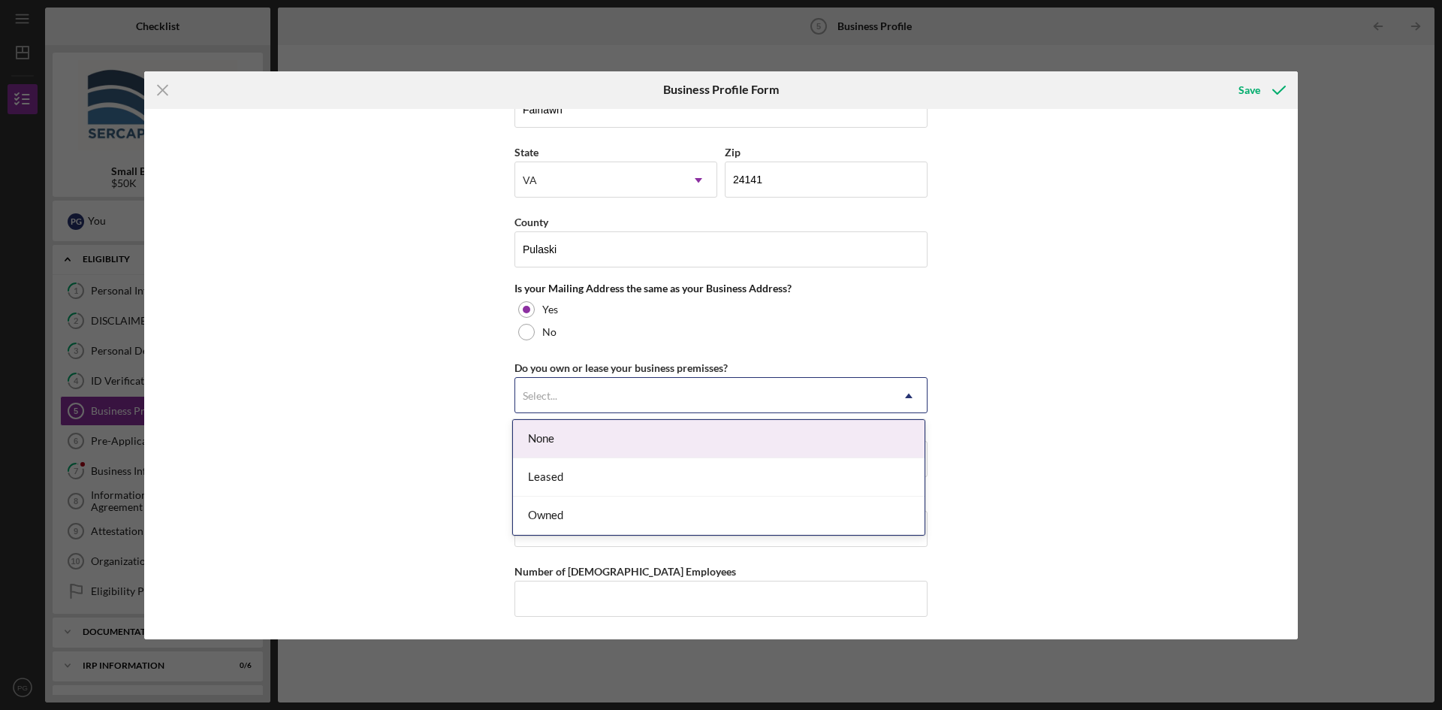
click at [540, 398] on div "Select..." at bounding box center [540, 396] width 35 height 12
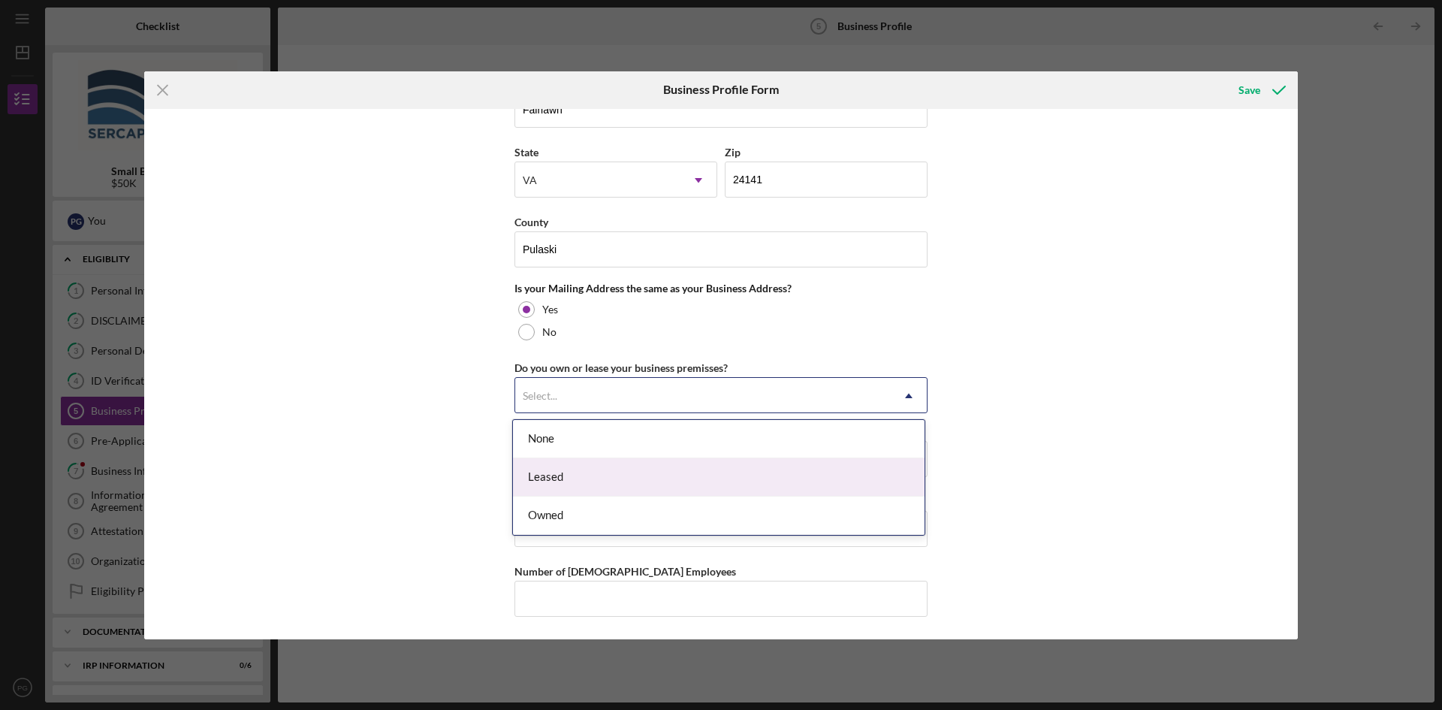
click at [555, 473] on div "Leased" at bounding box center [719, 477] width 412 height 38
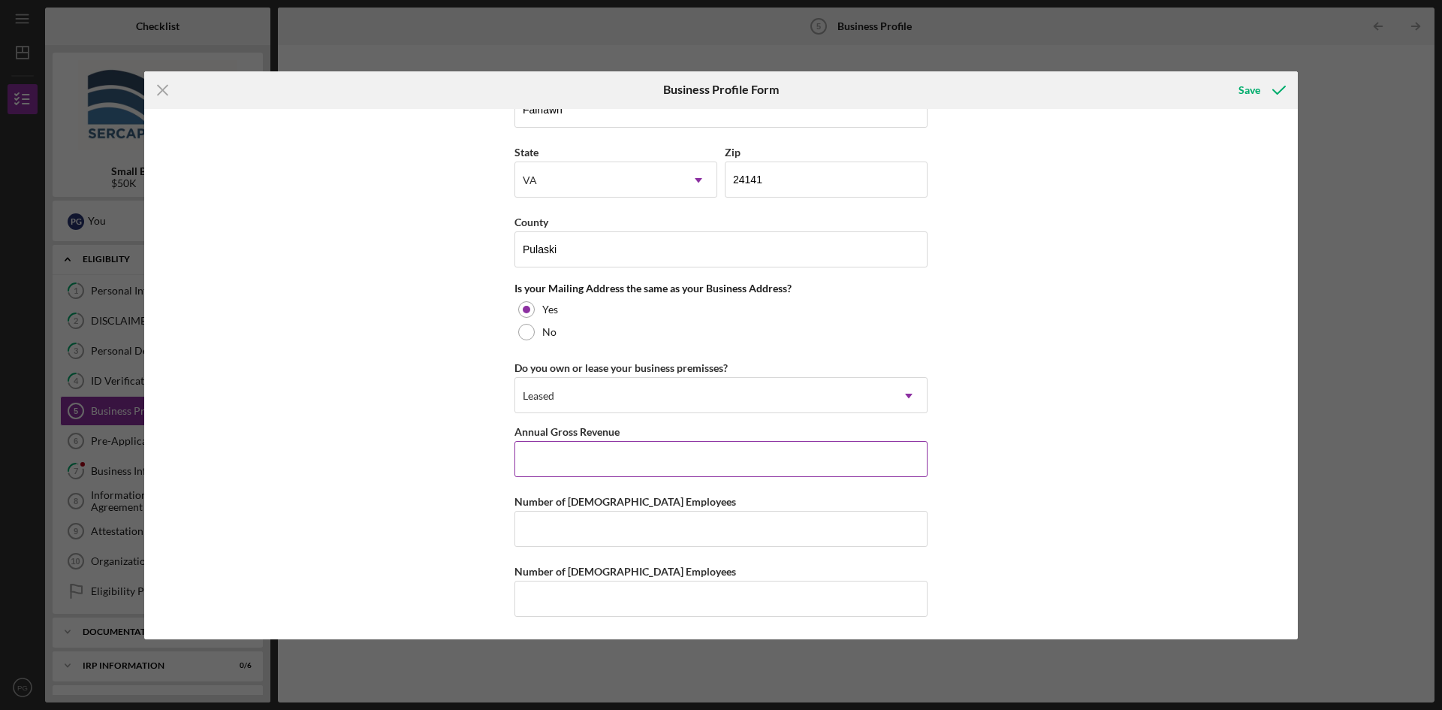
click at [539, 460] on input "Annual Gross Revenue" at bounding box center [720, 459] width 413 height 36
type input "$250,000"
click at [537, 527] on input "Number of [DEMOGRAPHIC_DATA] Employees" at bounding box center [720, 529] width 413 height 36
type input "2"
click at [529, 608] on input "Number of [DEMOGRAPHIC_DATA] Employees" at bounding box center [720, 598] width 413 height 36
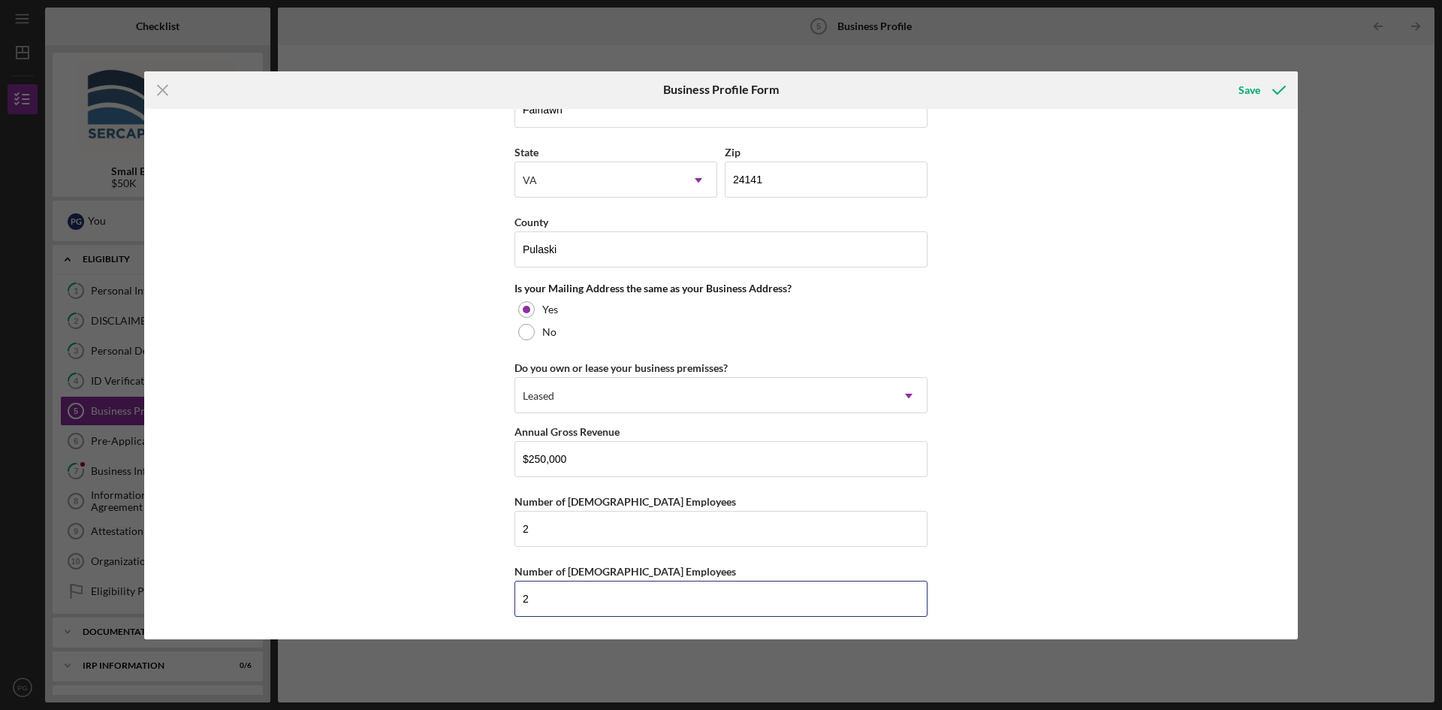
type input "2"
click at [444, 564] on div "Business Name [PERSON_NAME] Equities DBA Gold-N-Co, Boutique Collective Busines…" at bounding box center [720, 374] width 1153 height 530
click at [1244, 94] on div "Save" at bounding box center [1249, 90] width 22 height 30
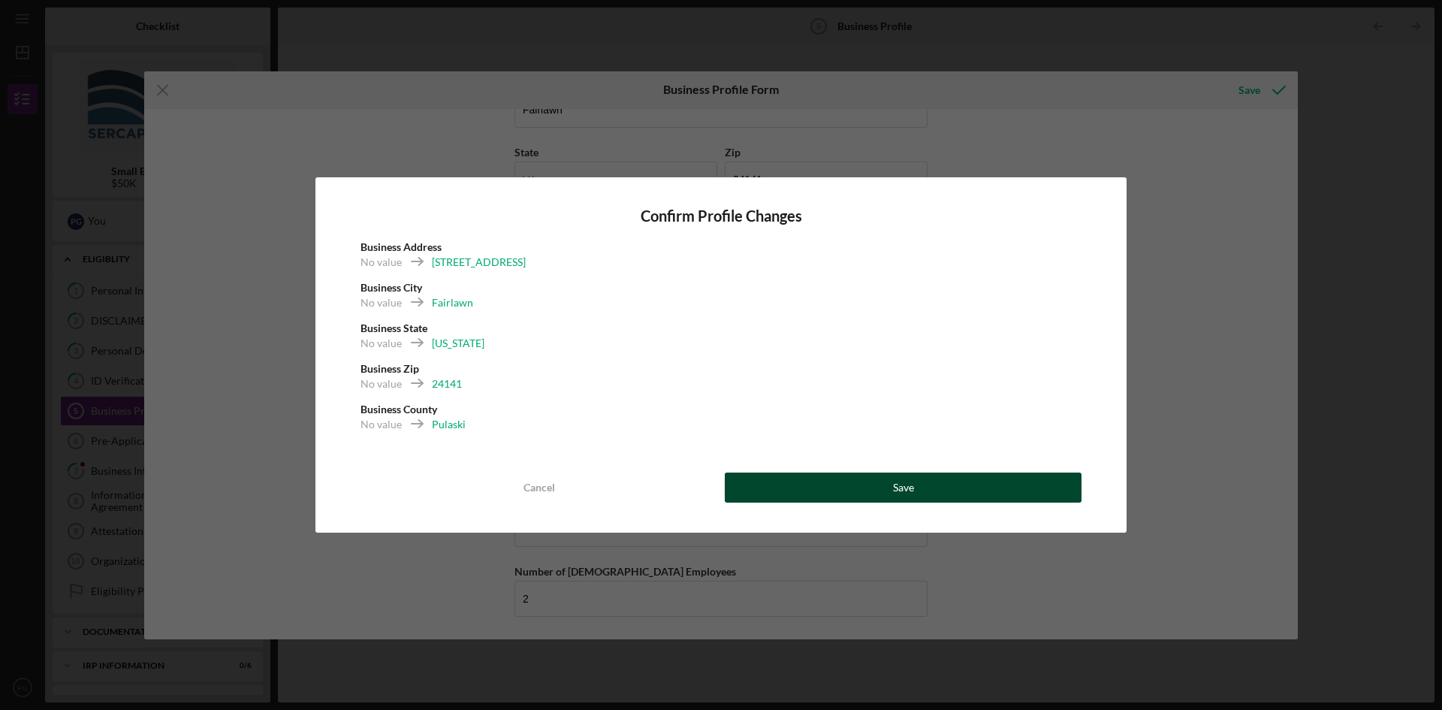
click at [894, 489] on div "Save" at bounding box center [903, 487] width 21 height 30
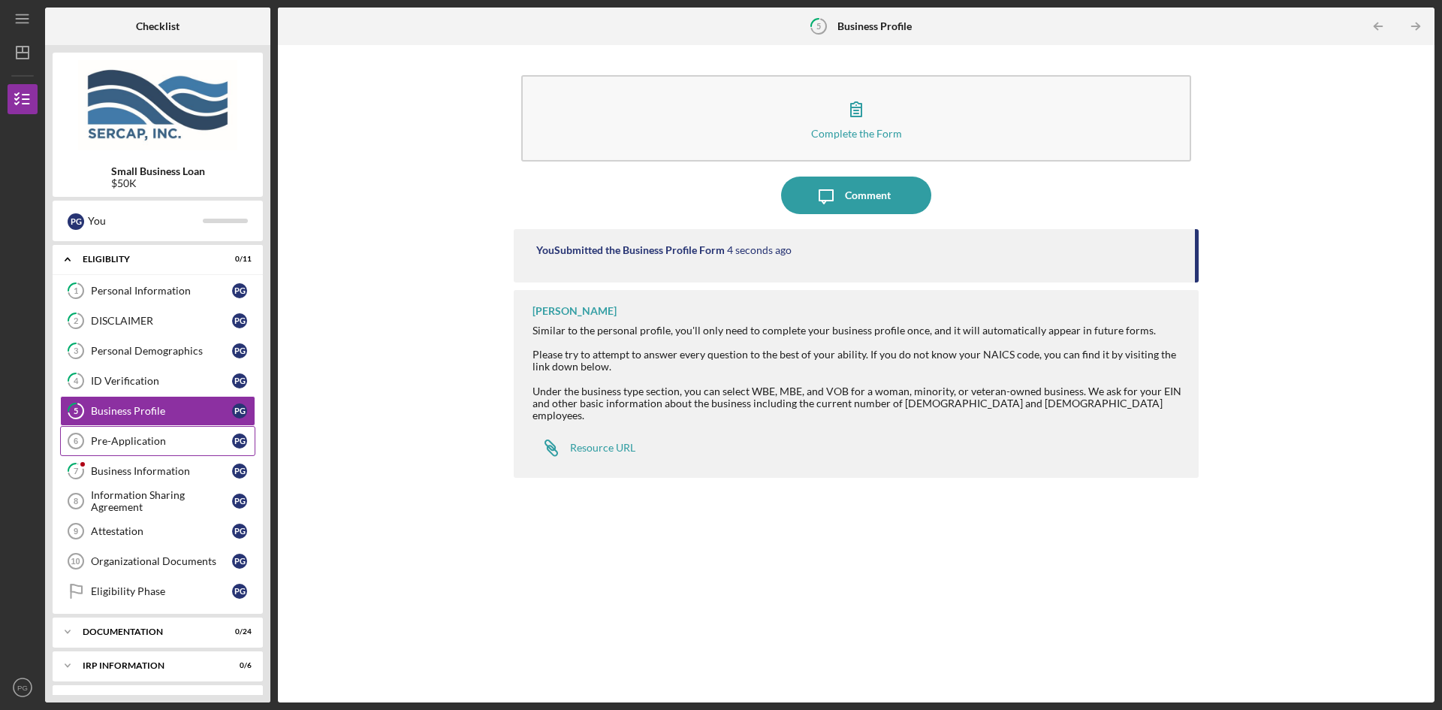
click at [109, 441] on div "Pre-Application" at bounding box center [161, 441] width 141 height 12
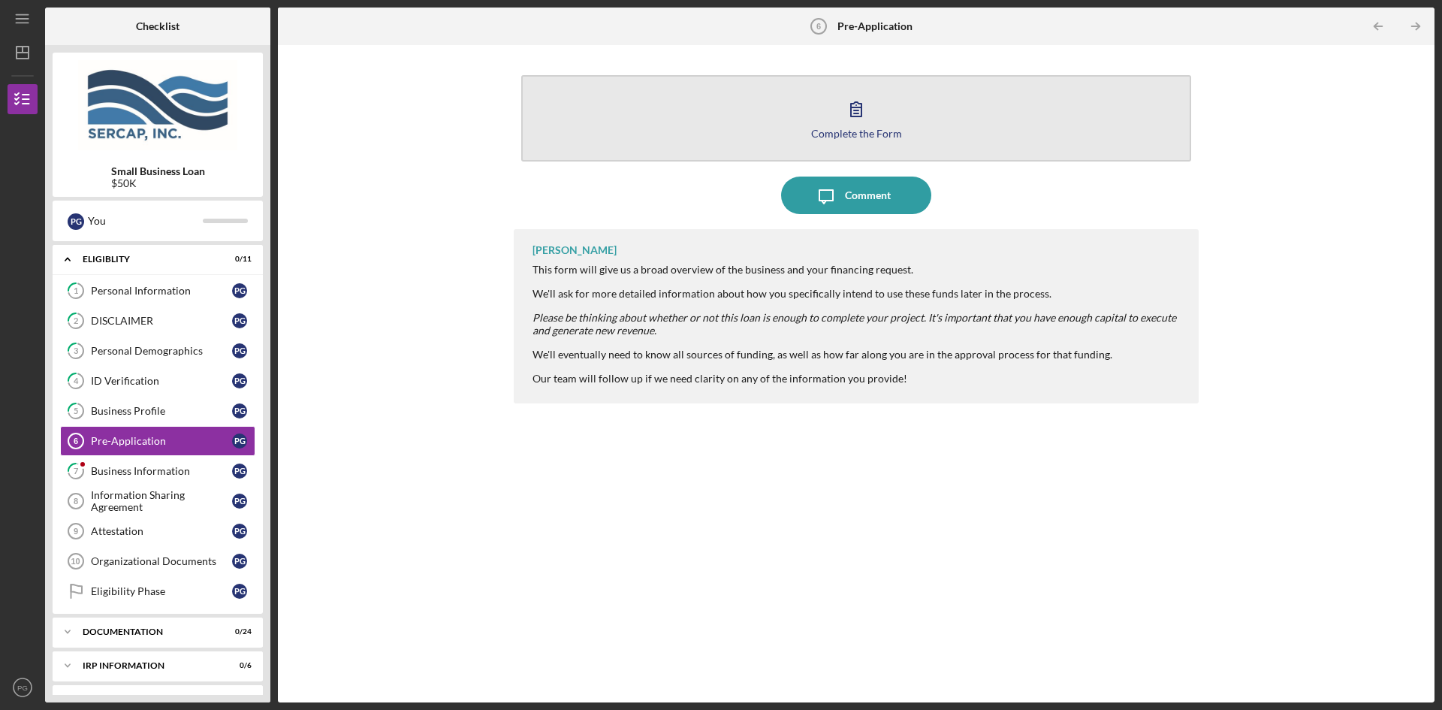
click at [856, 113] on icon "button" at bounding box center [856, 109] width 11 height 14
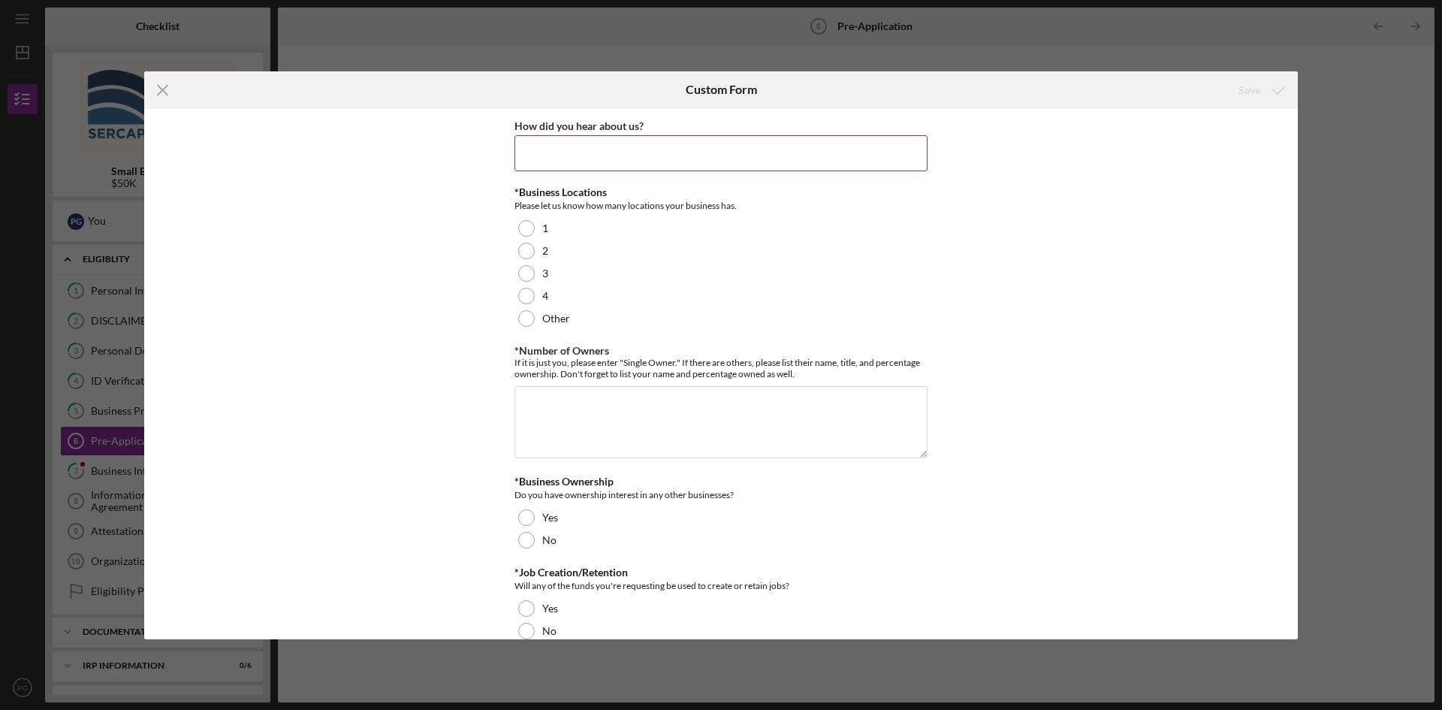
click at [570, 152] on input "How did you hear about us?" at bounding box center [720, 153] width 413 height 36
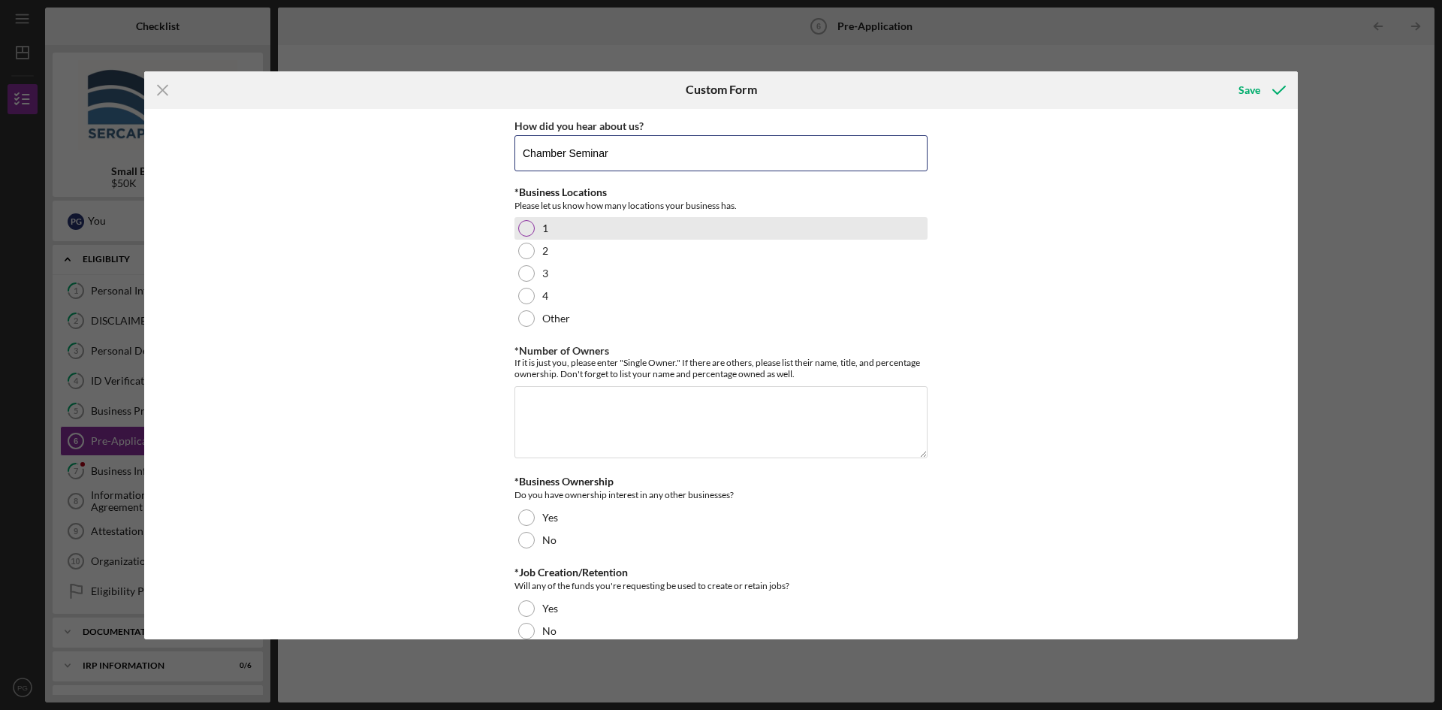
type input "Chamber Seminar"
click at [526, 222] on div at bounding box center [526, 228] width 17 height 17
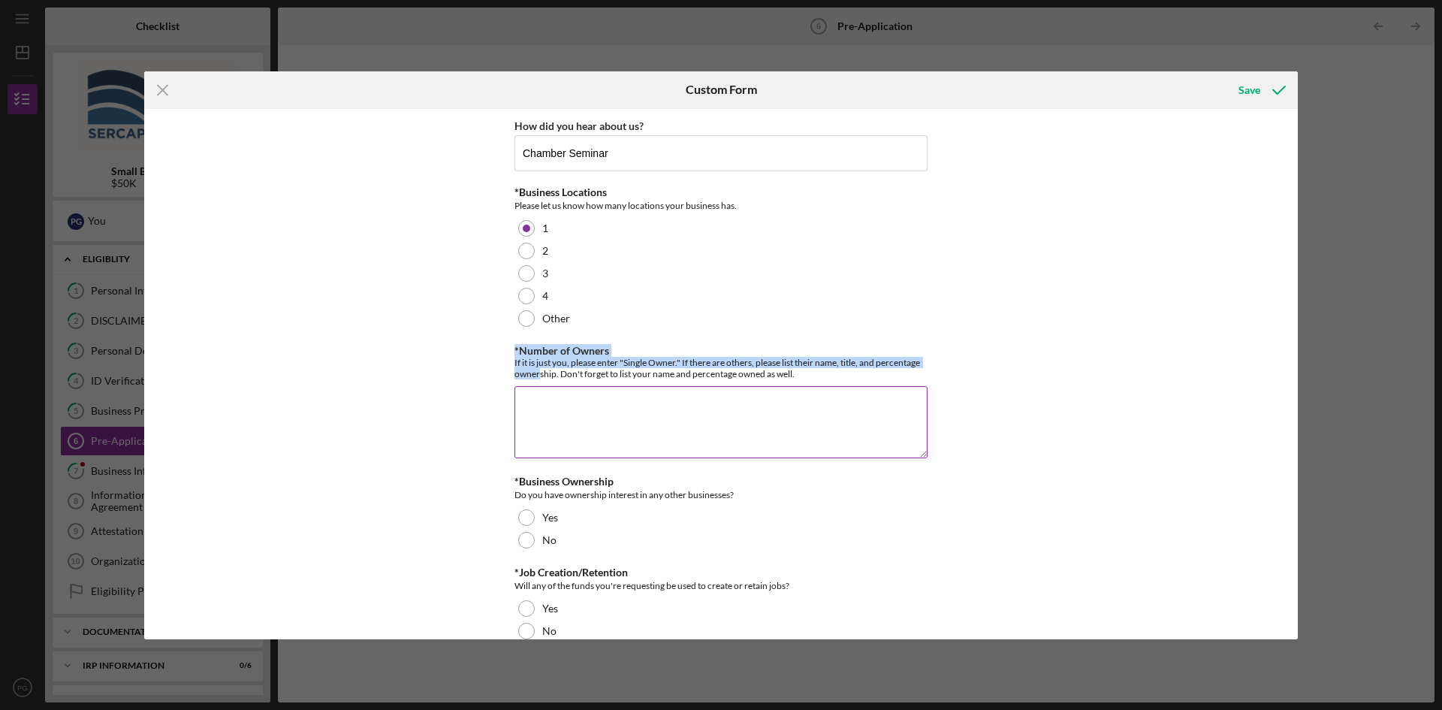
drag, startPoint x: 538, startPoint y: 378, endPoint x: 535, endPoint y: 387, distance: 10.2
click at [536, 385] on div "*Number of Owners If it is just you, please enter "Single Owner." If there are …" at bounding box center [720, 403] width 413 height 116
click at [534, 398] on textarea "*Number of Owners" at bounding box center [720, 422] width 413 height 72
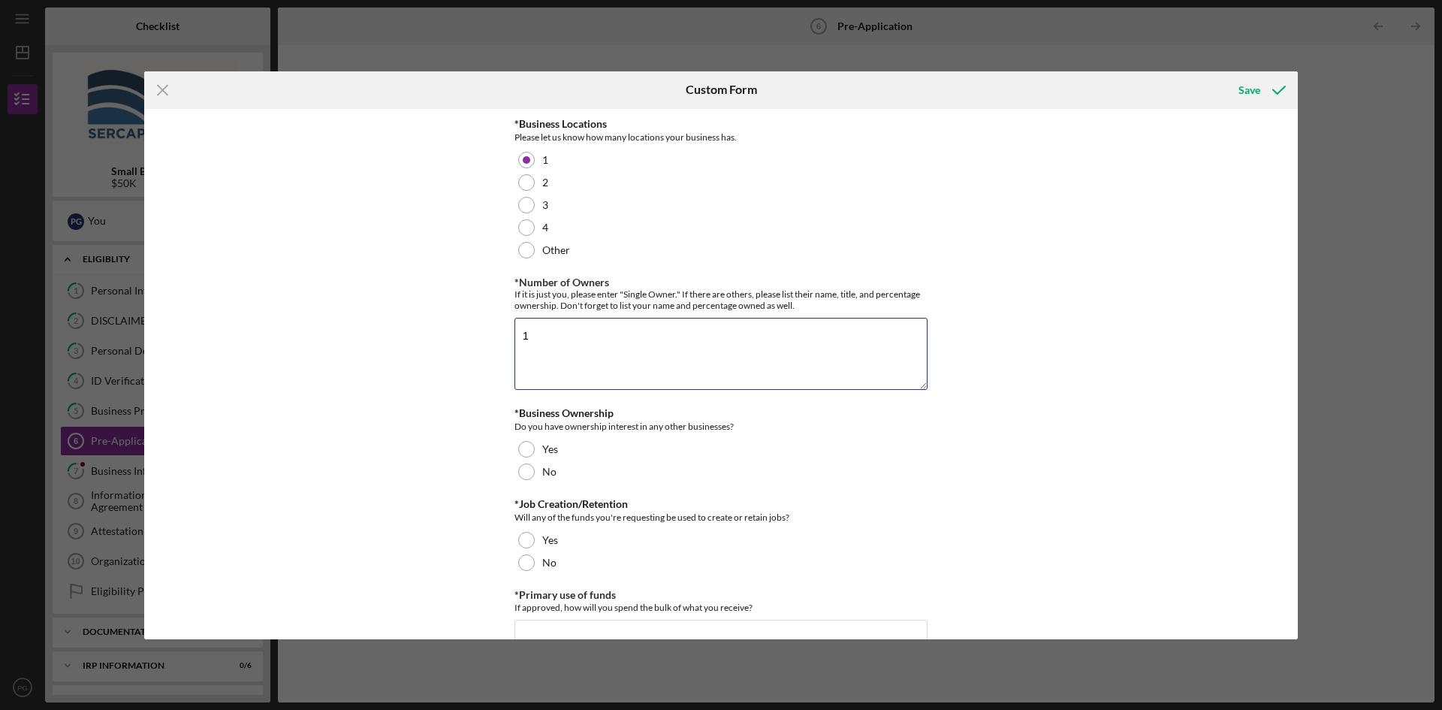
scroll to position [225, 0]
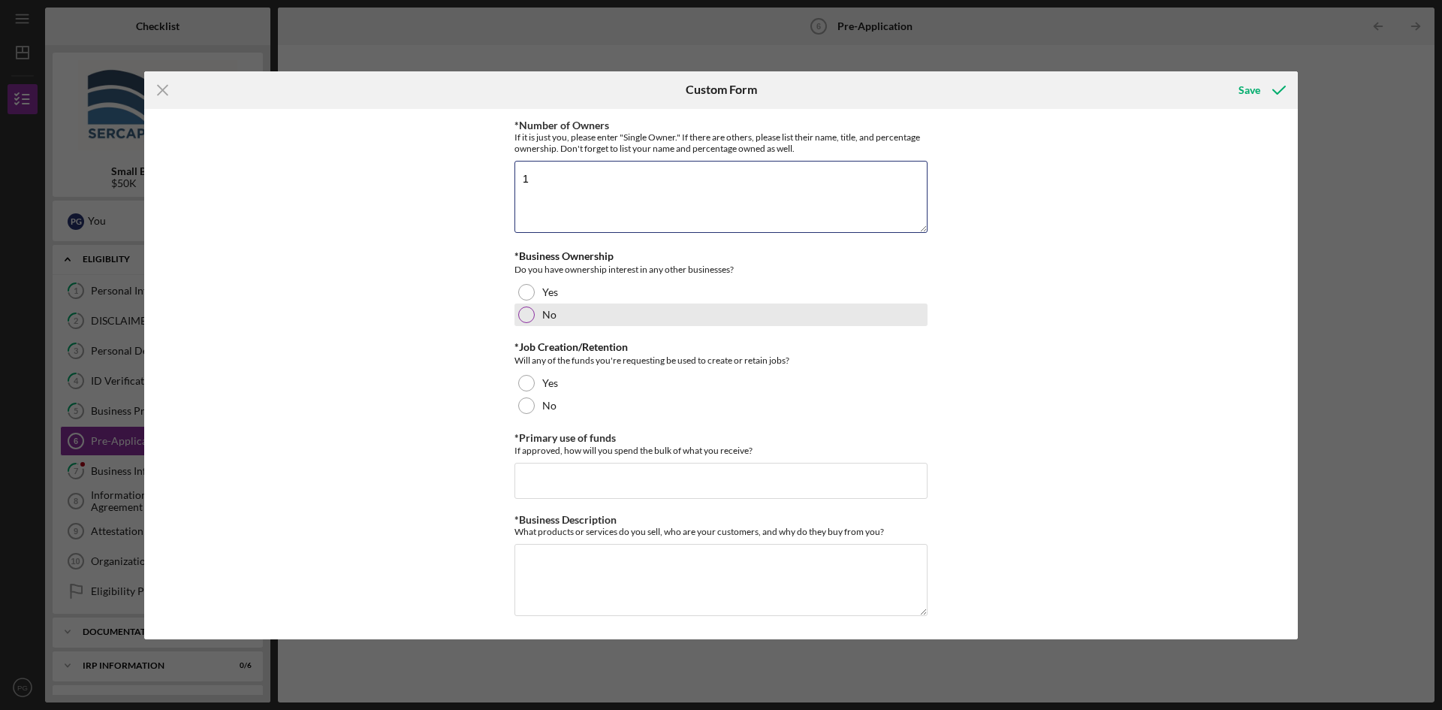
type textarea "1"
click at [525, 314] on div at bounding box center [526, 314] width 17 height 17
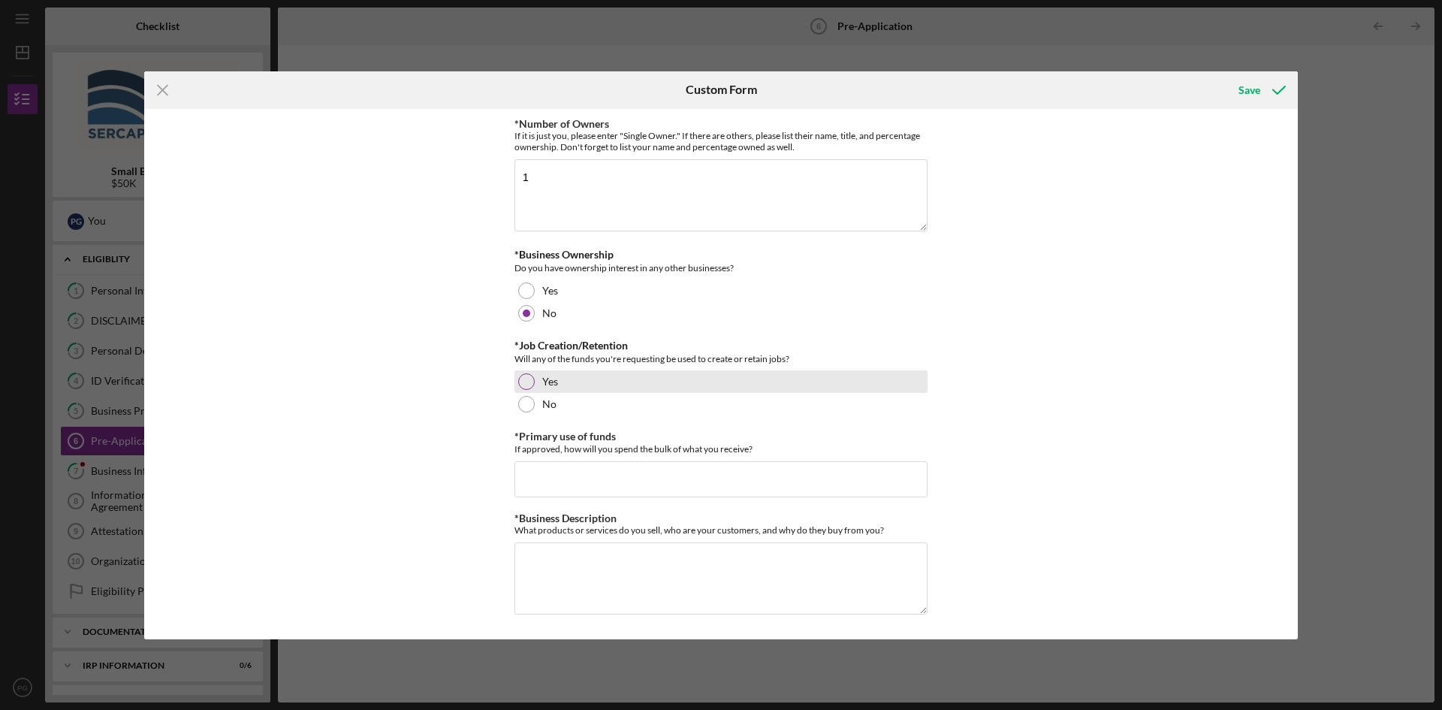
click at [520, 375] on div at bounding box center [526, 381] width 17 height 17
click at [523, 469] on input "*Primary use of funds" at bounding box center [720, 479] width 413 height 36
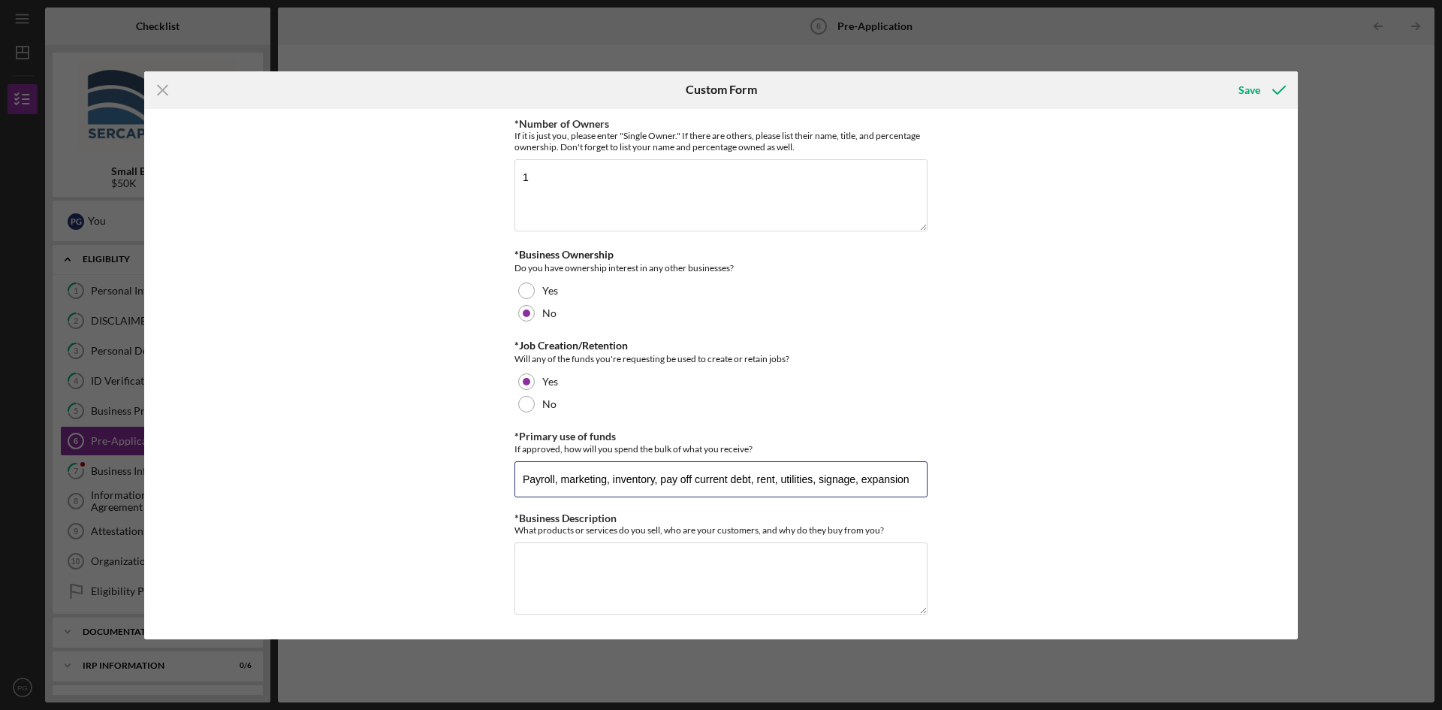
type input "Payroll, marketing, inventory, pay off current debt, rent, utilities, signage, …"
drag, startPoint x: 884, startPoint y: 532, endPoint x: 514, endPoint y: 534, distance: 370.2
click at [514, 534] on div "What products or services do you sell, who are your customers, and why do they …" at bounding box center [720, 529] width 413 height 11
copy div "What products or services do you sell, who are your customers, and why do they …"
click at [534, 553] on textarea "*Business Description" at bounding box center [720, 578] width 413 height 72
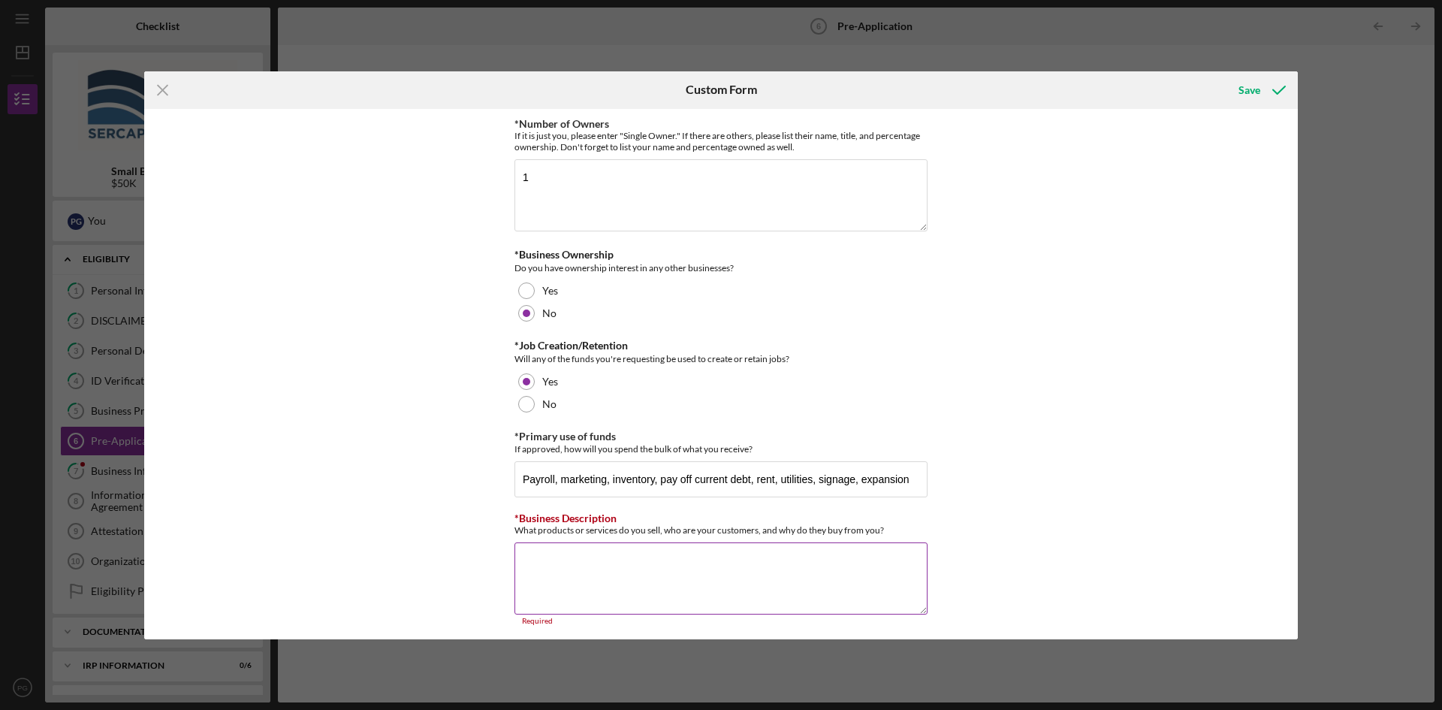
paste textarea "Lo Ipsu-d-Si., Ame Consecte Adipiscing, el seddo eiusmodt inc utla et dolor’m a…"
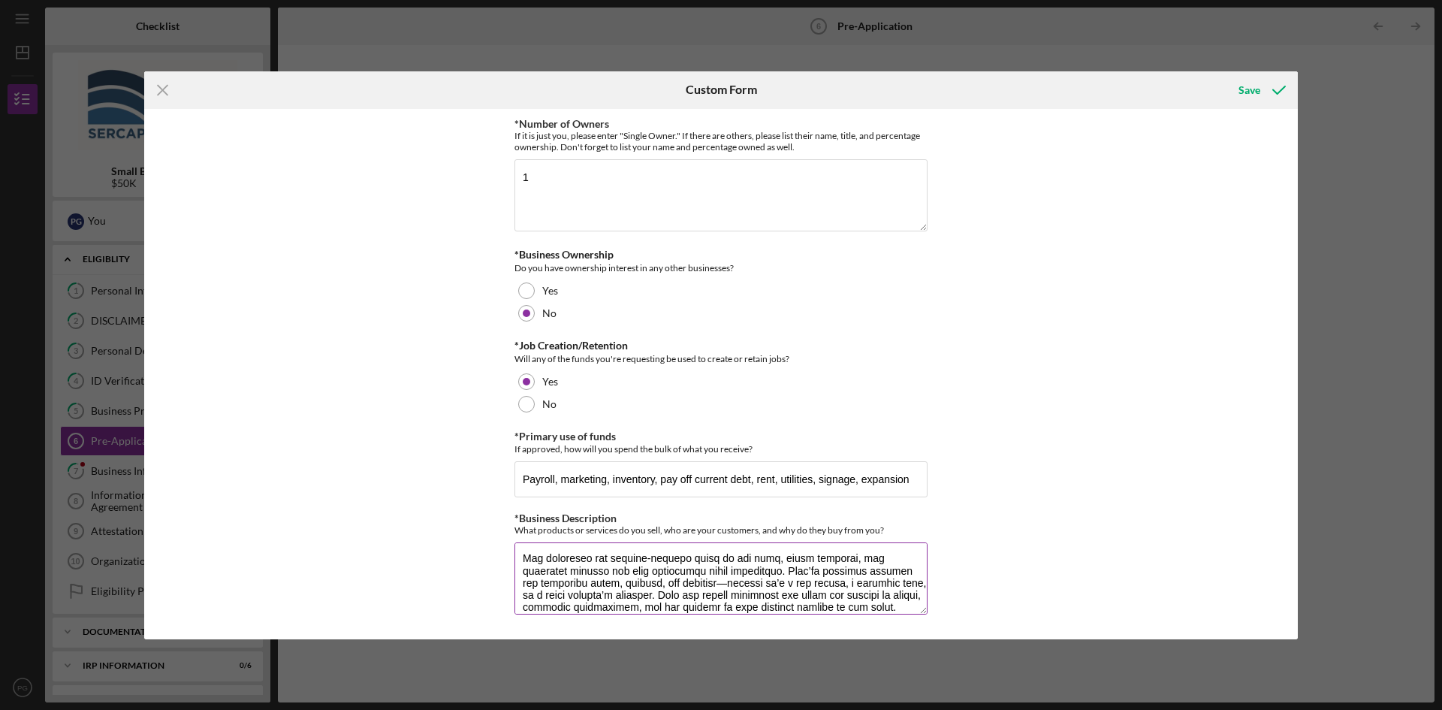
scroll to position [0, 0]
type textarea "Lo Ipsu-d-Si., Ame Consecte Adipiscing, el seddo eiusmodt inc utla et dolor’m a…"
click at [1247, 81] on div "Save" at bounding box center [1249, 90] width 22 height 30
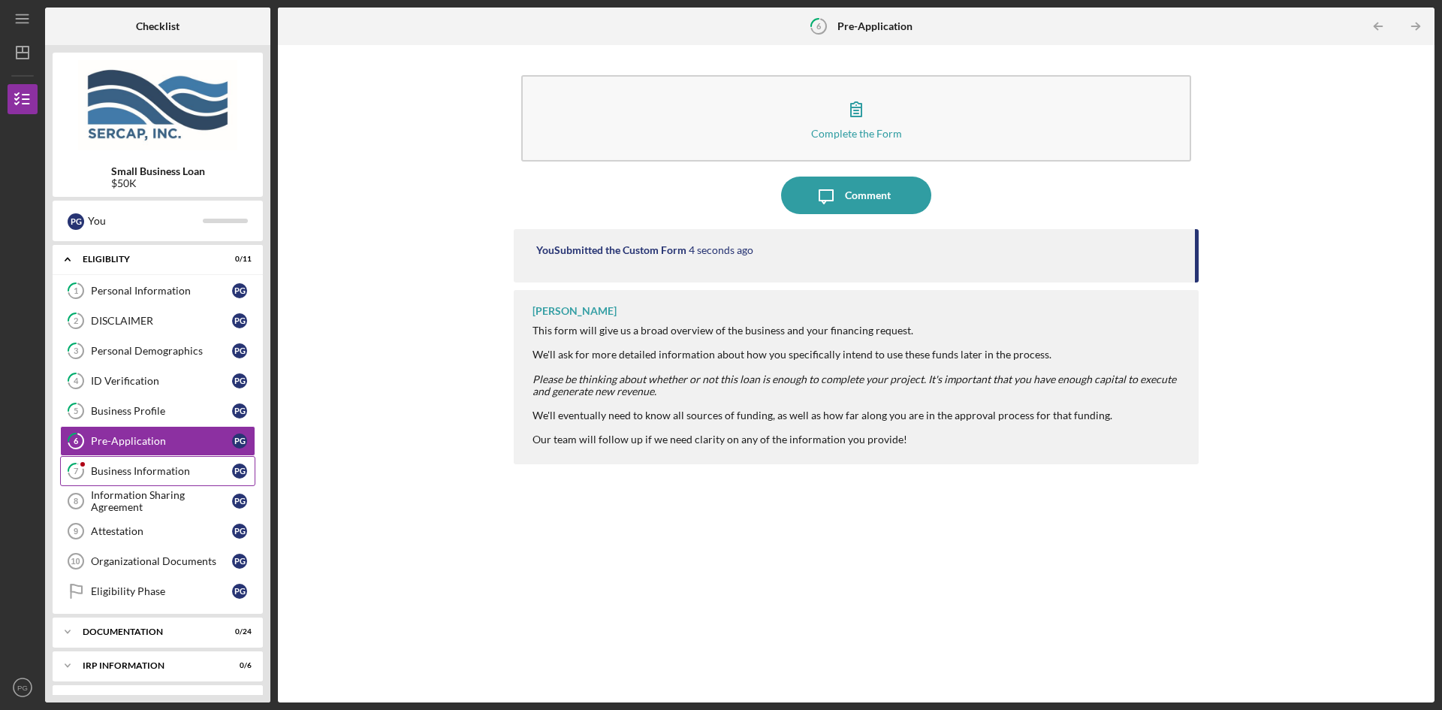
click at [114, 475] on div "Business Information" at bounding box center [161, 471] width 141 height 12
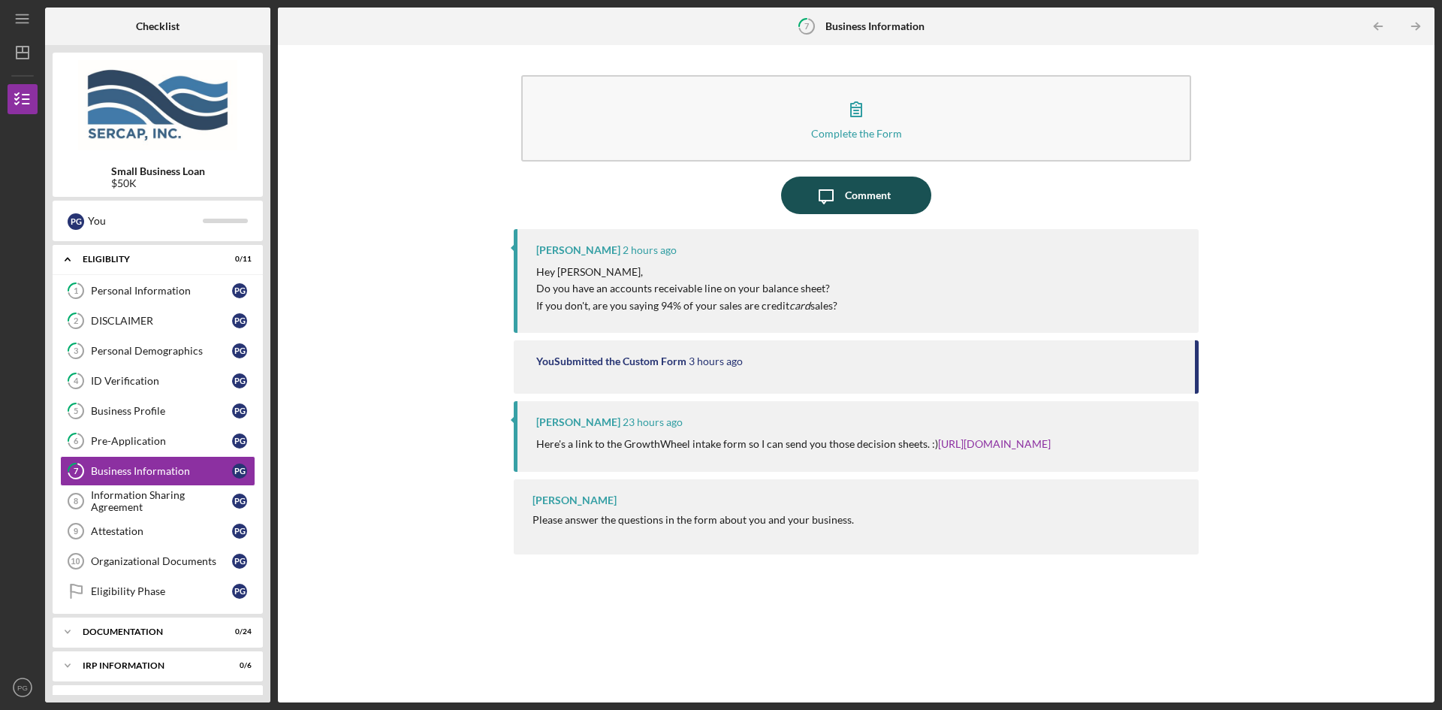
click at [852, 200] on div "Comment" at bounding box center [868, 195] width 46 height 38
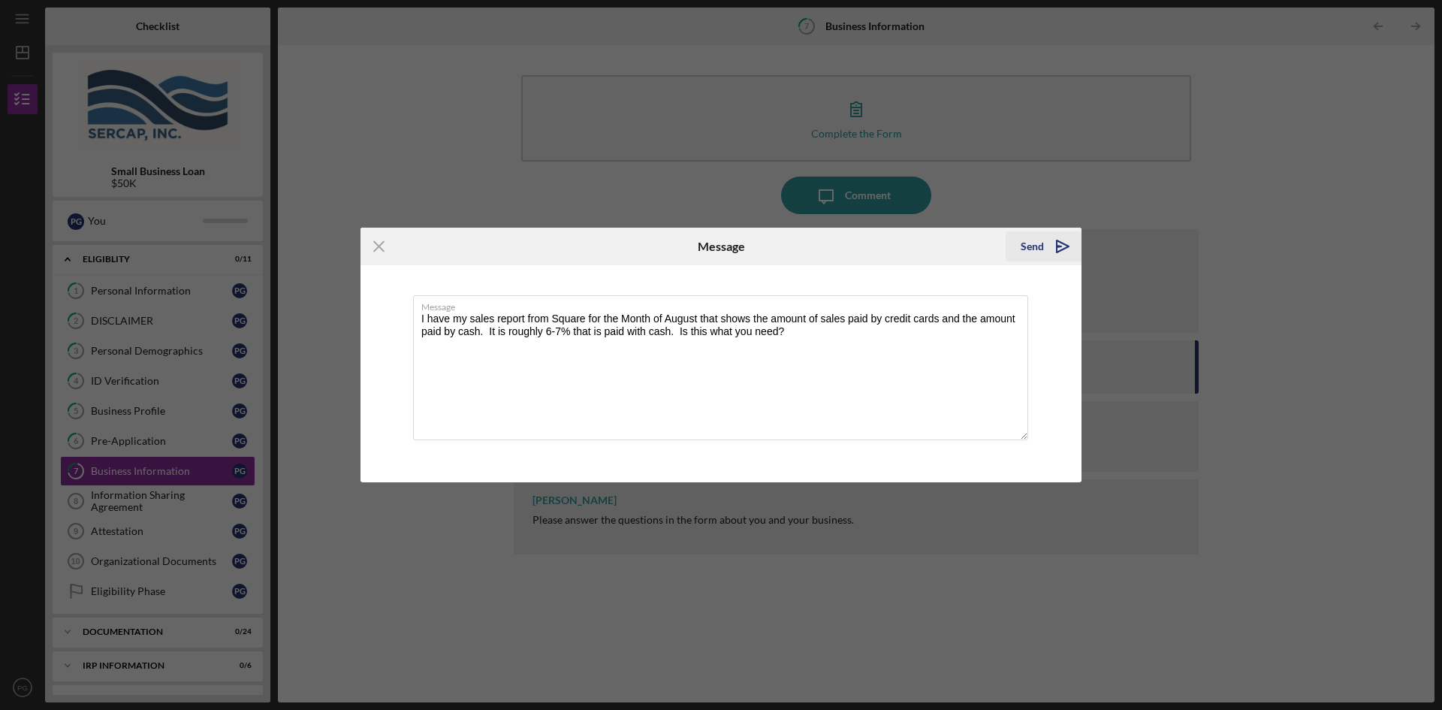
type textarea "I have my sales report from Square for the Month of August that shows the amoun…"
click at [1044, 246] on icon "Icon/icon-invite-send" at bounding box center [1063, 247] width 38 height 38
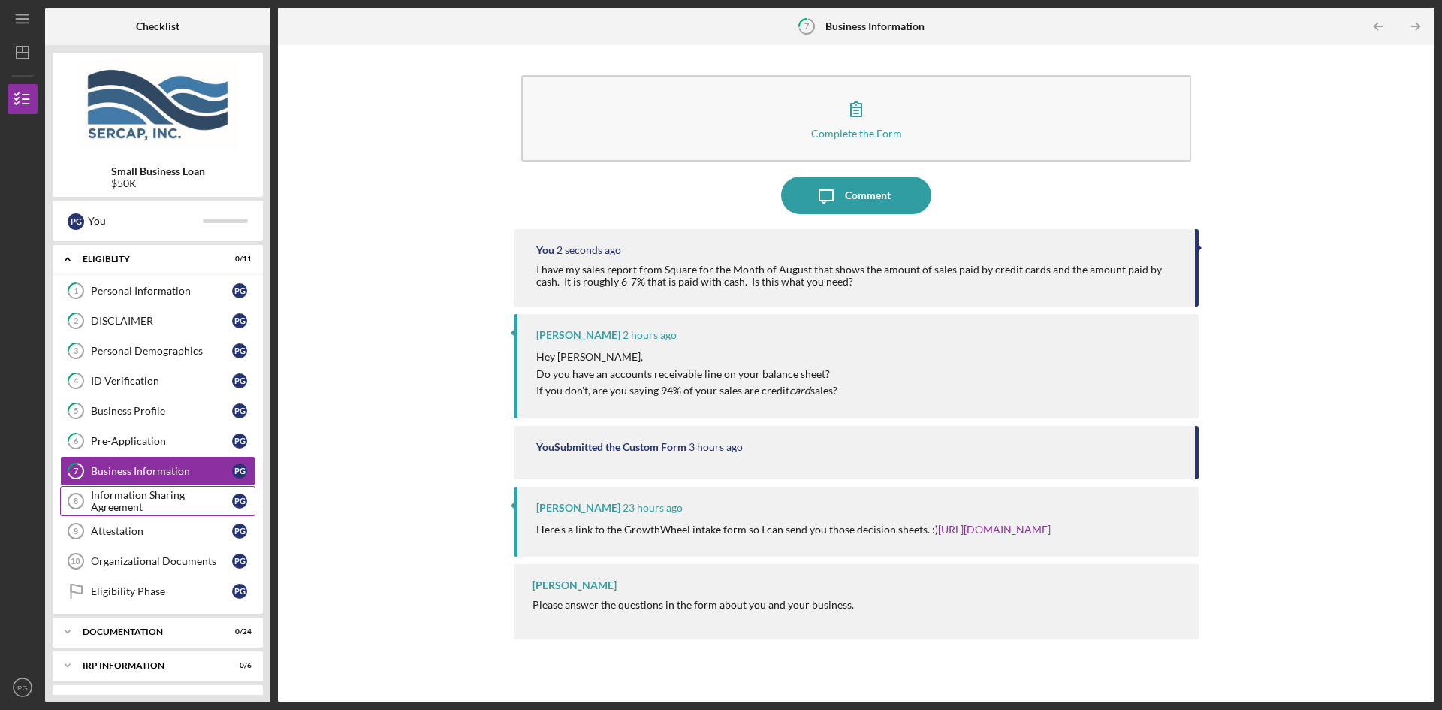
click at [117, 502] on div "Information Sharing Agreement" at bounding box center [161, 501] width 141 height 24
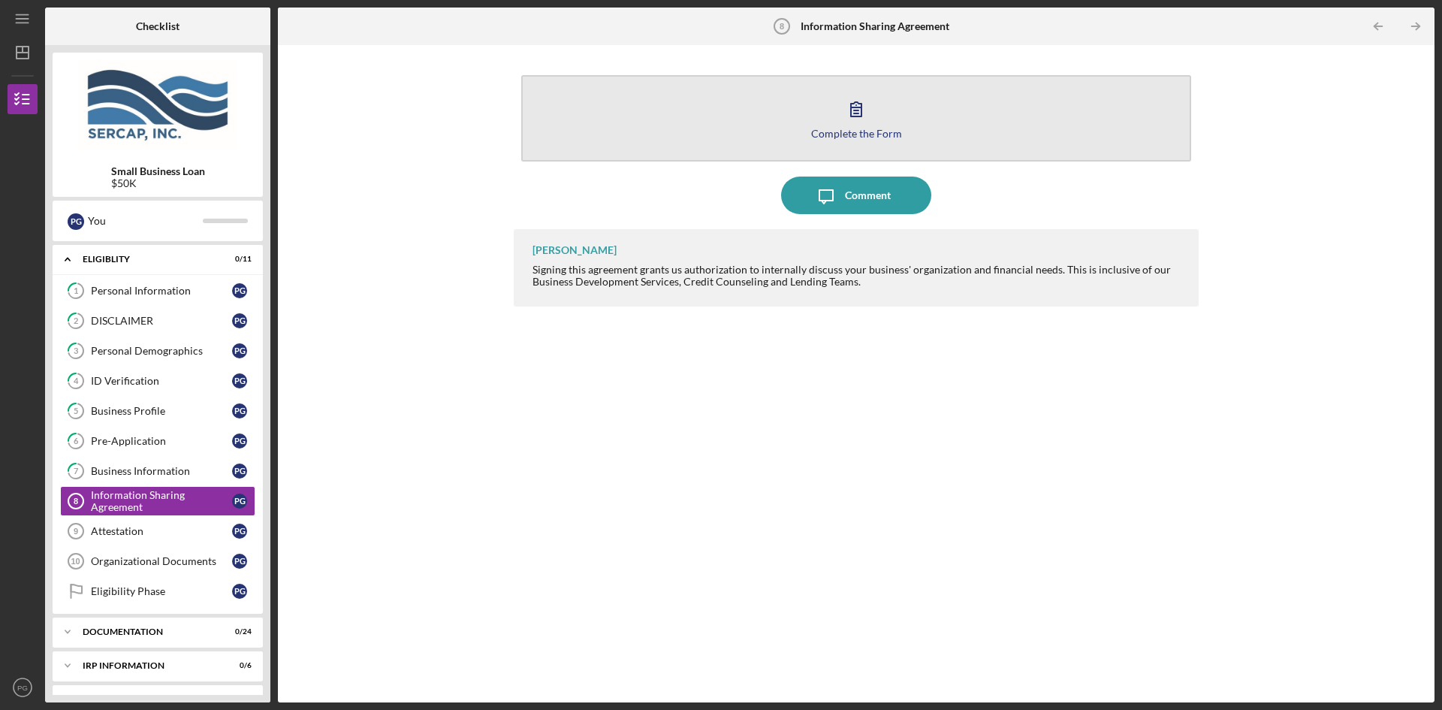
click at [852, 118] on icon "button" at bounding box center [856, 109] width 38 height 38
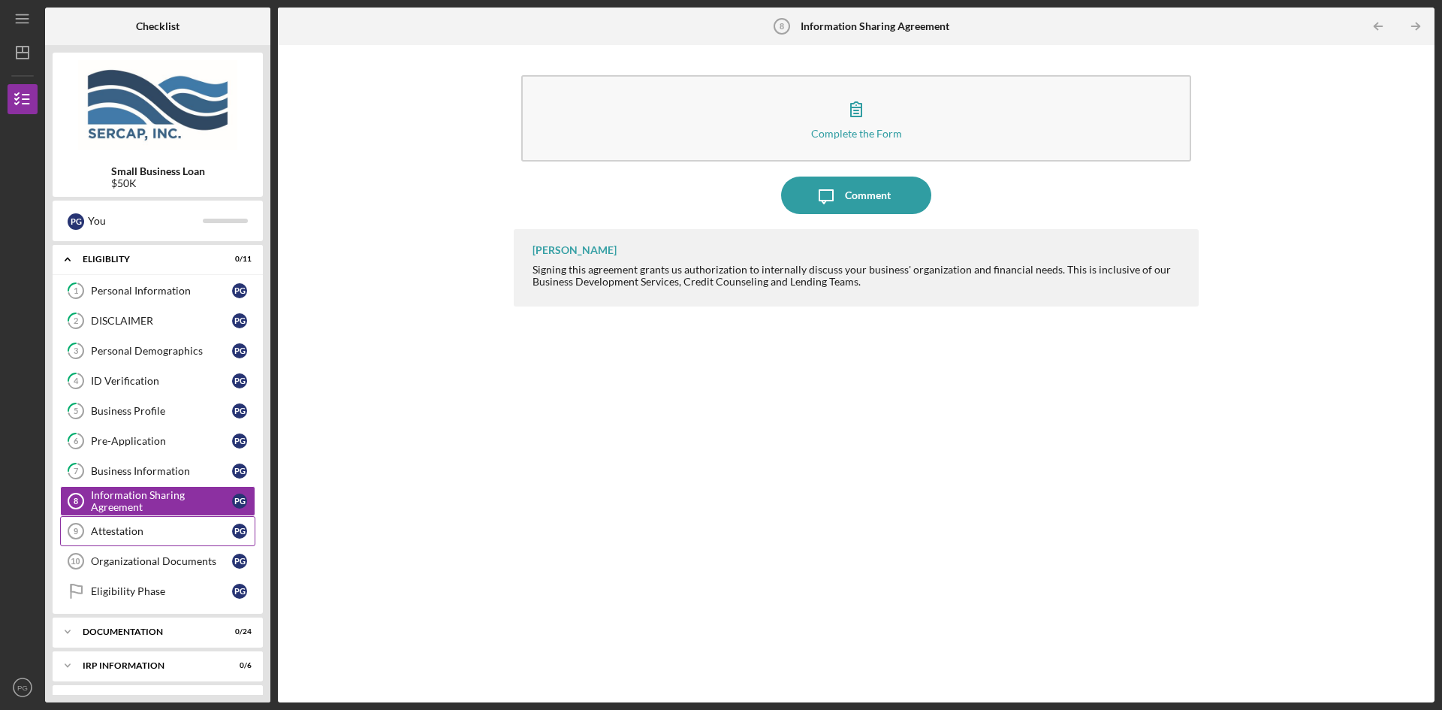
click at [93, 535] on div "Attestation" at bounding box center [161, 531] width 141 height 12
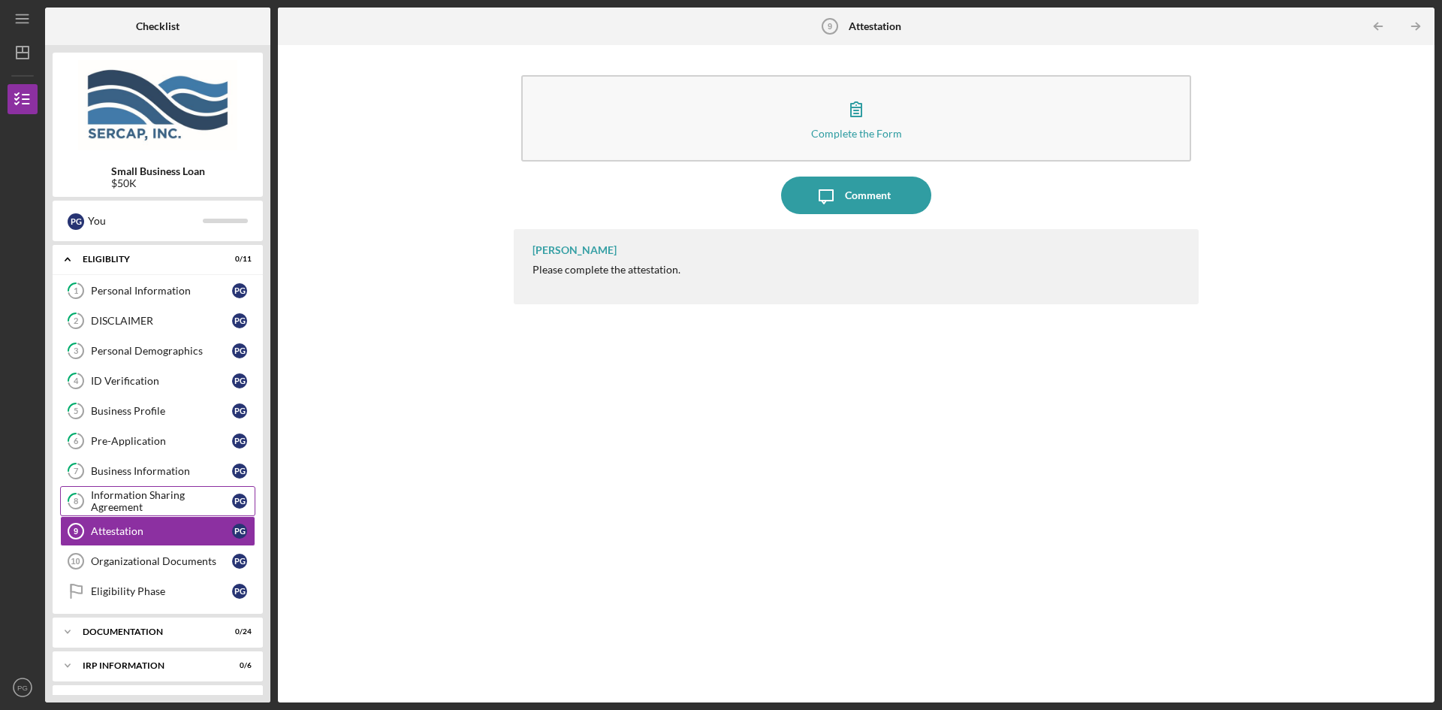
click at [109, 504] on div "Information Sharing Agreement" at bounding box center [161, 501] width 141 height 24
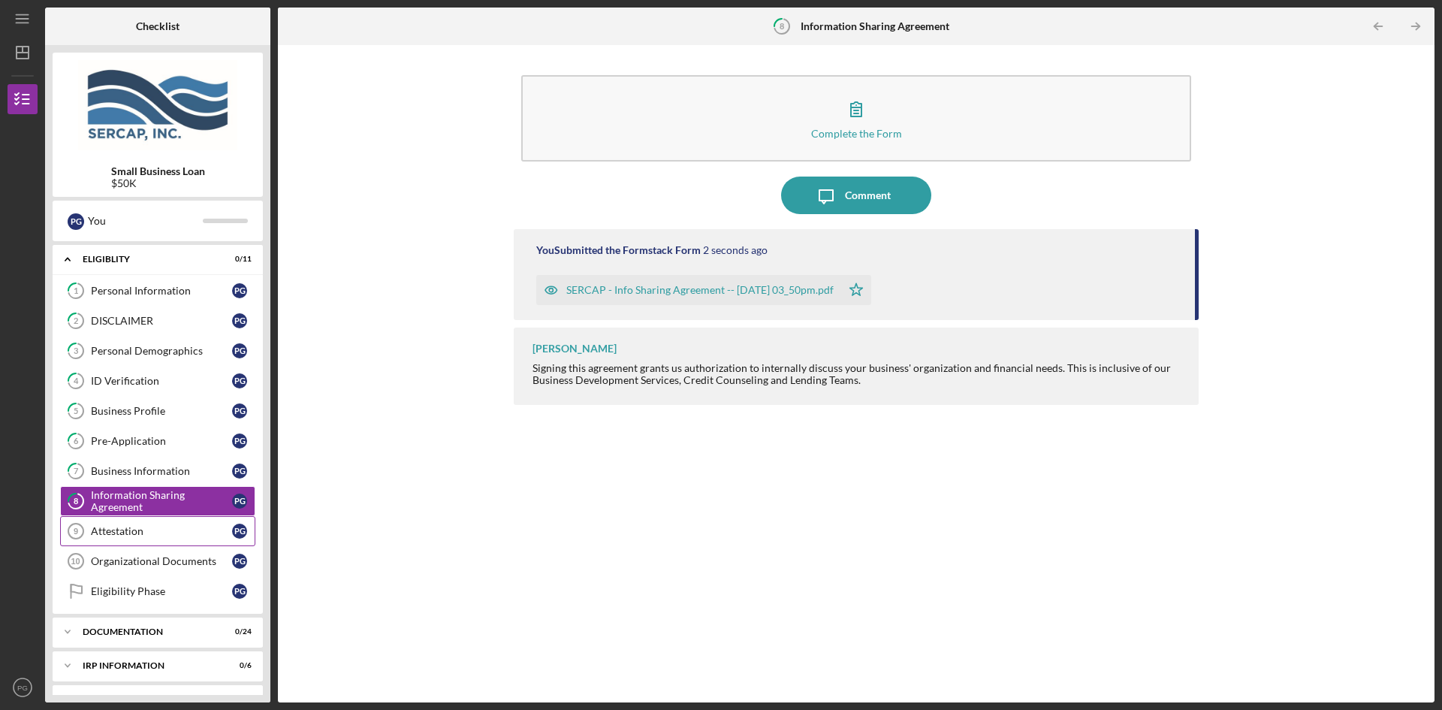
click at [110, 533] on div "Attestation" at bounding box center [161, 531] width 141 height 12
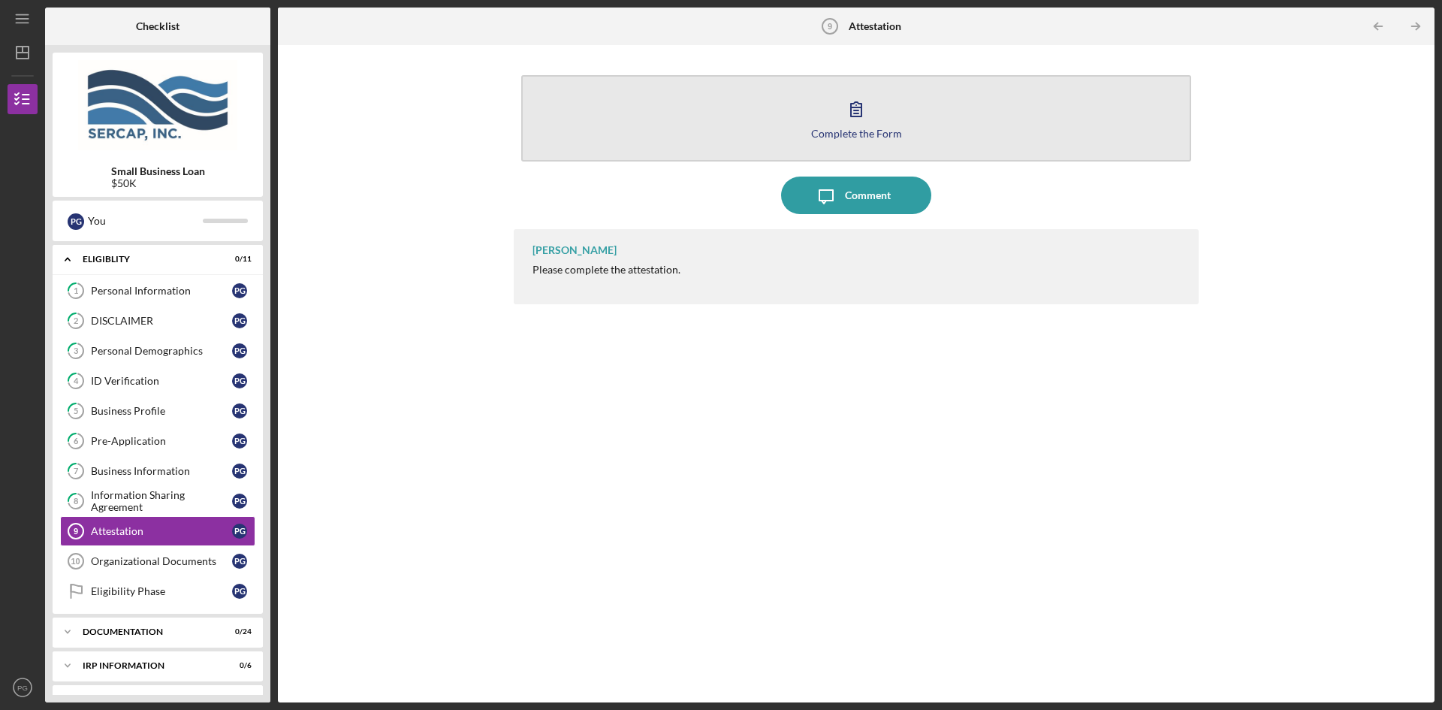
click at [854, 119] on icon "button" at bounding box center [856, 109] width 38 height 38
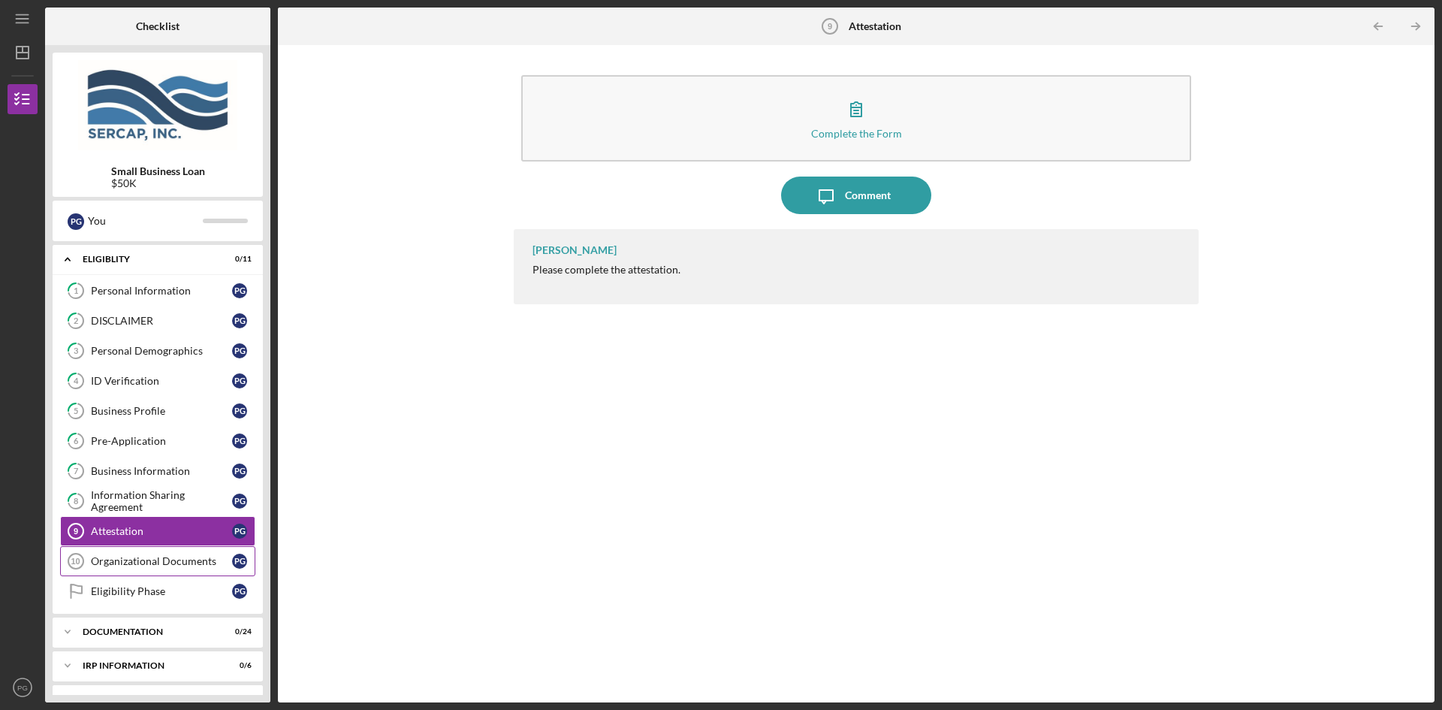
click at [140, 561] on div "Organizational Documents" at bounding box center [161, 561] width 141 height 12
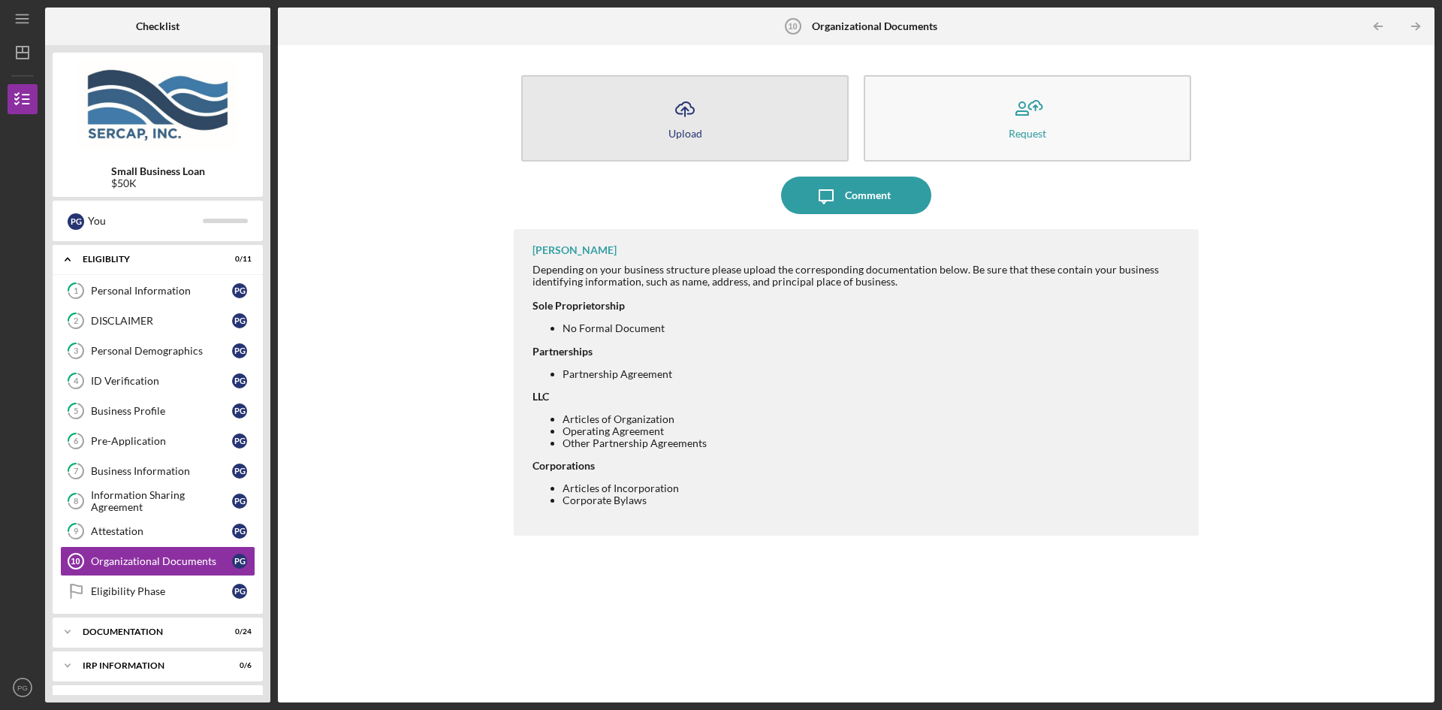
click at [680, 115] on icon "Icon/Upload" at bounding box center [685, 109] width 38 height 38
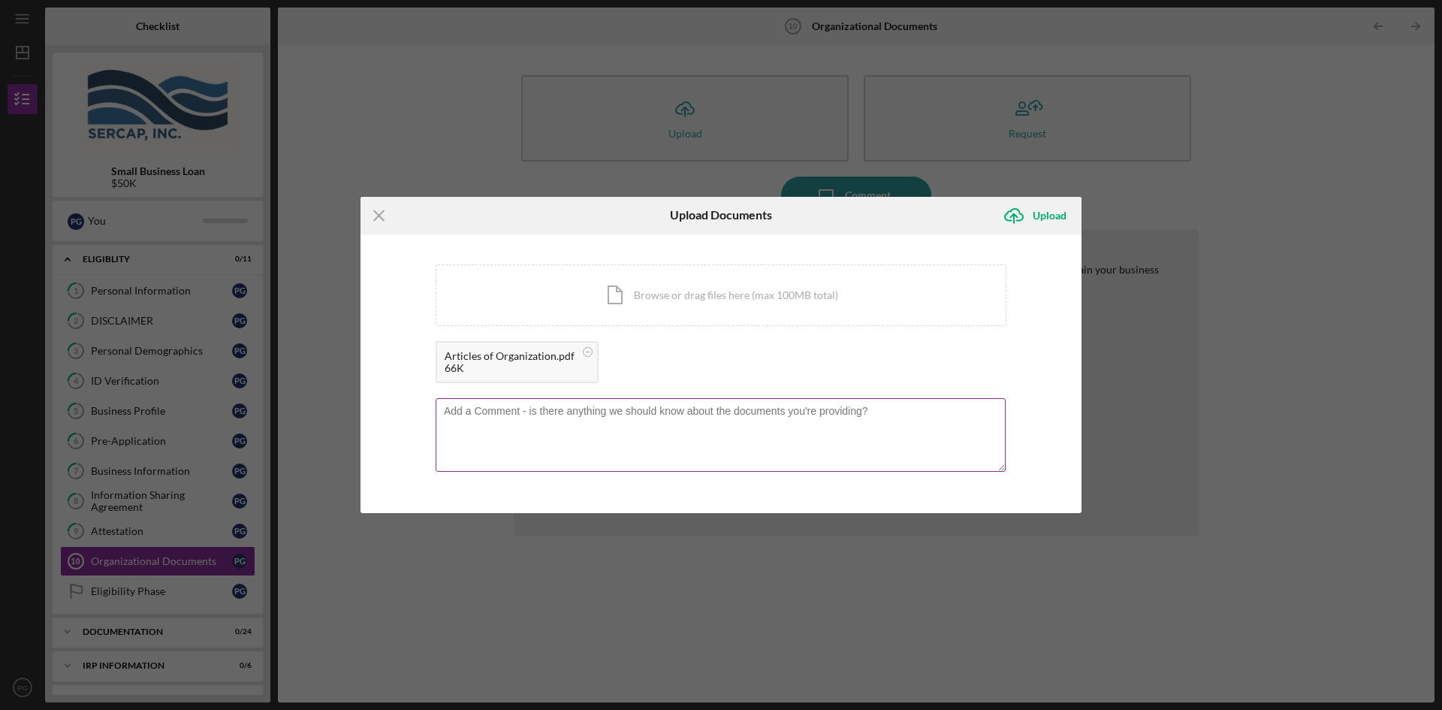
click at [588, 415] on textarea at bounding box center [721, 435] width 570 height 74
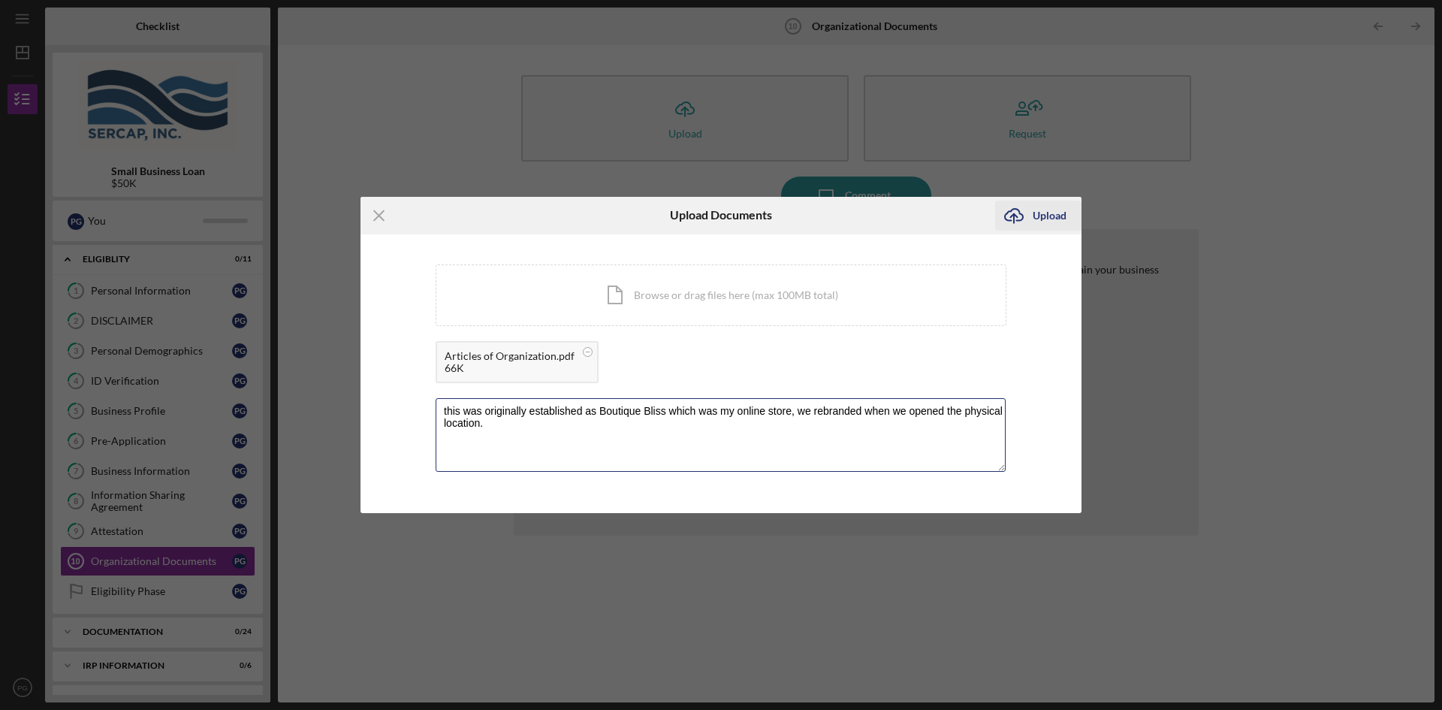
type textarea "this was originally established as Boutique Bliss which was my online store, we…"
click at [1037, 213] on div "Upload" at bounding box center [1050, 215] width 34 height 30
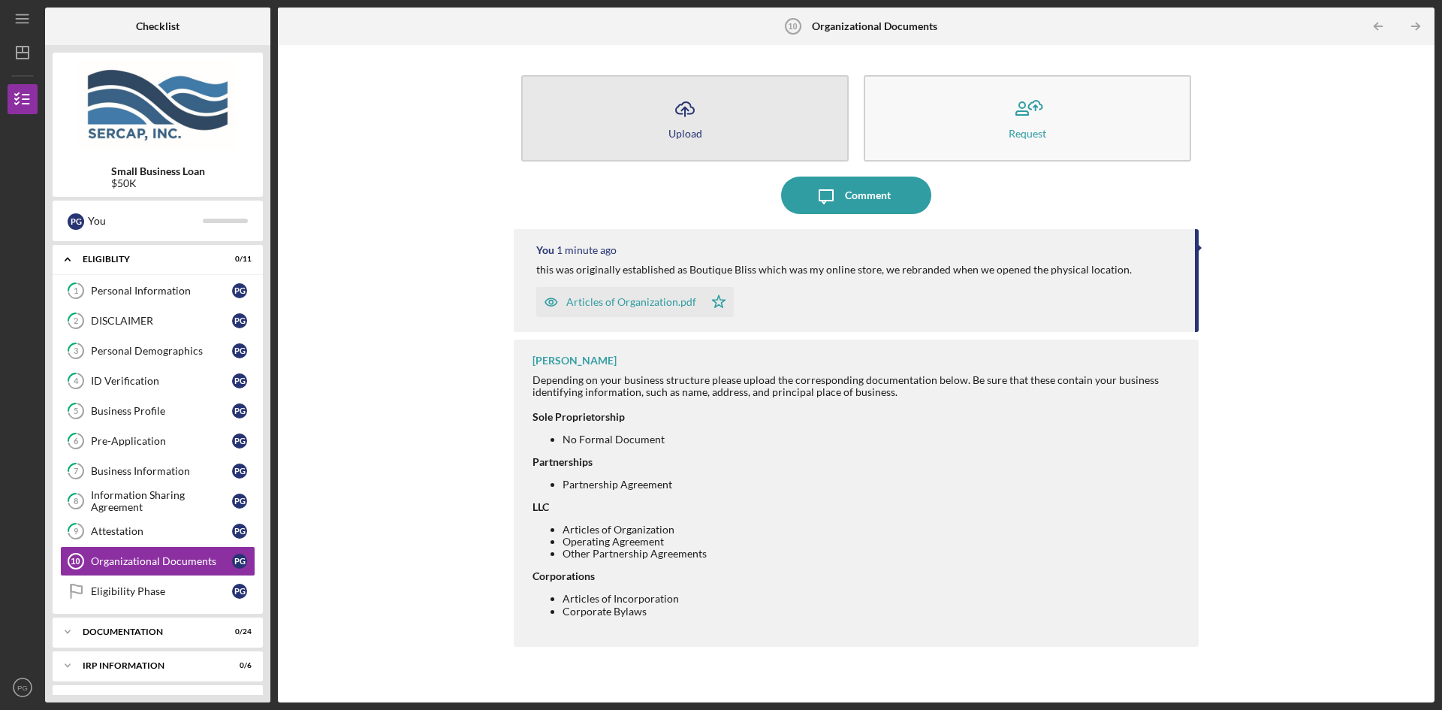
click at [679, 109] on icon "Icon/Upload" at bounding box center [685, 109] width 38 height 38
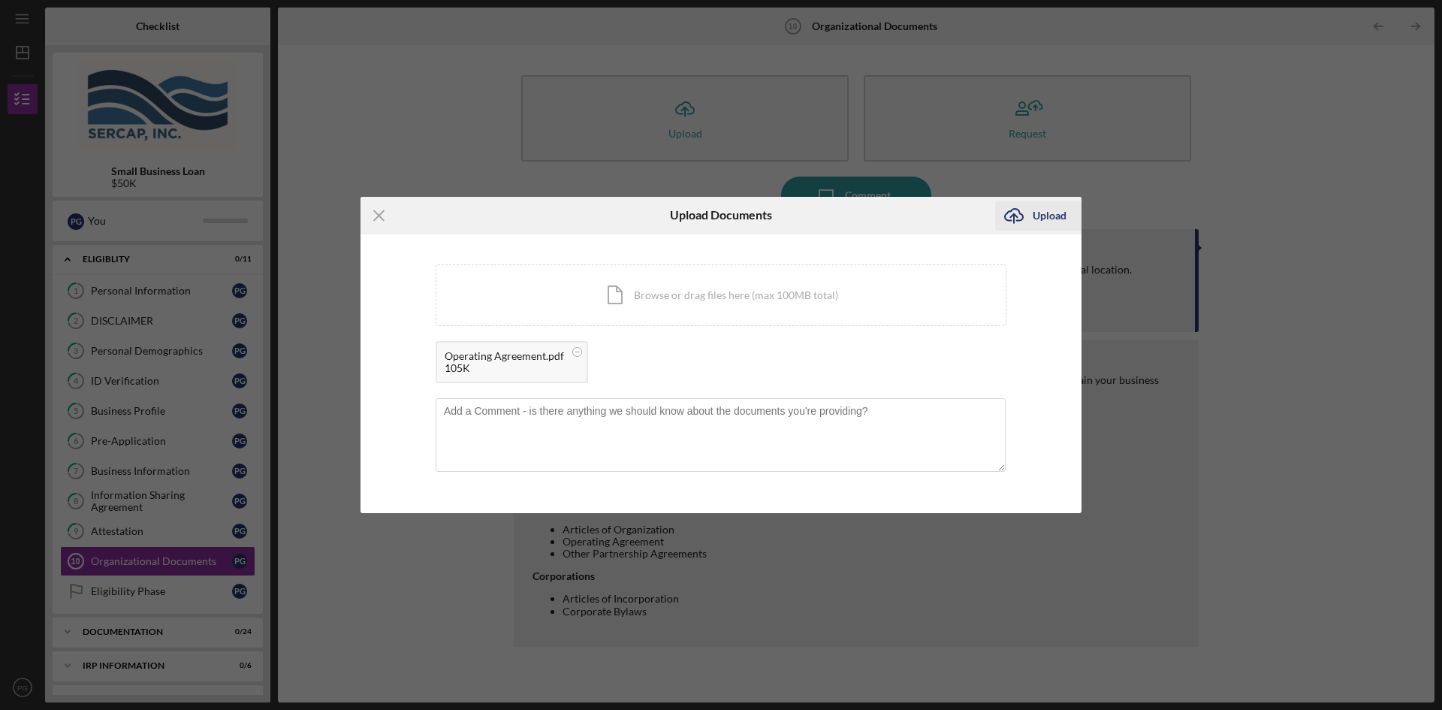
click at [1036, 216] on div "Upload" at bounding box center [1050, 215] width 34 height 30
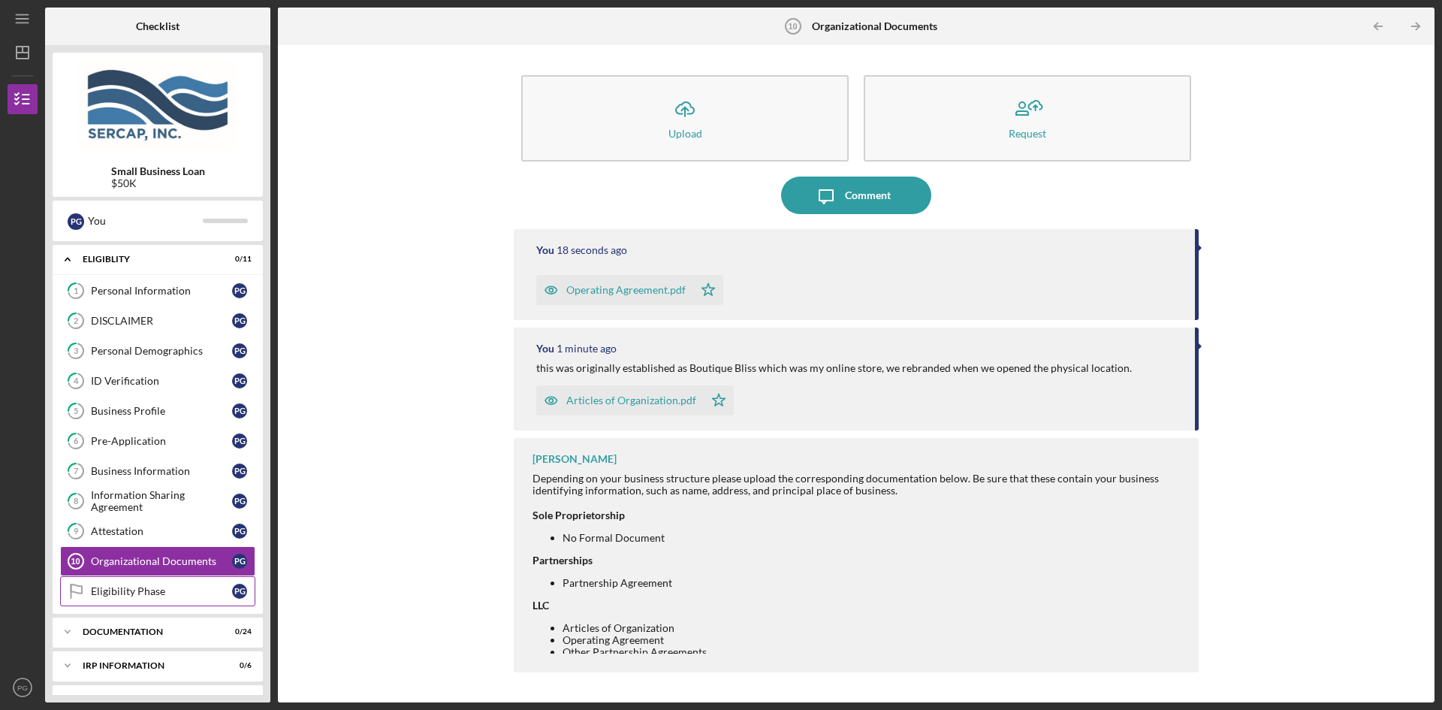
click at [125, 597] on div "Eligibility Phase" at bounding box center [161, 591] width 141 height 12
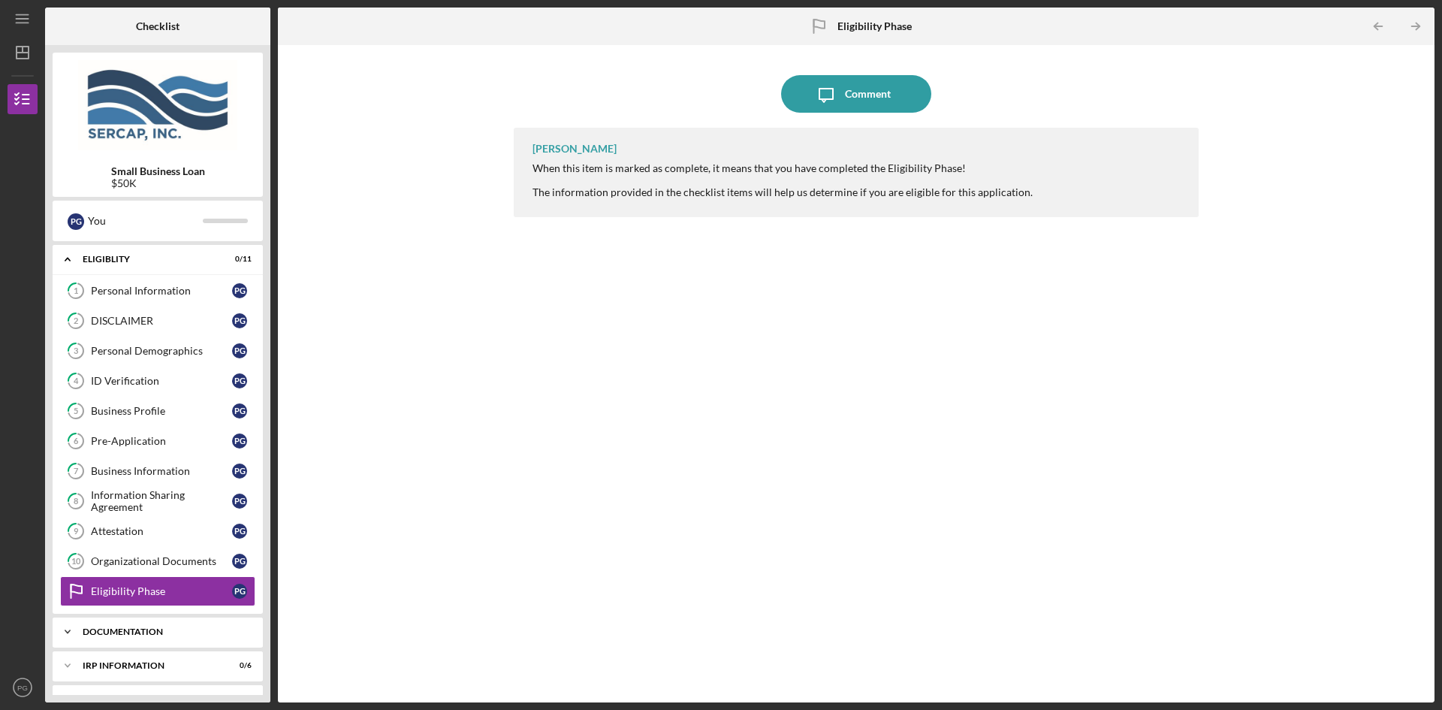
click at [89, 631] on div "Documentation" at bounding box center [163, 631] width 161 height 9
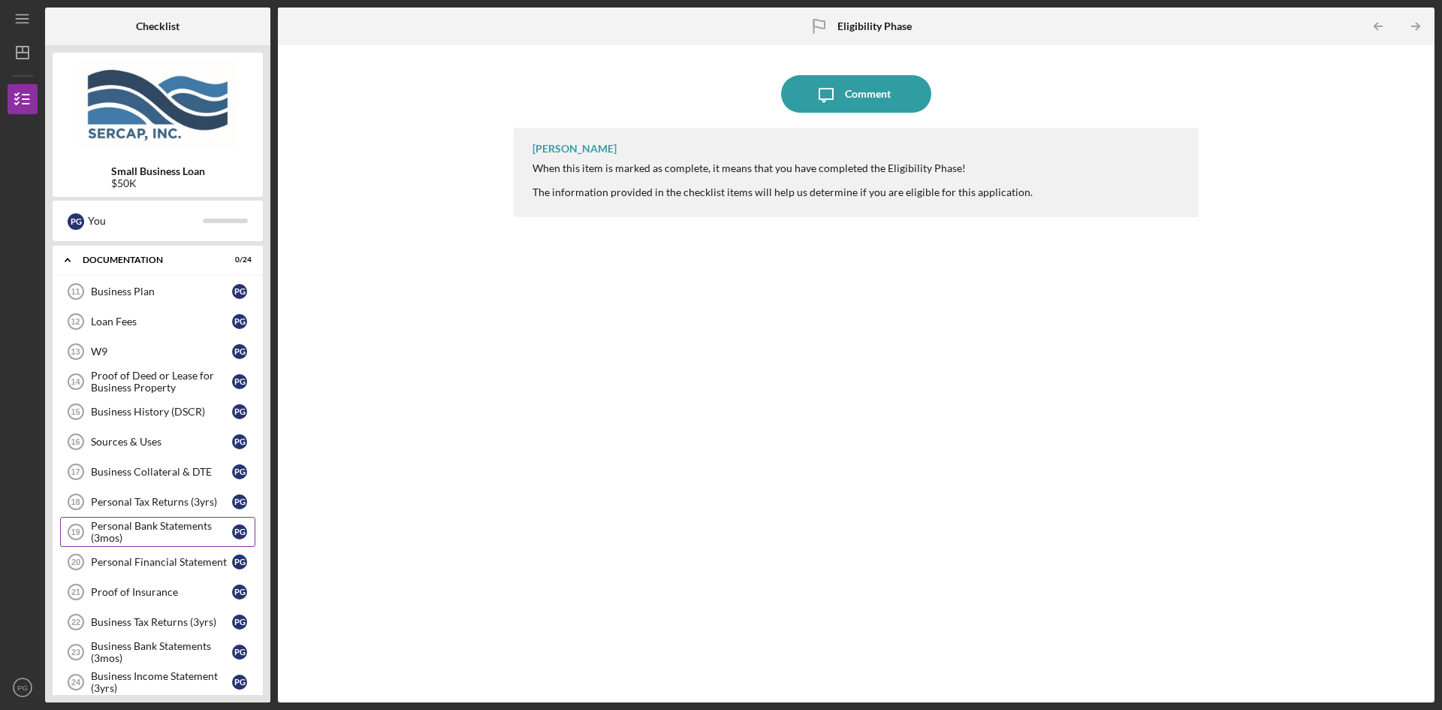
scroll to position [375, 0]
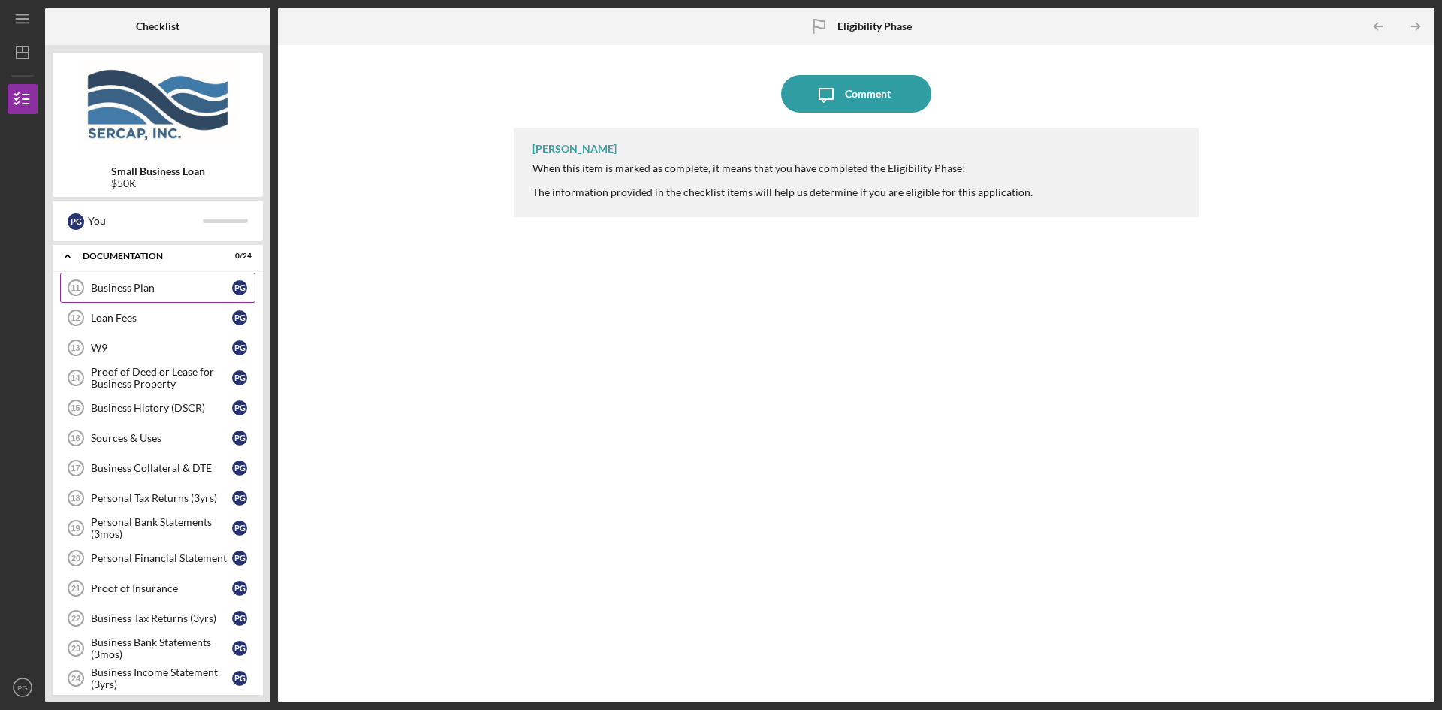
click at [90, 288] on icon "Business Plan 11" at bounding box center [76, 288] width 38 height 38
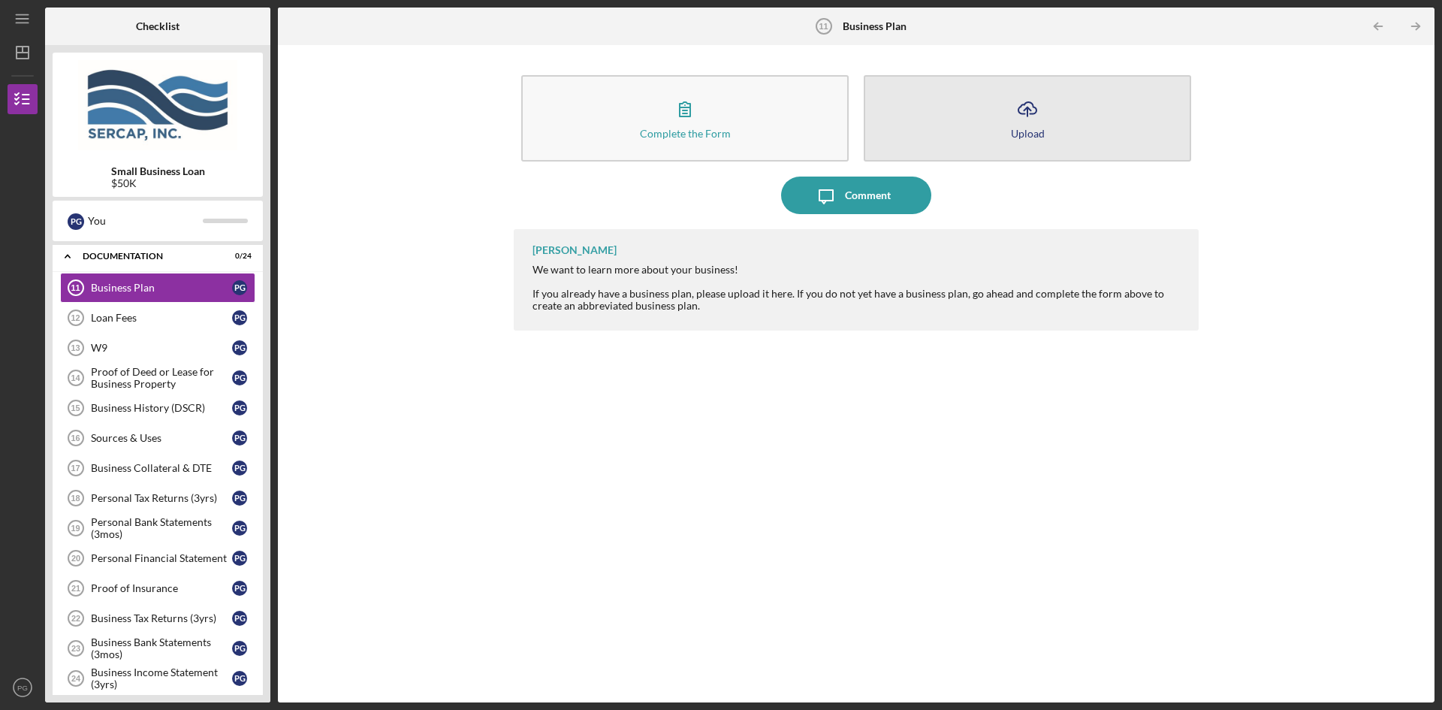
click at [1026, 113] on icon "Icon/Upload" at bounding box center [1027, 109] width 38 height 38
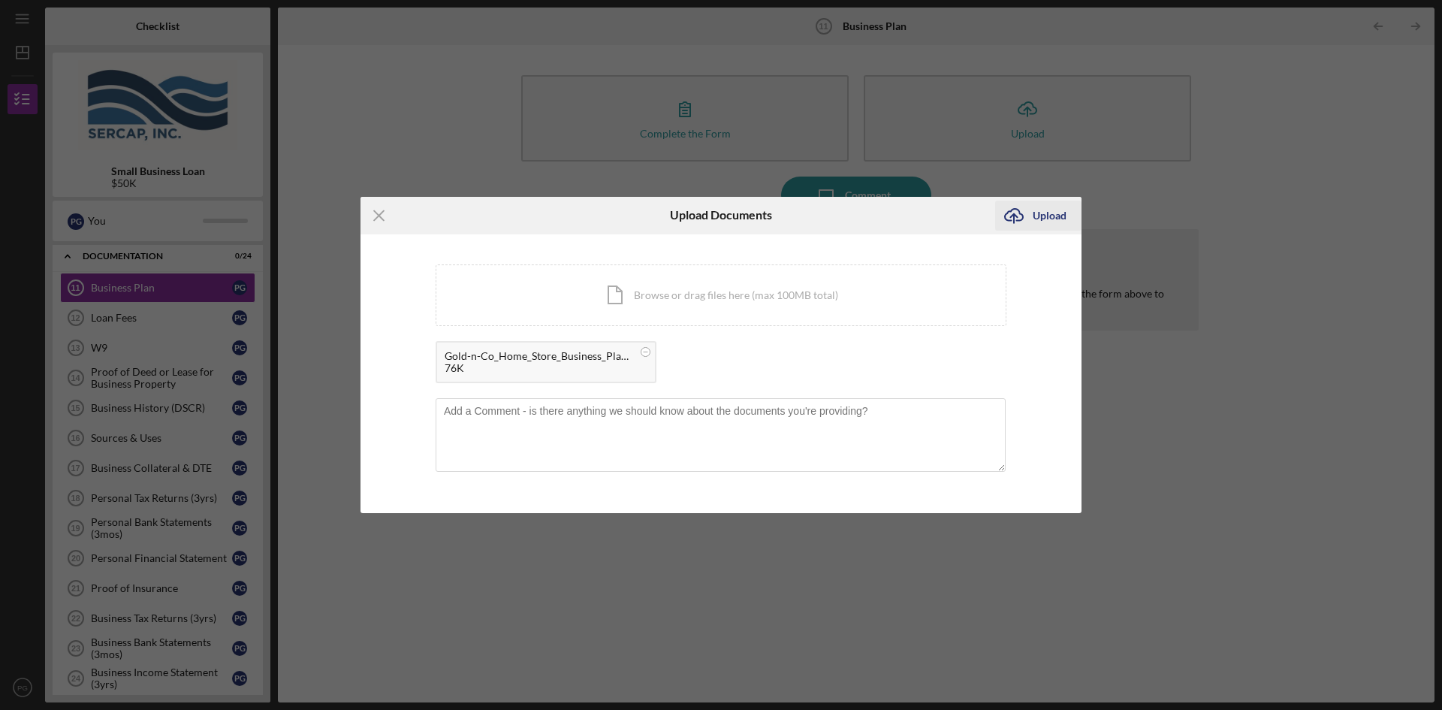
click at [1042, 217] on div "Upload" at bounding box center [1050, 215] width 34 height 30
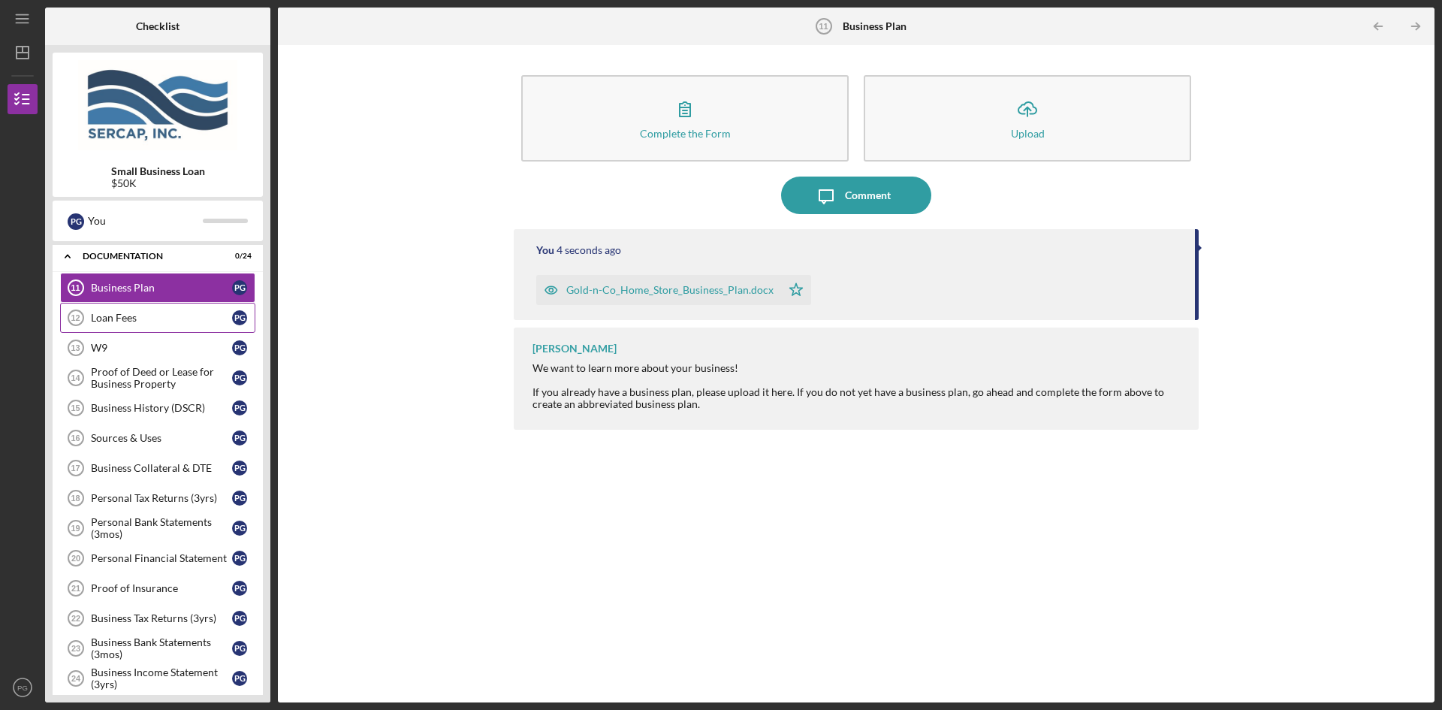
click at [96, 321] on div "Loan Fees" at bounding box center [161, 318] width 141 height 12
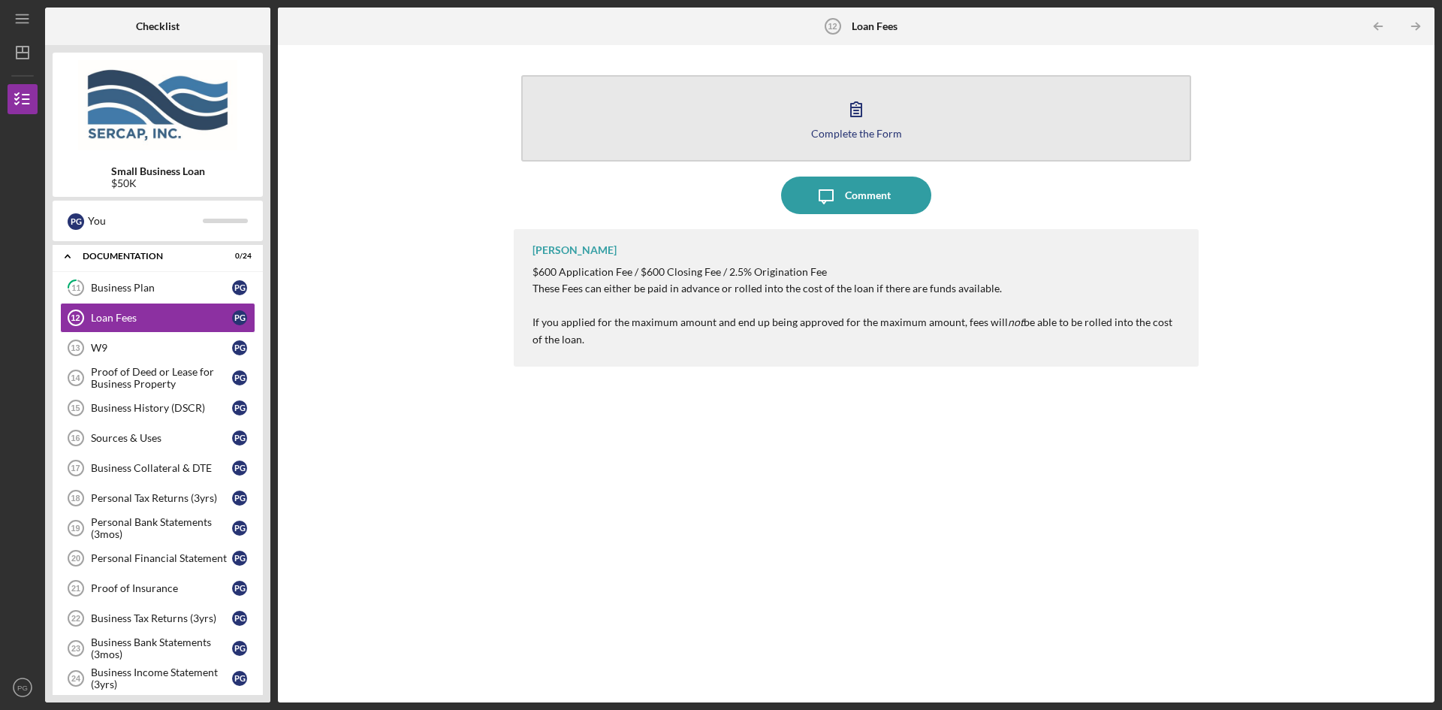
click at [855, 104] on icon "button" at bounding box center [856, 109] width 38 height 38
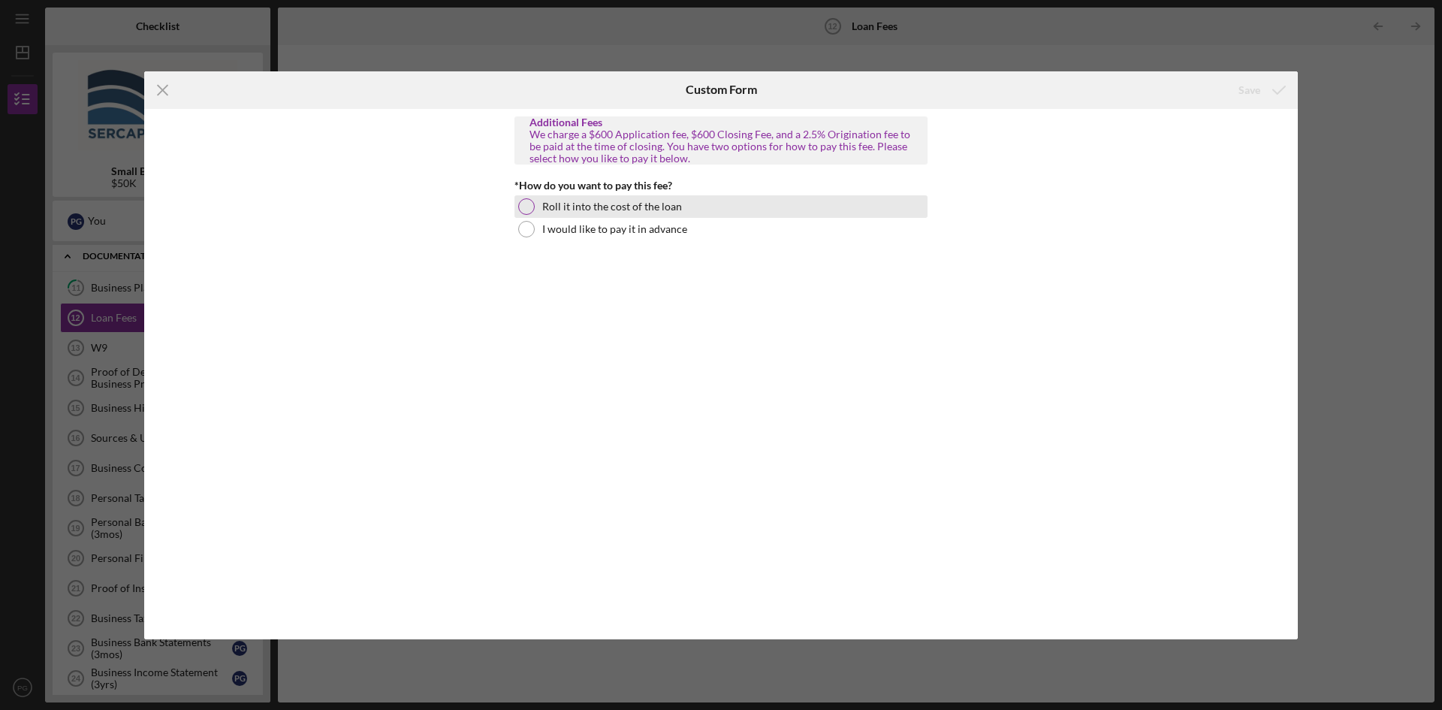
click at [525, 205] on div at bounding box center [526, 206] width 17 height 17
click at [1251, 90] on div "Save" at bounding box center [1249, 90] width 22 height 30
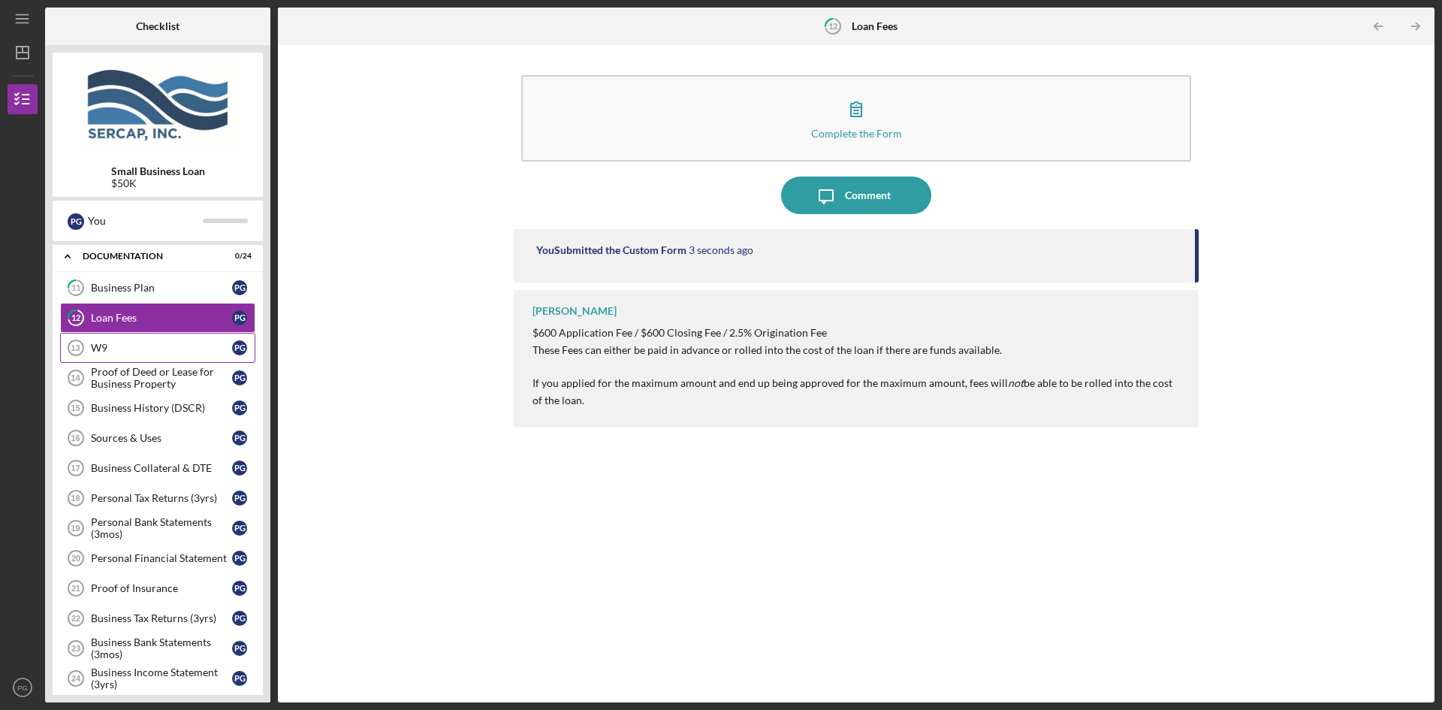
click at [83, 348] on circle at bounding box center [75, 347] width 15 height 15
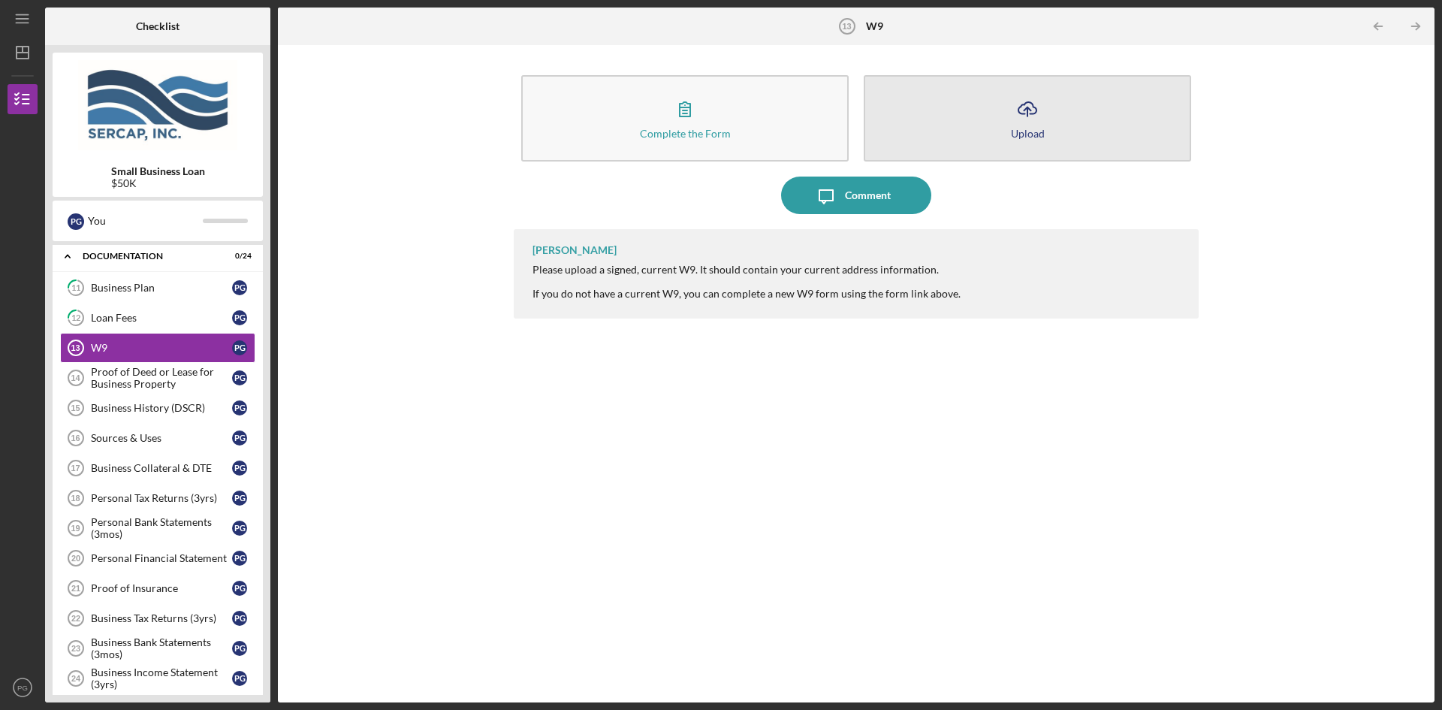
click at [1026, 103] on icon "button" at bounding box center [1027, 107] width 18 height 11
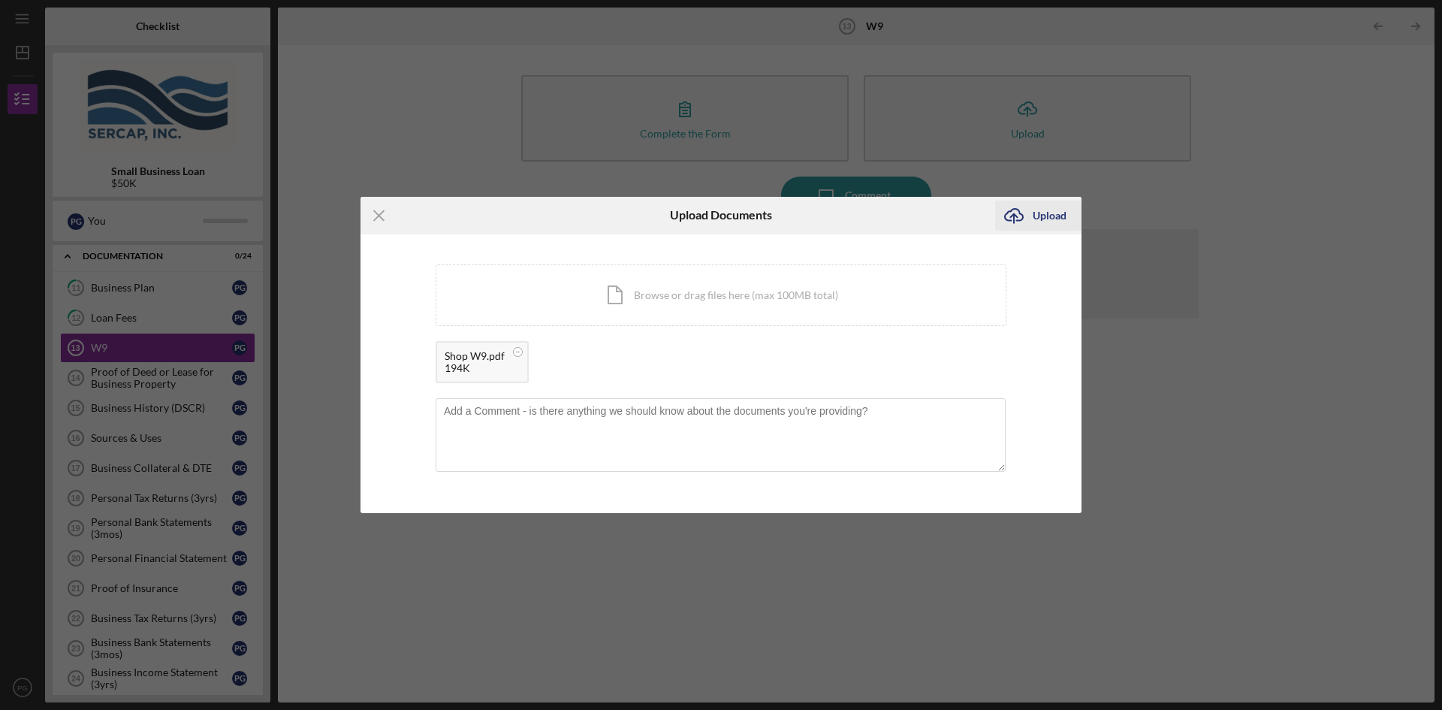
click at [1048, 213] on div "Upload" at bounding box center [1050, 215] width 34 height 30
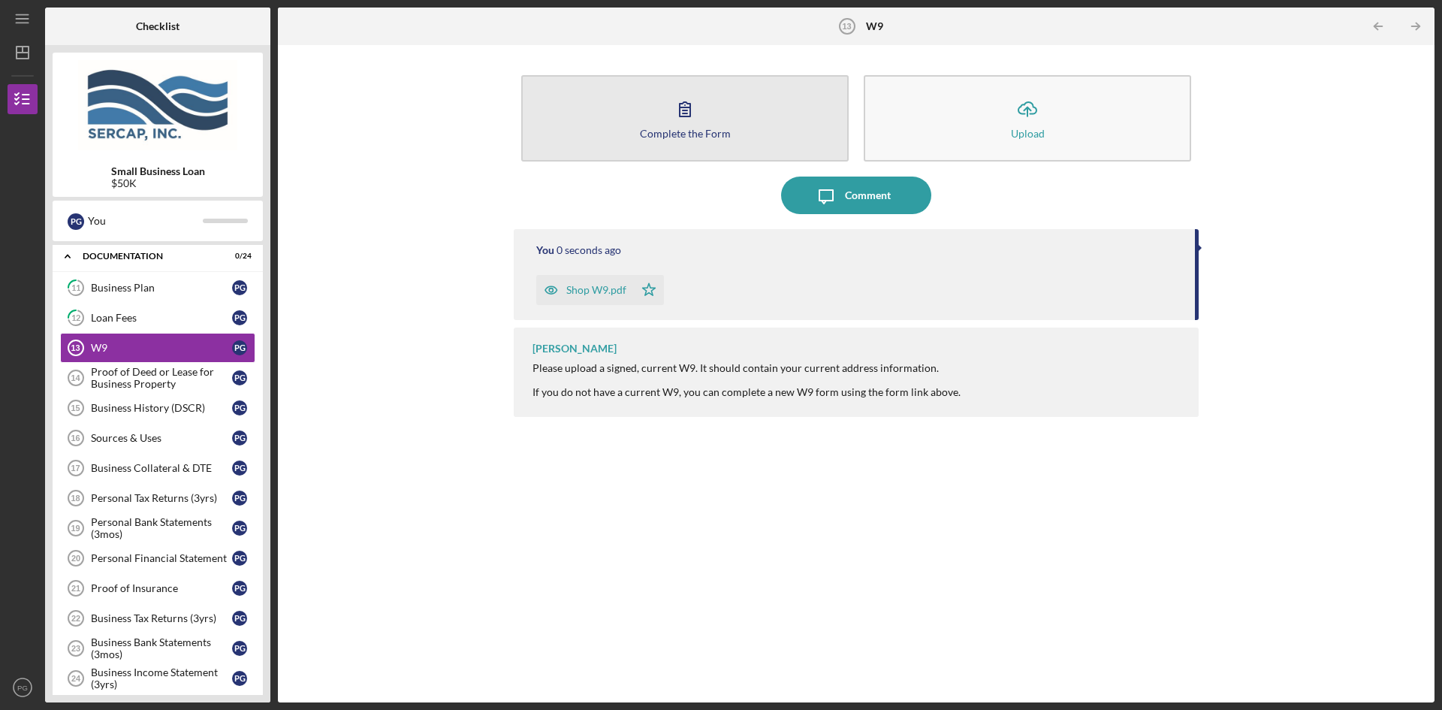
click at [686, 110] on icon "button" at bounding box center [685, 109] width 11 height 14
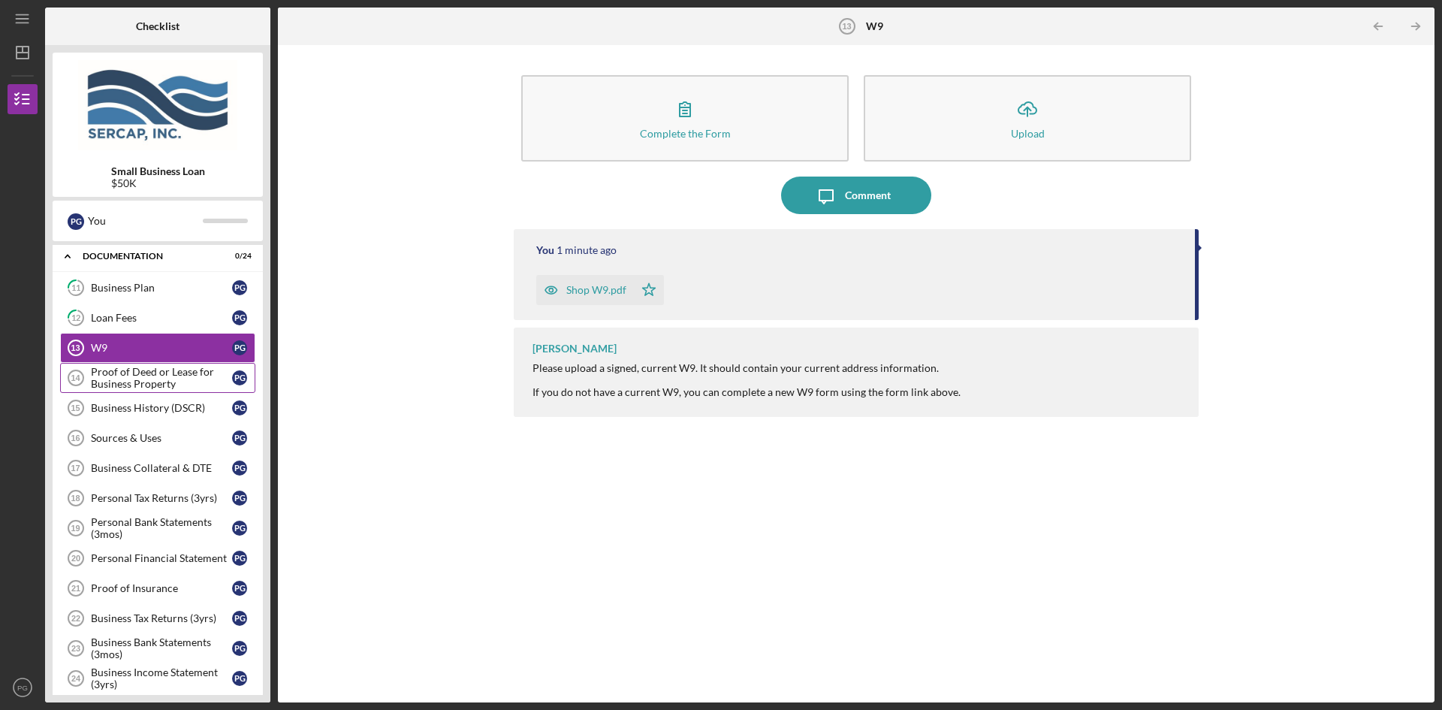
click at [101, 372] on div "Proof of Deed or Lease for Business Property" at bounding box center [161, 378] width 141 height 24
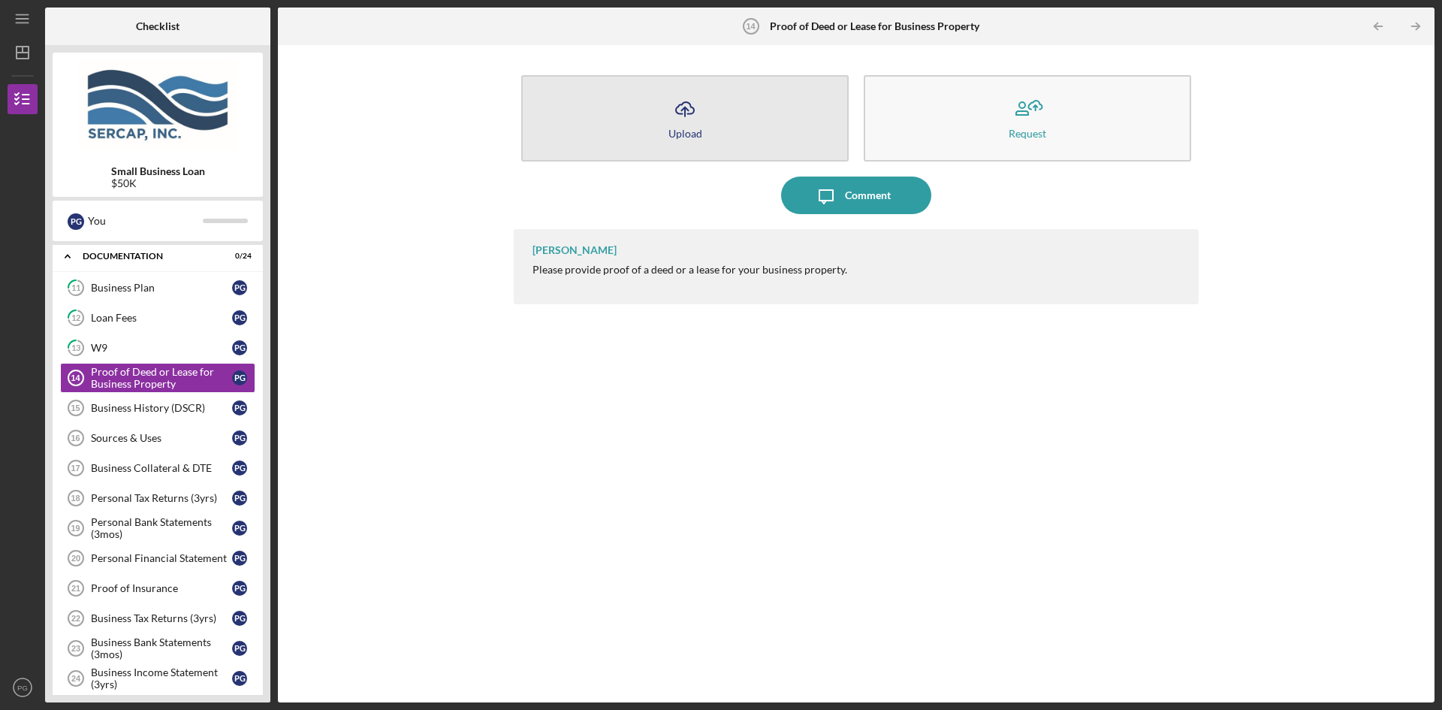
click at [682, 117] on icon "Icon/Upload" at bounding box center [685, 109] width 38 height 38
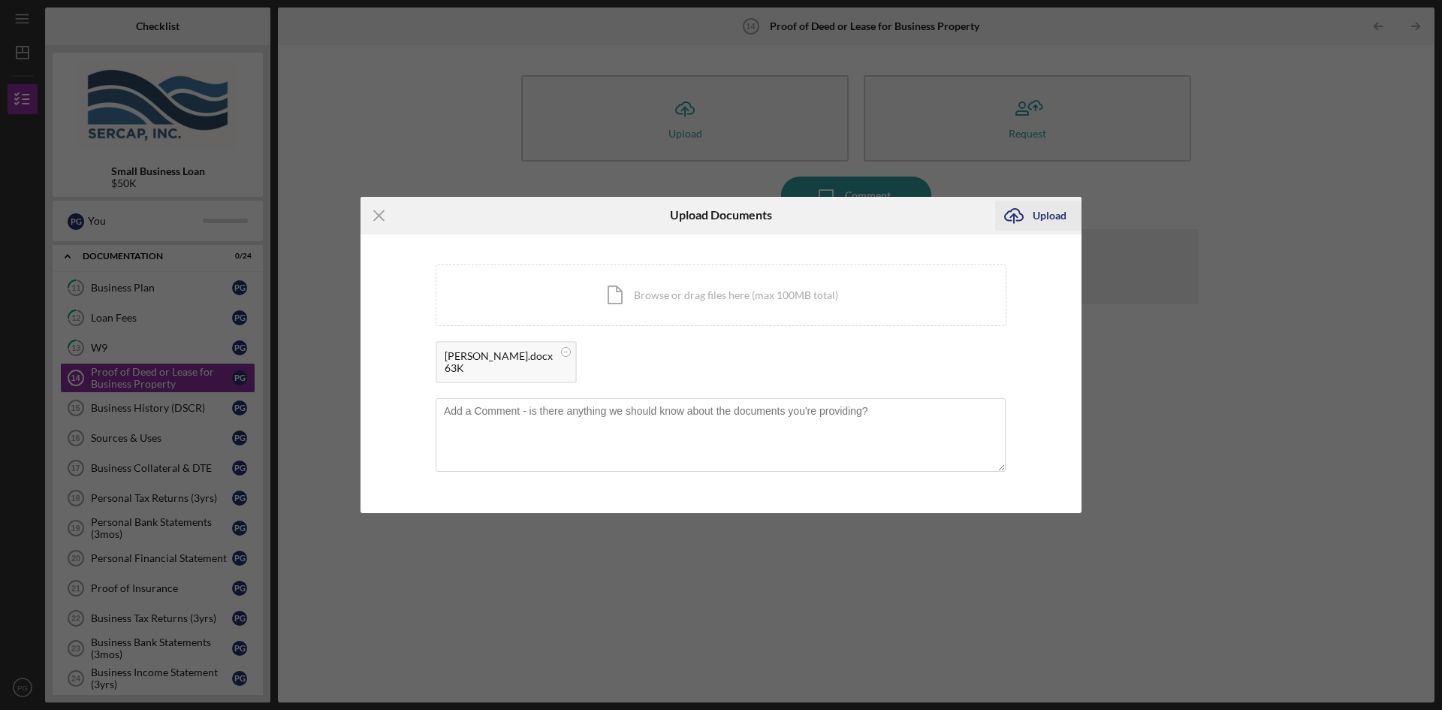
click at [1041, 216] on div "Upload" at bounding box center [1050, 215] width 34 height 30
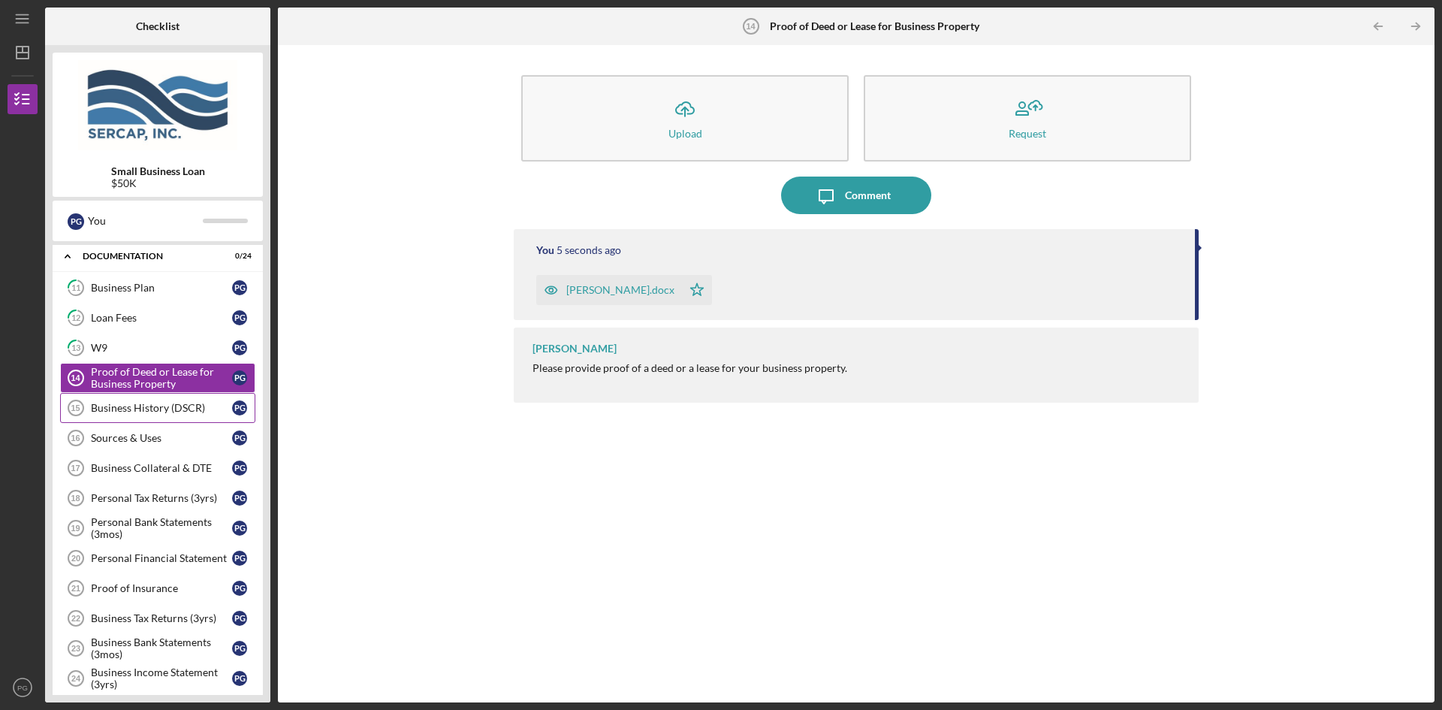
click at [107, 410] on div "Business History (DSCR)" at bounding box center [161, 408] width 141 height 12
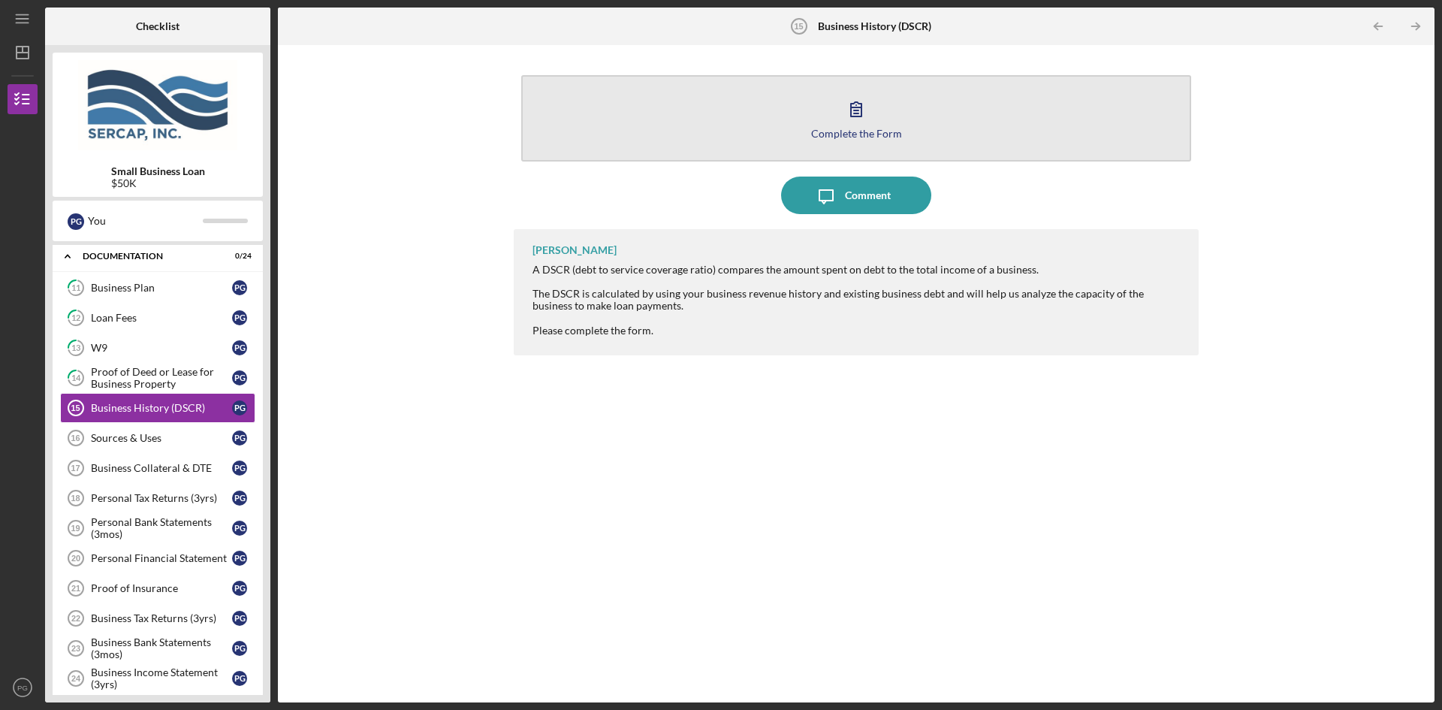
click at [846, 119] on icon "button" at bounding box center [856, 109] width 38 height 38
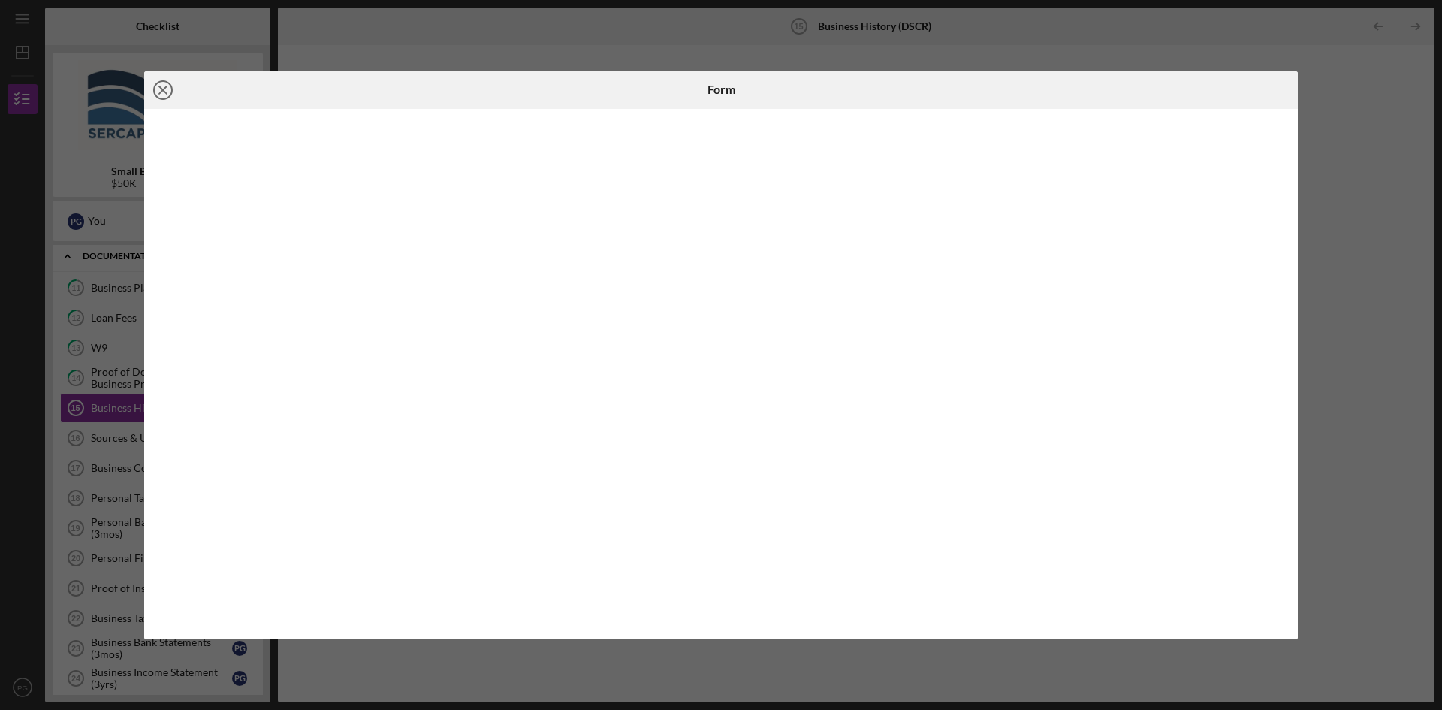
click at [162, 92] on icon "Icon/Close" at bounding box center [163, 90] width 38 height 38
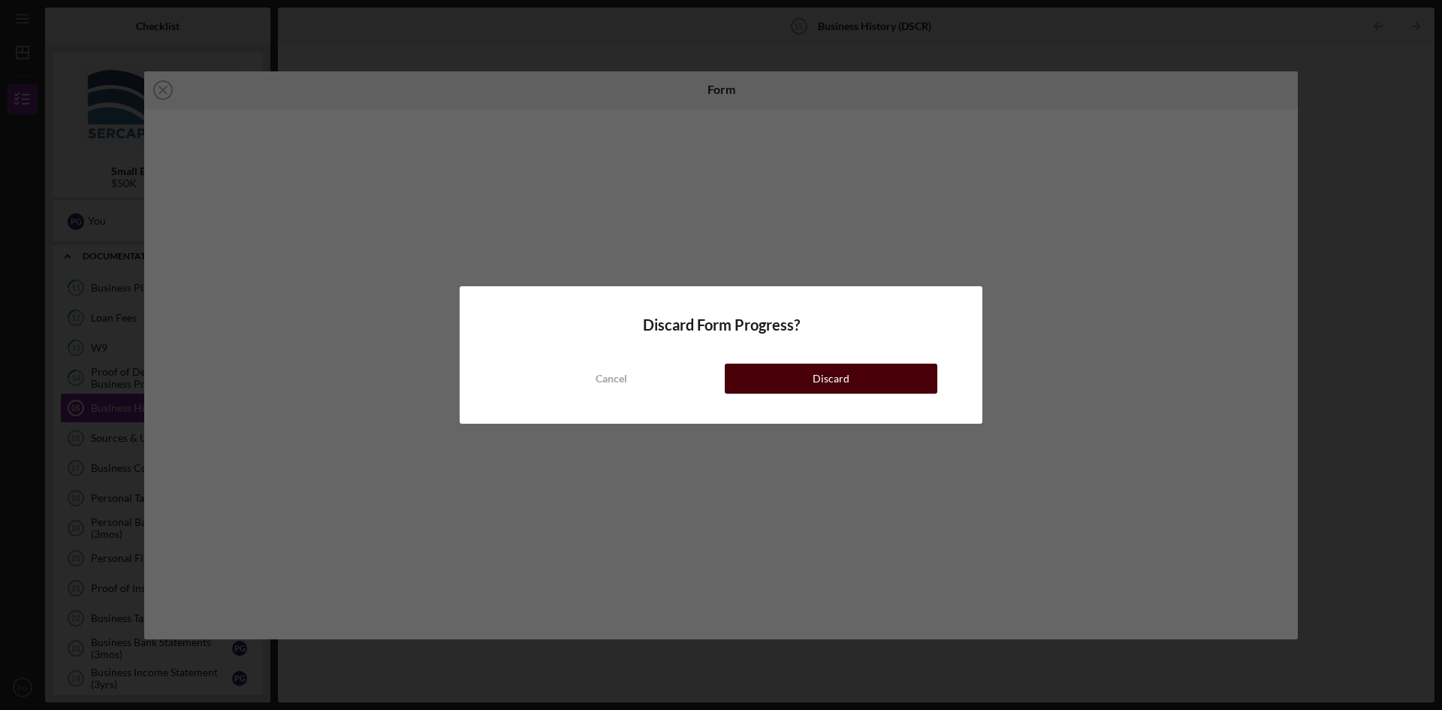
click at [806, 379] on button "Discard" at bounding box center [831, 378] width 213 height 30
